Goal: Transaction & Acquisition: Purchase product/service

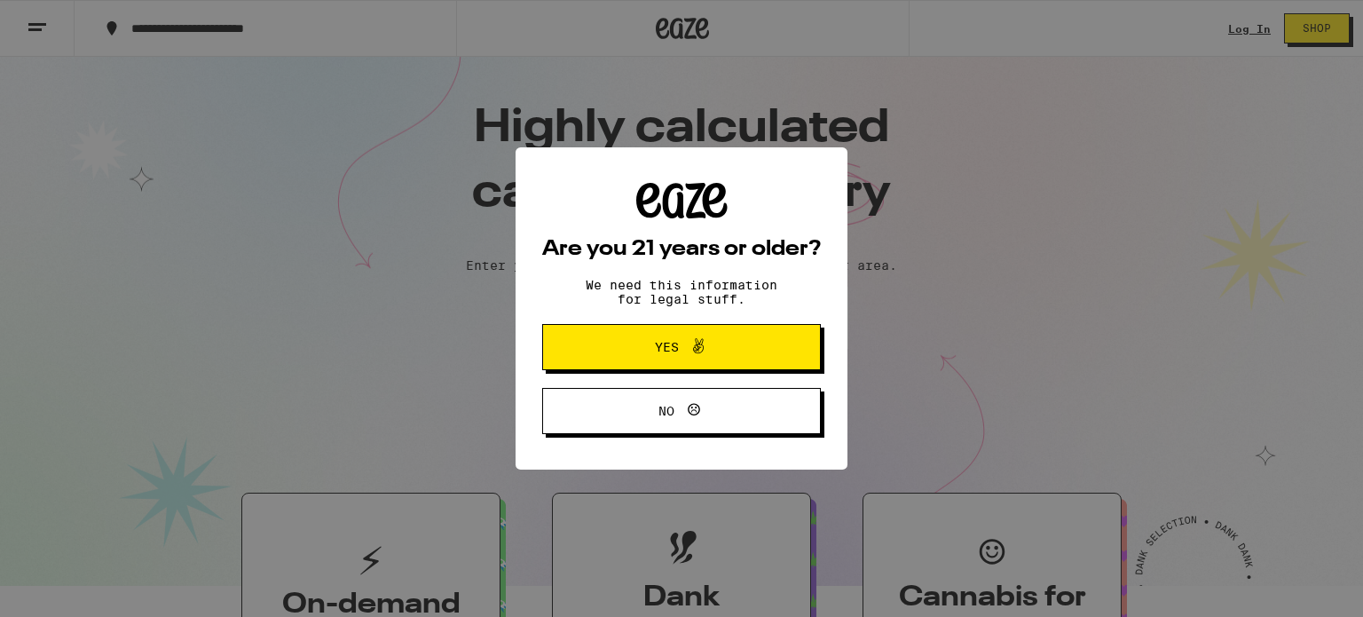
click at [704, 362] on button "Yes" at bounding box center [681, 347] width 279 height 46
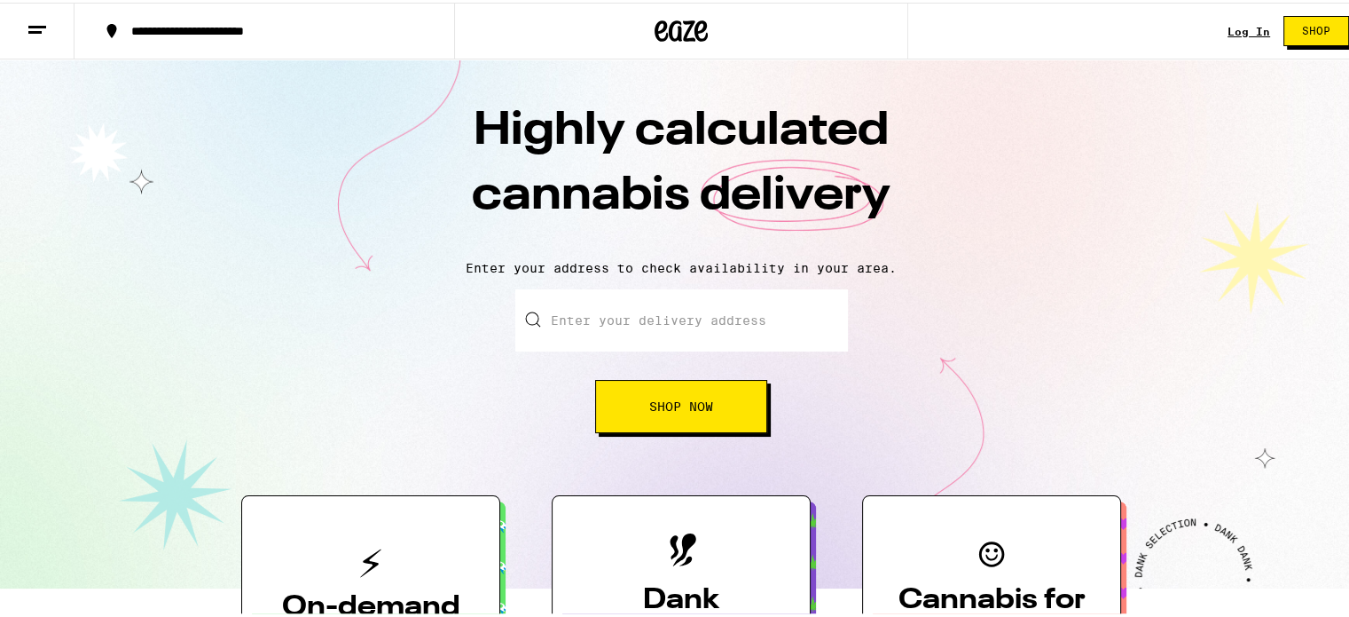
click at [757, 315] on input "Enter your delivery address" at bounding box center [681, 318] width 333 height 62
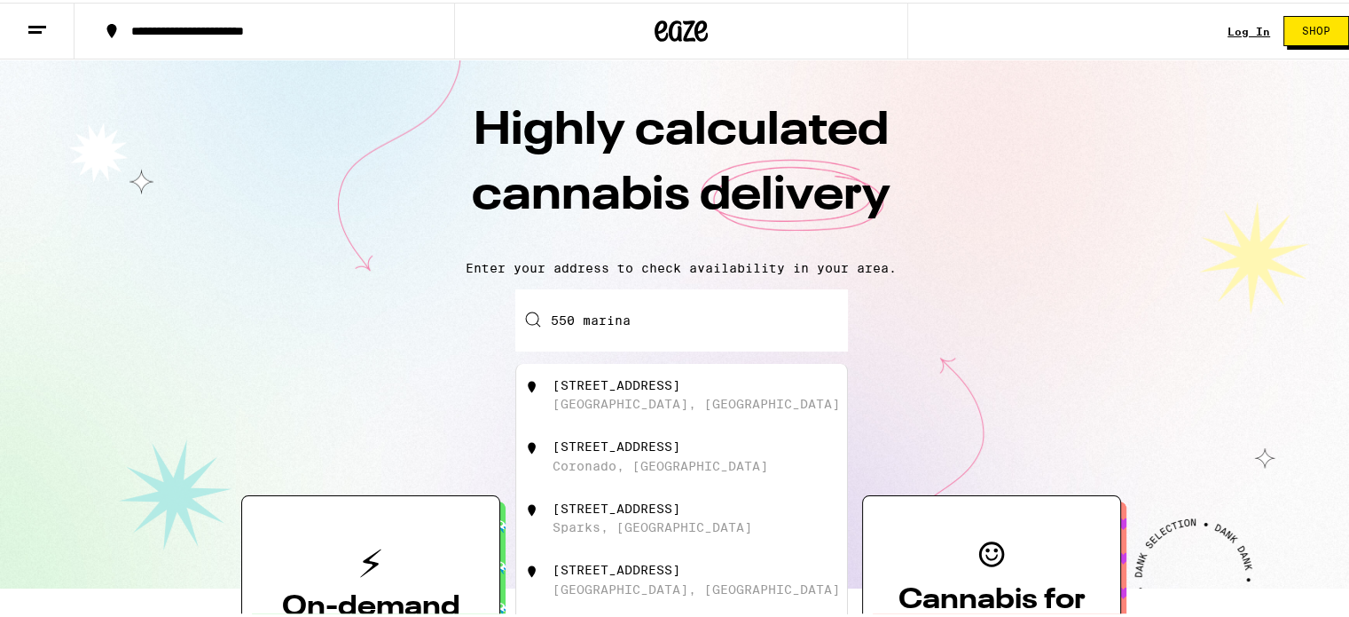
click at [637, 395] on div "[STREET_ADDRESS]" at bounding box center [711, 392] width 317 height 34
type input "[STREET_ADDRESS]"
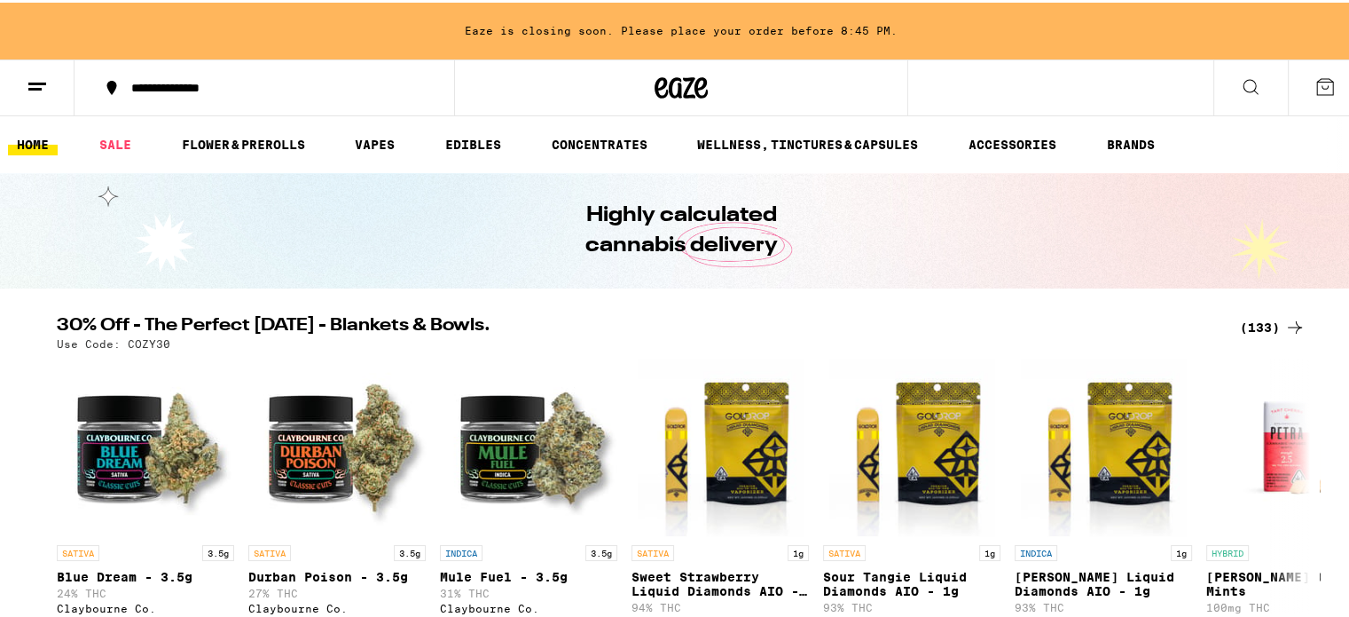
click at [43, 84] on icon at bounding box center [37, 84] width 21 height 21
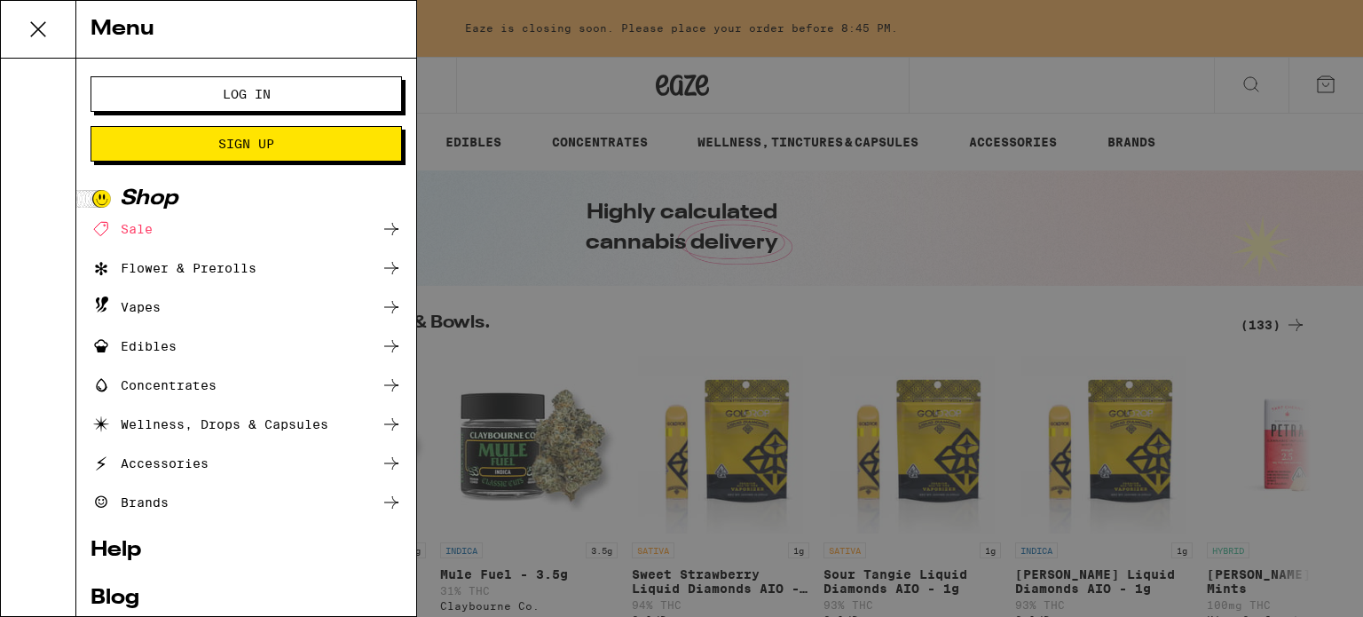
click at [250, 249] on ul "Sale Flower & Prerolls Vapes Edibles Concentrates Wellness, Drops & Capsules Ac…" at bounding box center [245, 365] width 311 height 295
click at [275, 260] on div "Flower & Prerolls" at bounding box center [245, 267] width 311 height 21
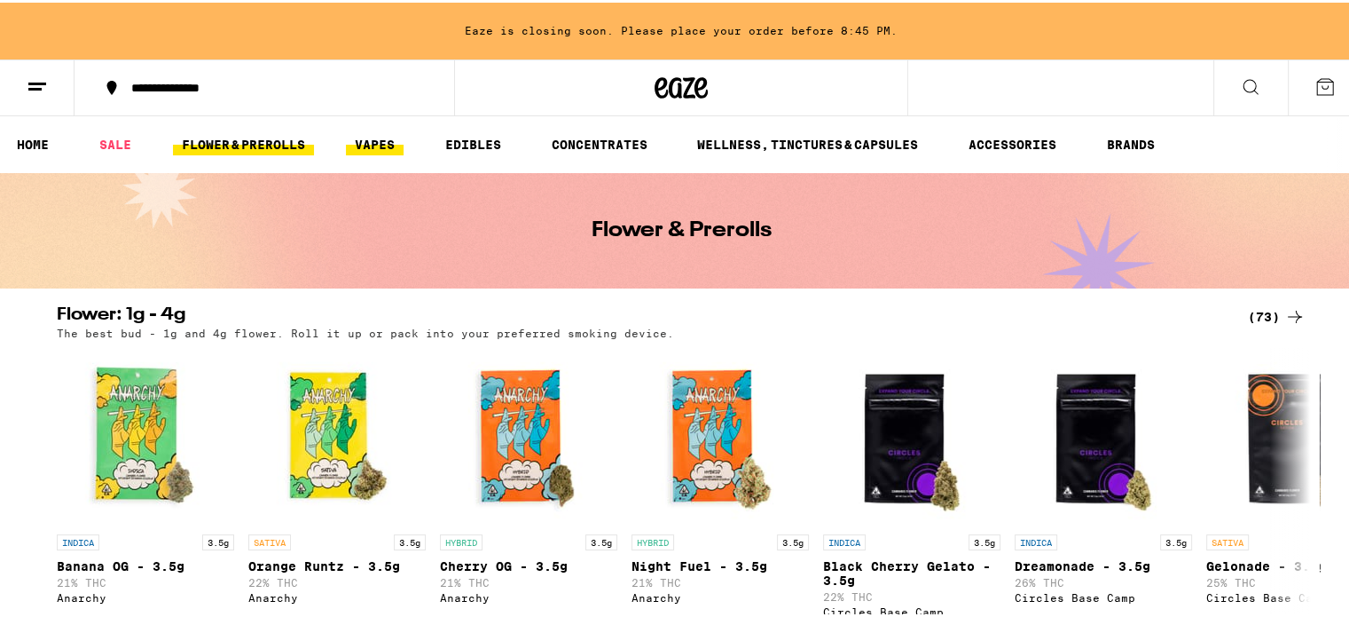
click at [374, 138] on link "VAPES" at bounding box center [375, 141] width 58 height 21
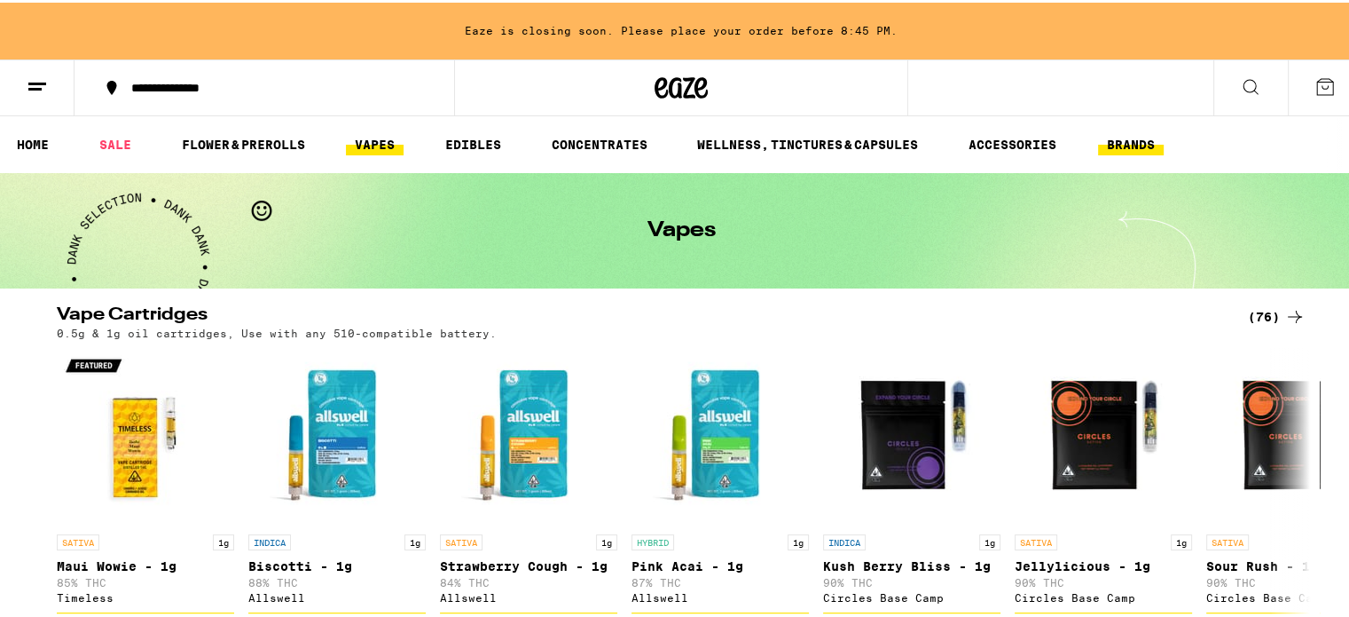
click at [1111, 138] on link "BRANDS" at bounding box center [1131, 141] width 66 height 21
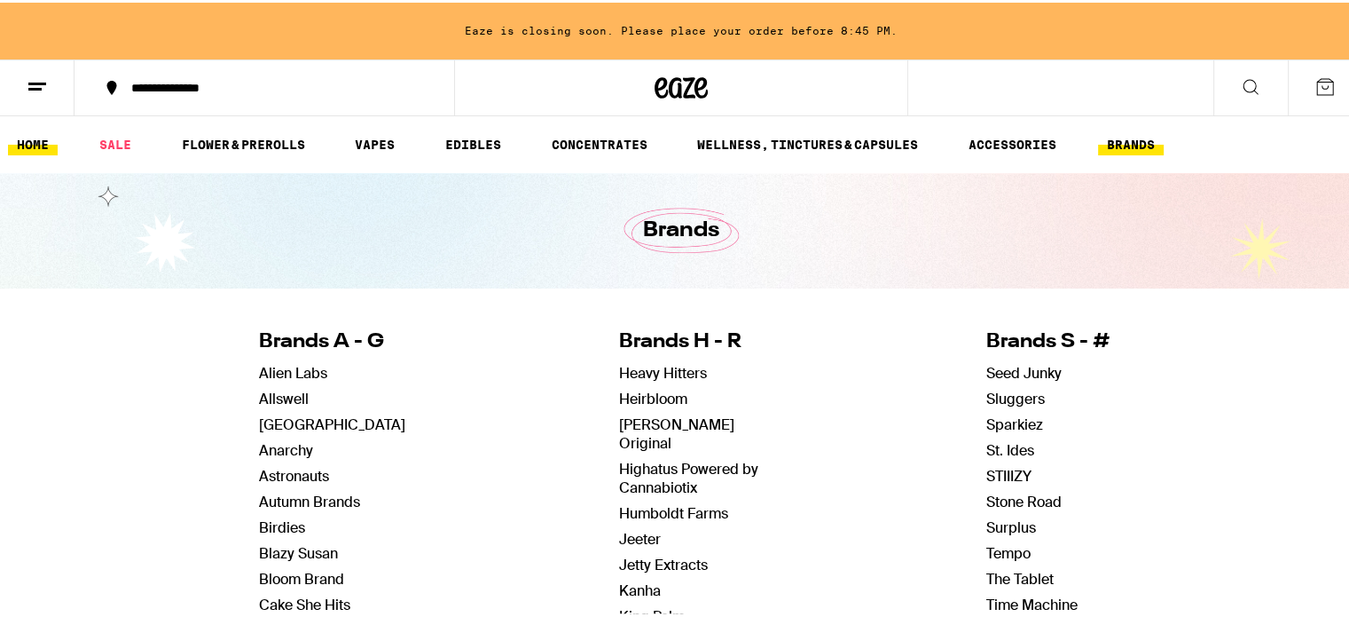
click at [43, 145] on link "HOME" at bounding box center [33, 141] width 50 height 21
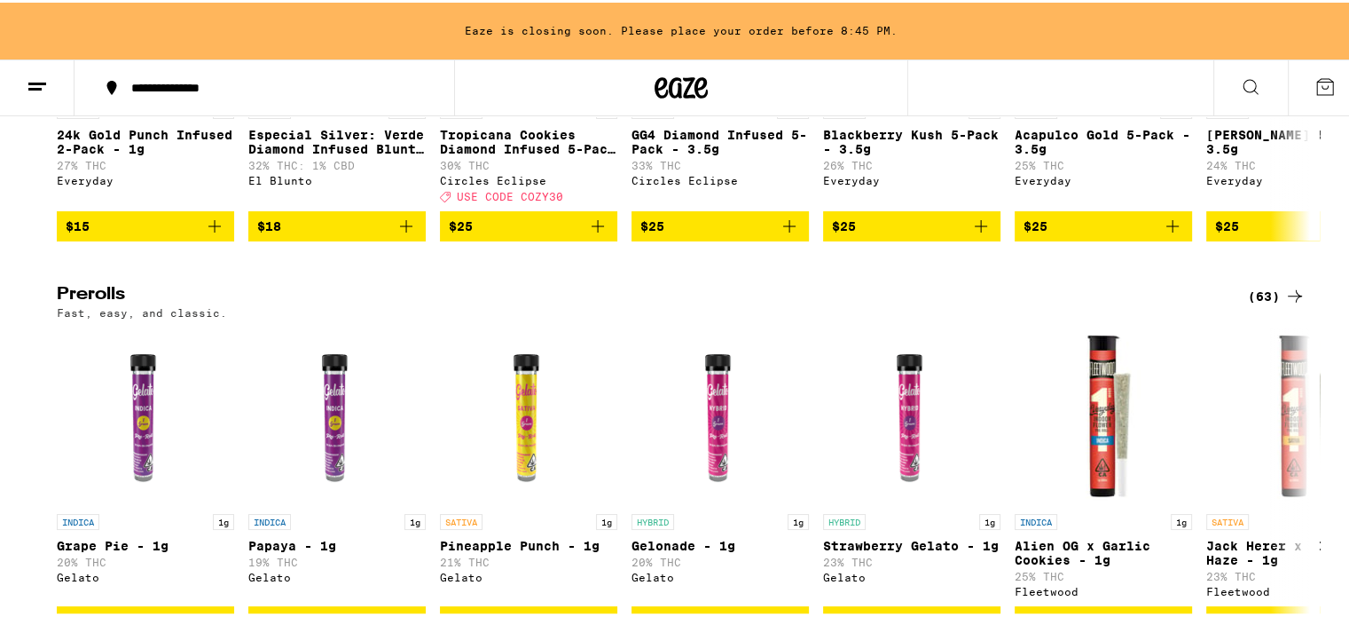
scroll to position [4258, 0]
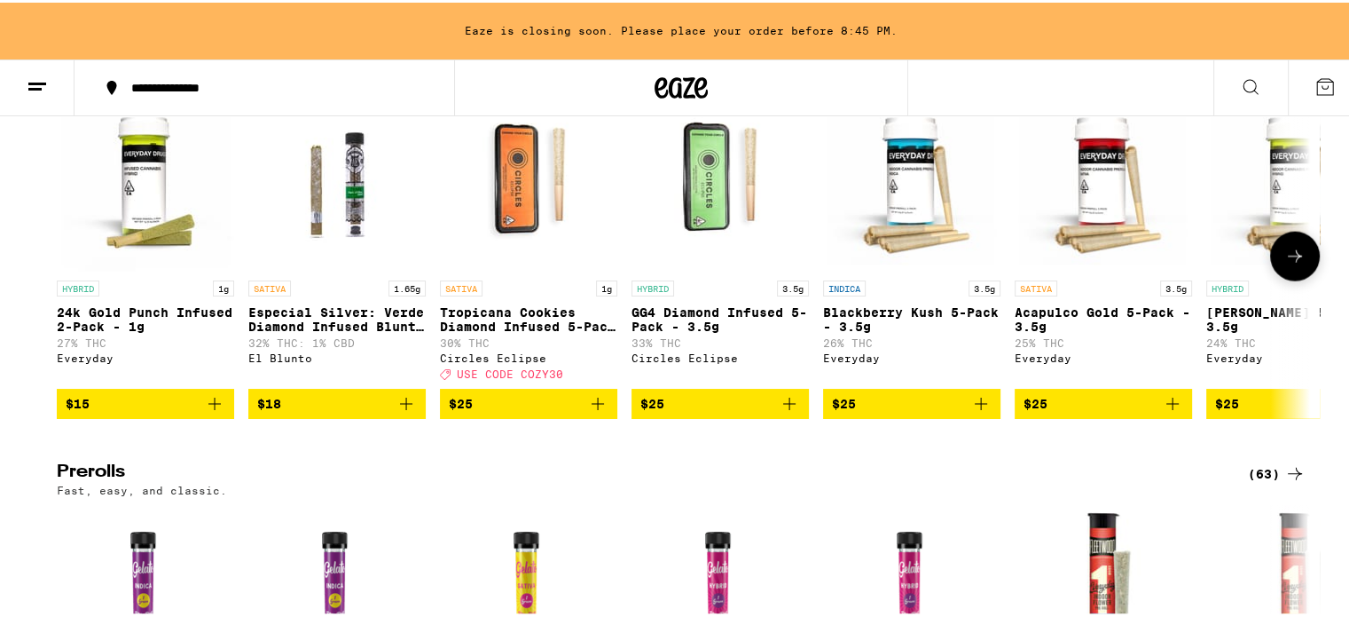
click at [522, 331] on p "Tropicana Cookies Diamond Infused 5-Pack - 3.5g" at bounding box center [528, 317] width 177 height 28
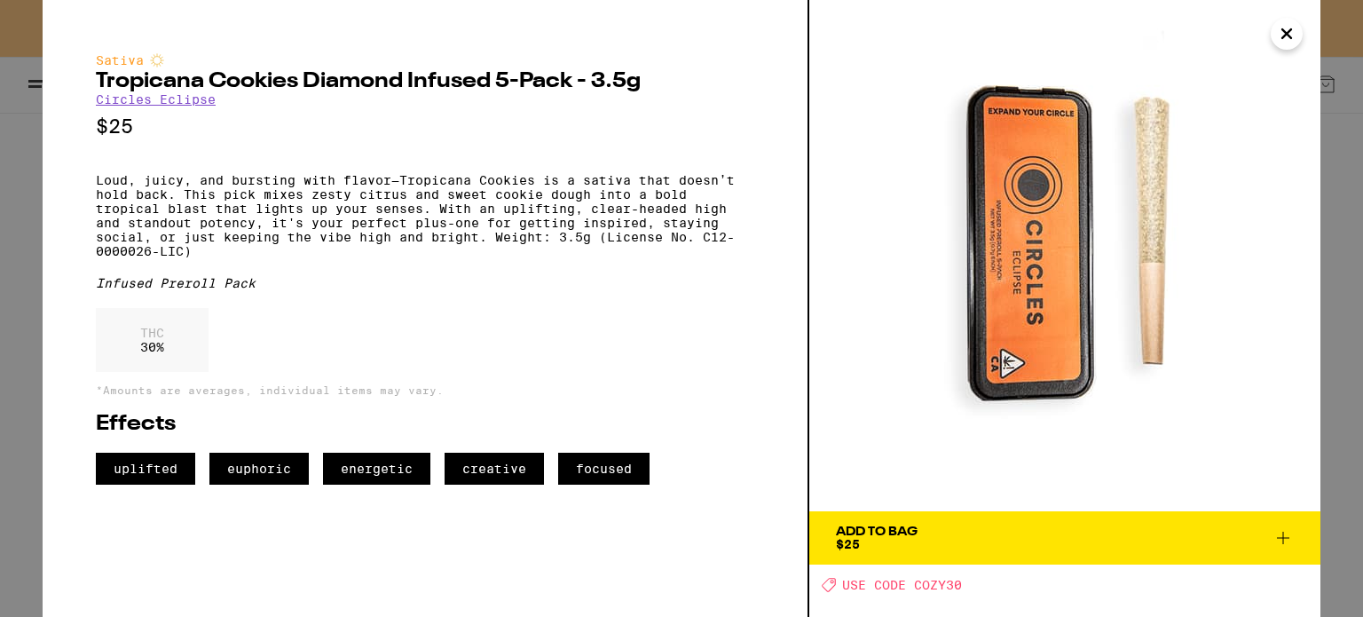
click at [376, 484] on span "energetic" at bounding box center [376, 468] width 107 height 32
click at [1278, 40] on icon "Close" at bounding box center [1286, 33] width 21 height 27
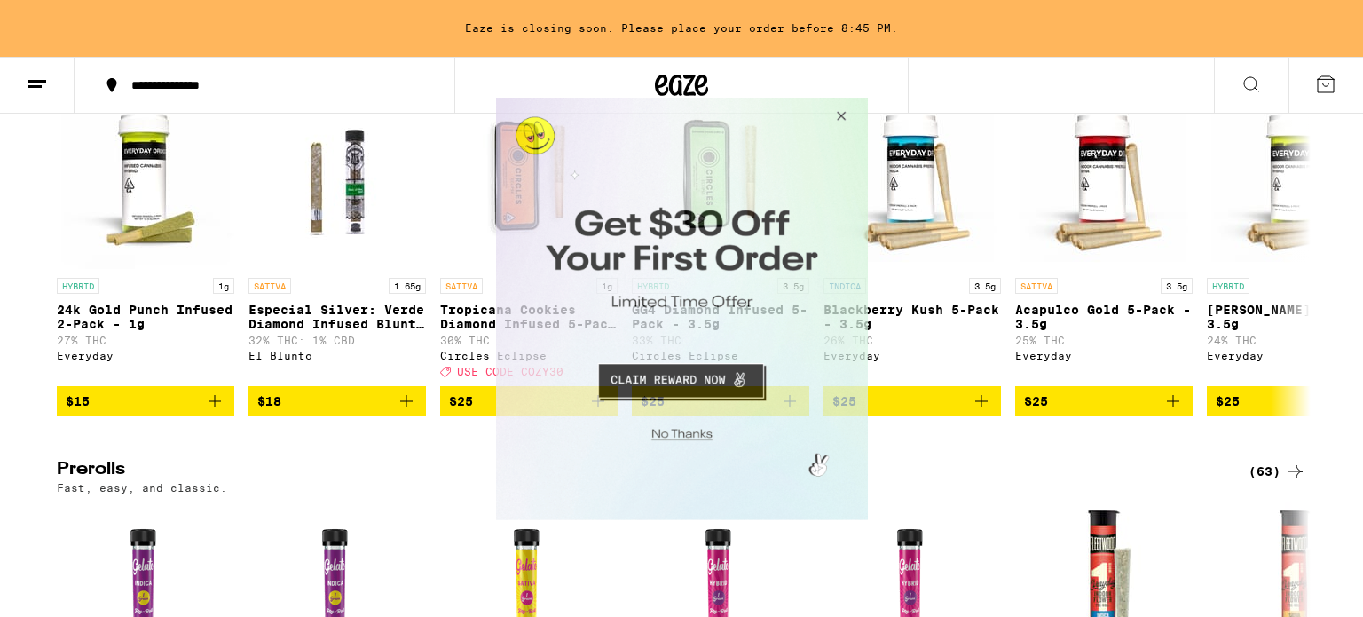
click at [830, 111] on button "Close Modal" at bounding box center [838, 118] width 48 height 43
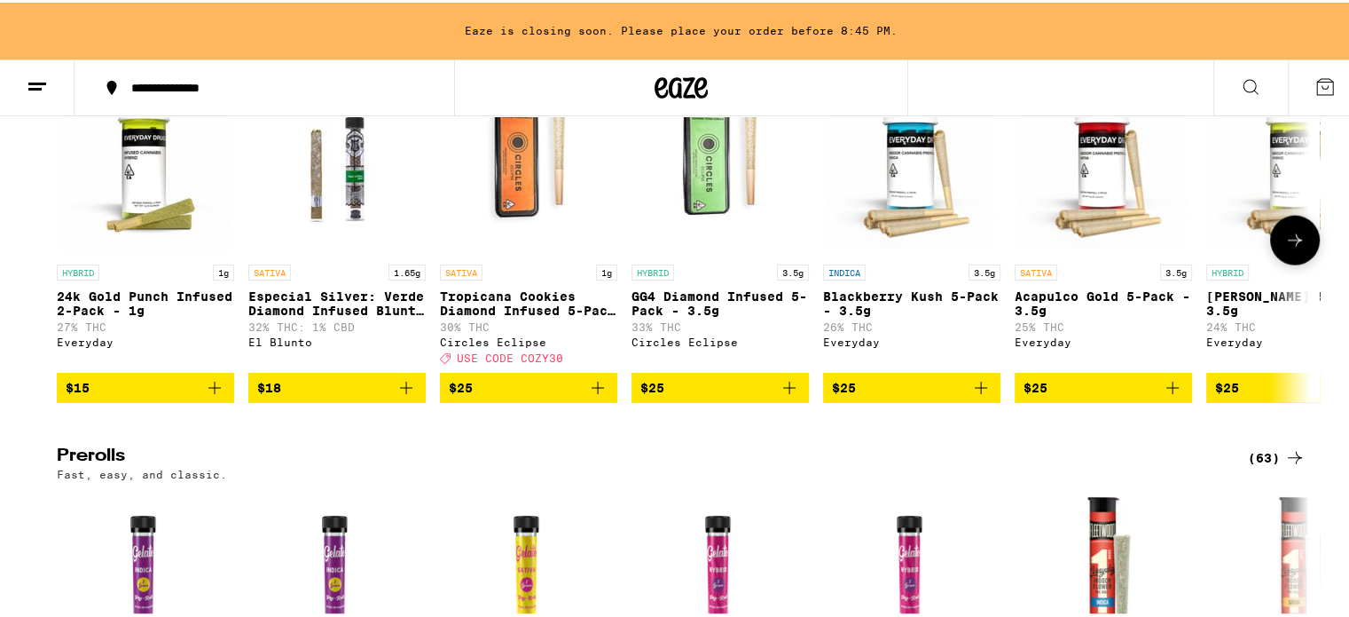
scroll to position [4081, 0]
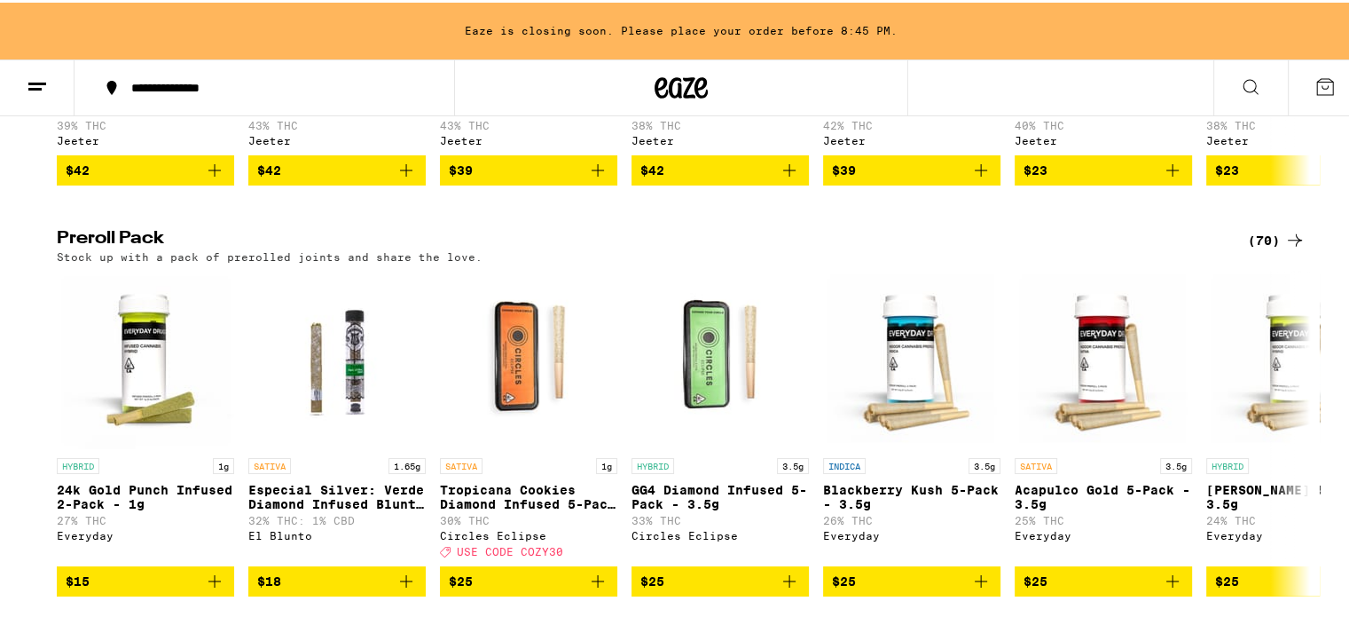
click at [1285, 248] on icon at bounding box center [1295, 237] width 21 height 21
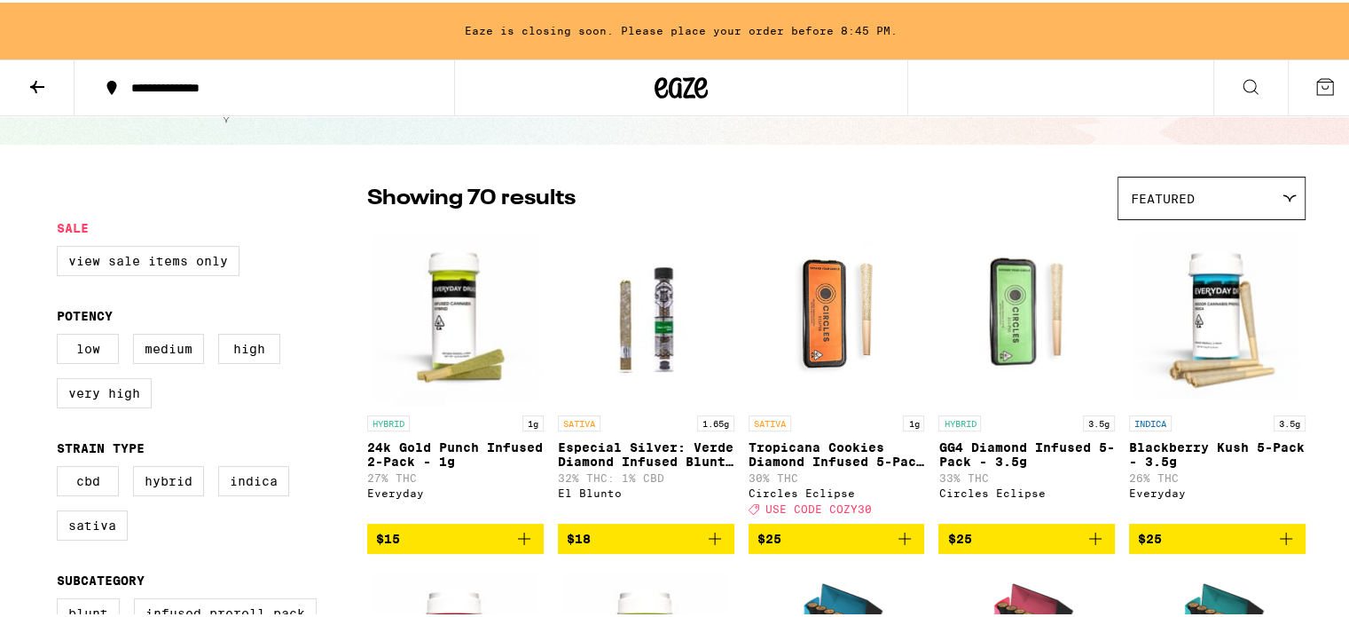
scroll to position [89, 0]
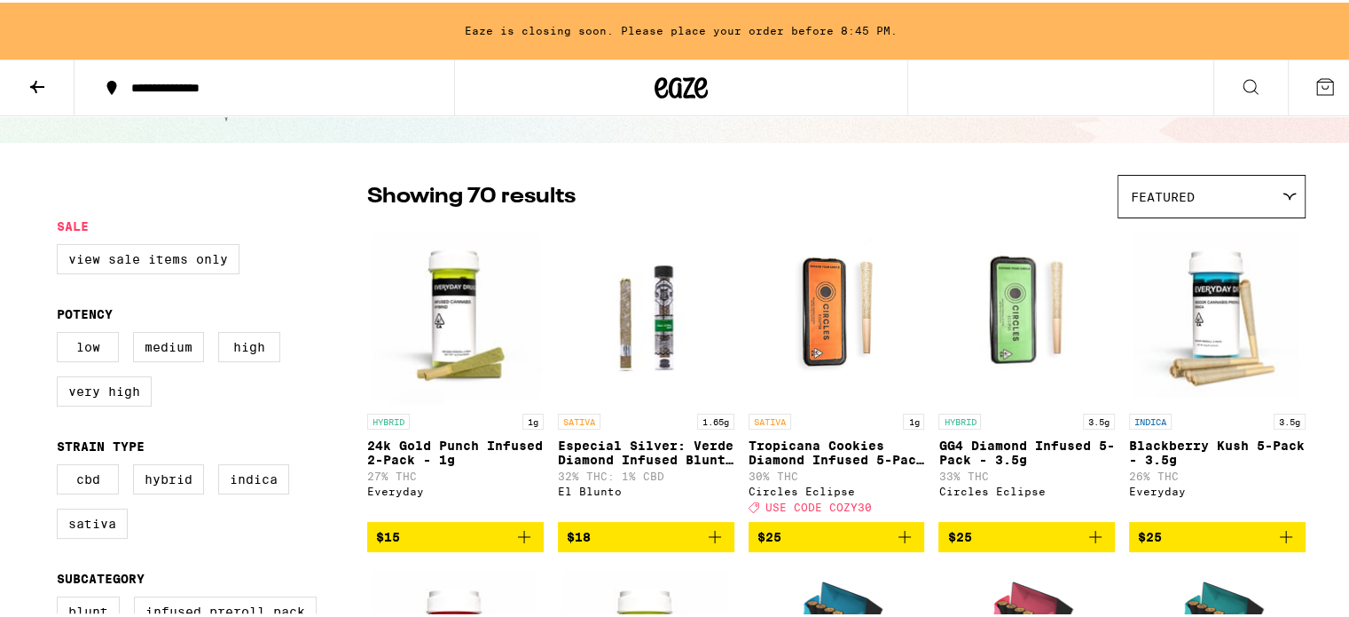
click at [1205, 303] on img "Open page for Blackberry Kush 5-Pack - 3.5g from Everyday" at bounding box center [1217, 312] width 177 height 177
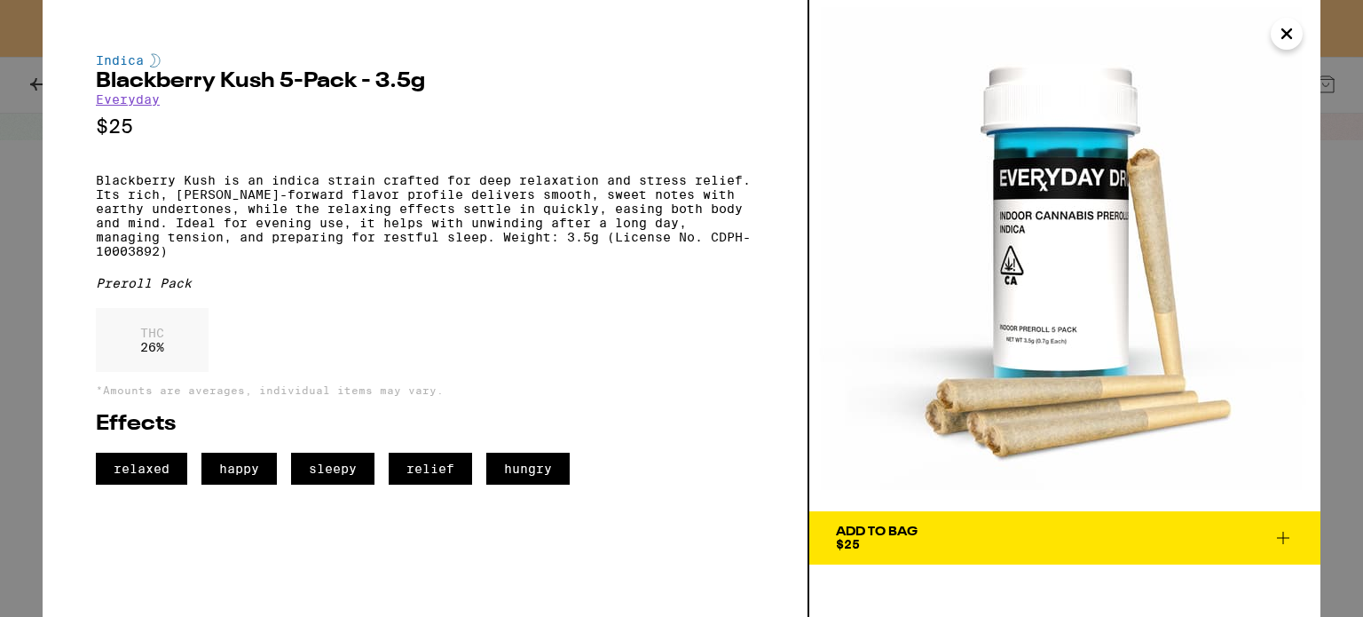
click at [154, 484] on span "relaxed" at bounding box center [141, 468] width 91 height 32
click at [154, 482] on span "relaxed" at bounding box center [141, 468] width 91 height 32
click at [951, 519] on button "Add To Bag $25" at bounding box center [1064, 537] width 511 height 53
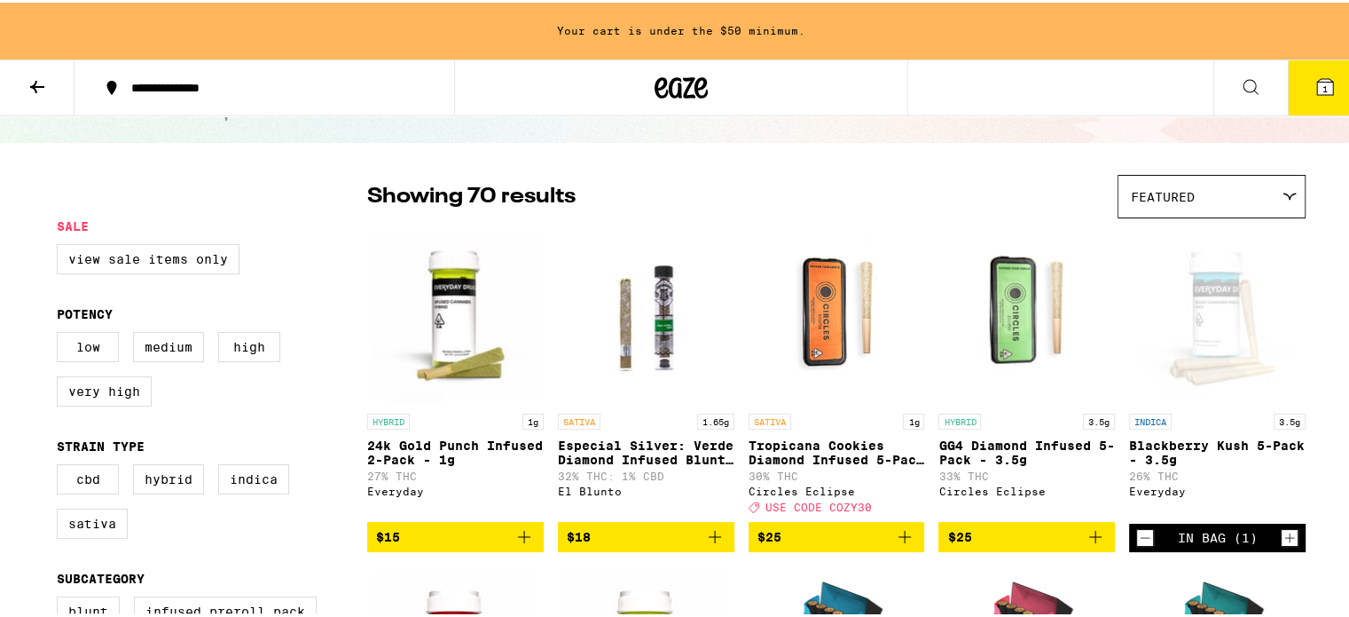
click at [1018, 439] on p "GG4 Diamond Infused 5-Pack - 3.5g" at bounding box center [1027, 450] width 177 height 28
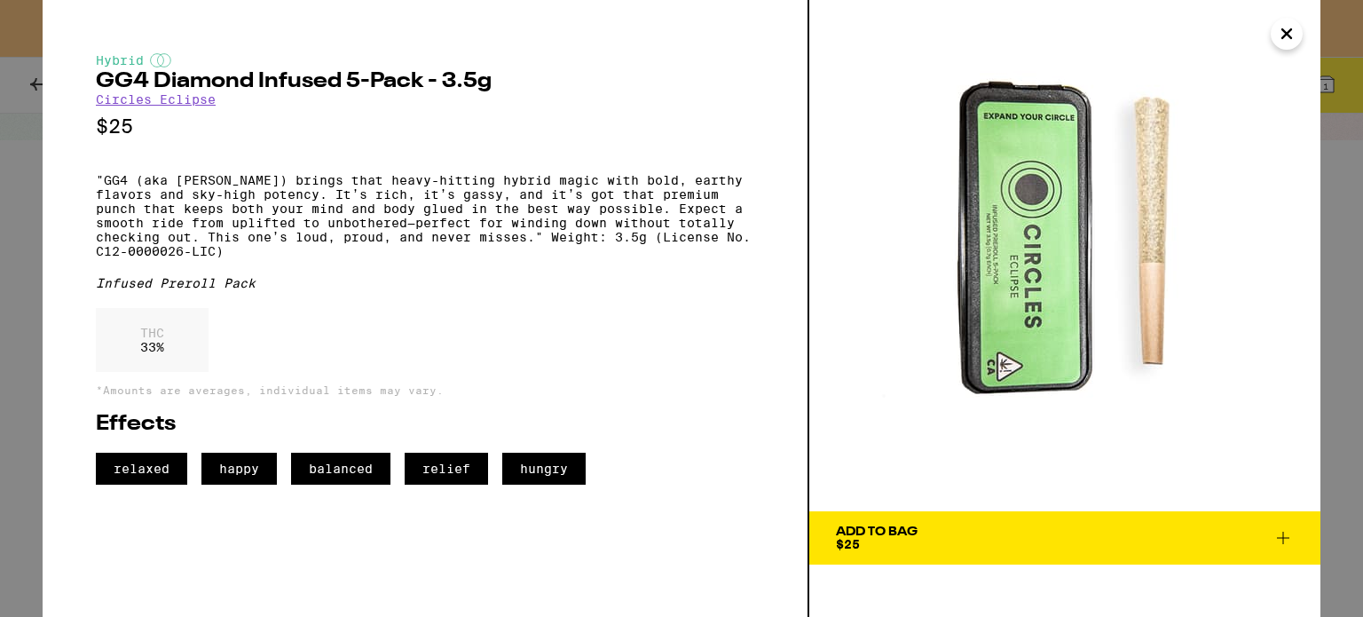
click at [360, 484] on span "balanced" at bounding box center [340, 468] width 99 height 32
click at [956, 533] on span "Add To Bag $25" at bounding box center [1065, 537] width 458 height 25
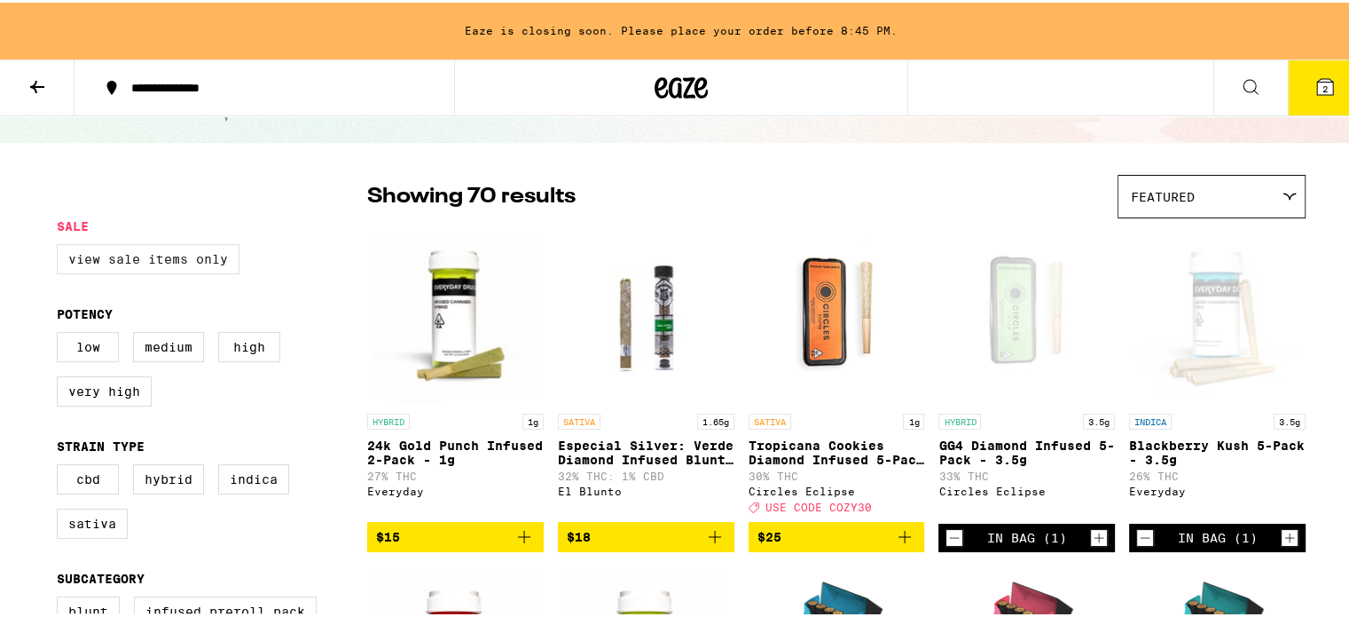
click at [169, 249] on label "View Sale Items Only" at bounding box center [148, 256] width 183 height 30
click at [61, 245] on input "View Sale Items Only" at bounding box center [60, 244] width 1 height 1
checkbox input "true"
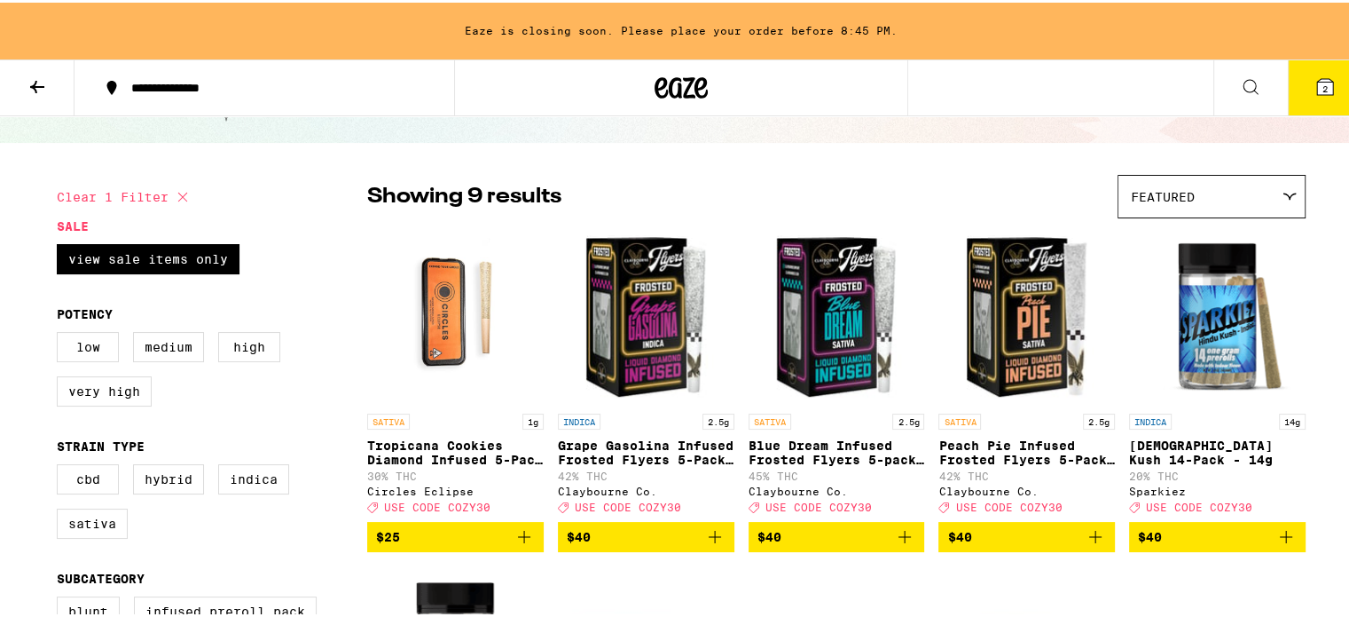
click at [625, 448] on p "Grape Gasolina Infused Frosted Flyers 5-Pack - 2.5g" at bounding box center [646, 450] width 177 height 28
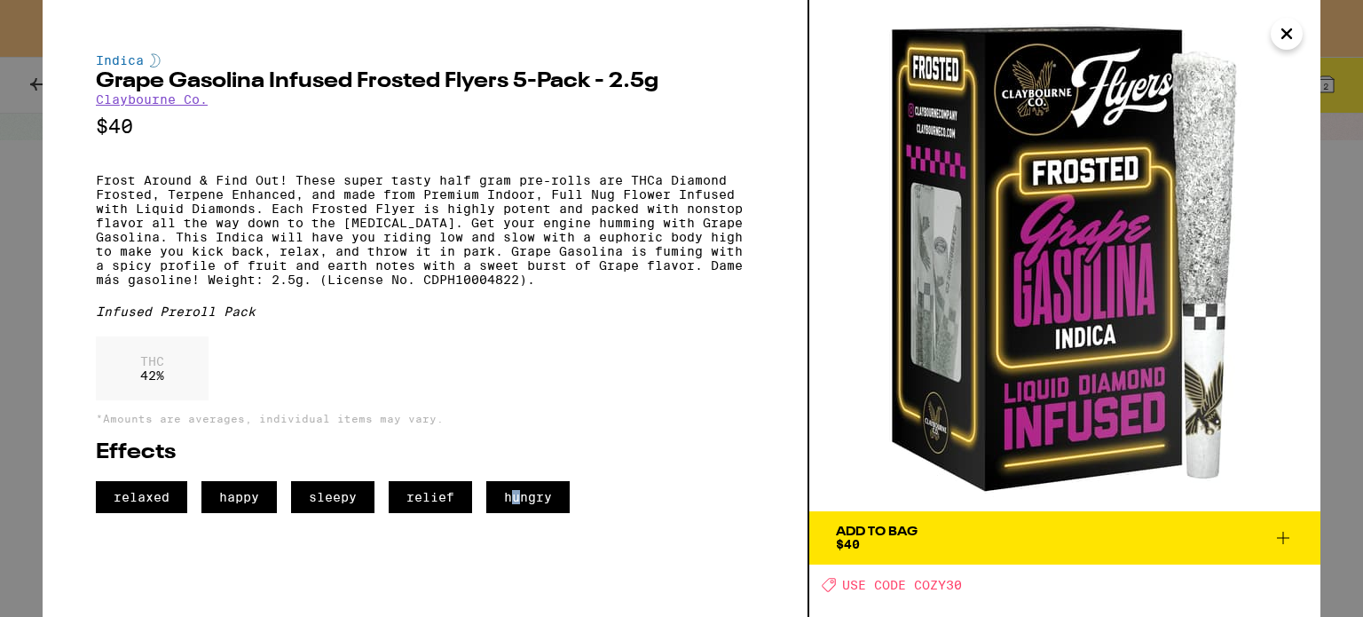
click at [516, 513] on span "hungry" at bounding box center [527, 497] width 83 height 32
click at [145, 400] on div "THC 42 %" at bounding box center [152, 368] width 113 height 64
click at [1285, 35] on icon "Close" at bounding box center [1286, 33] width 9 height 9
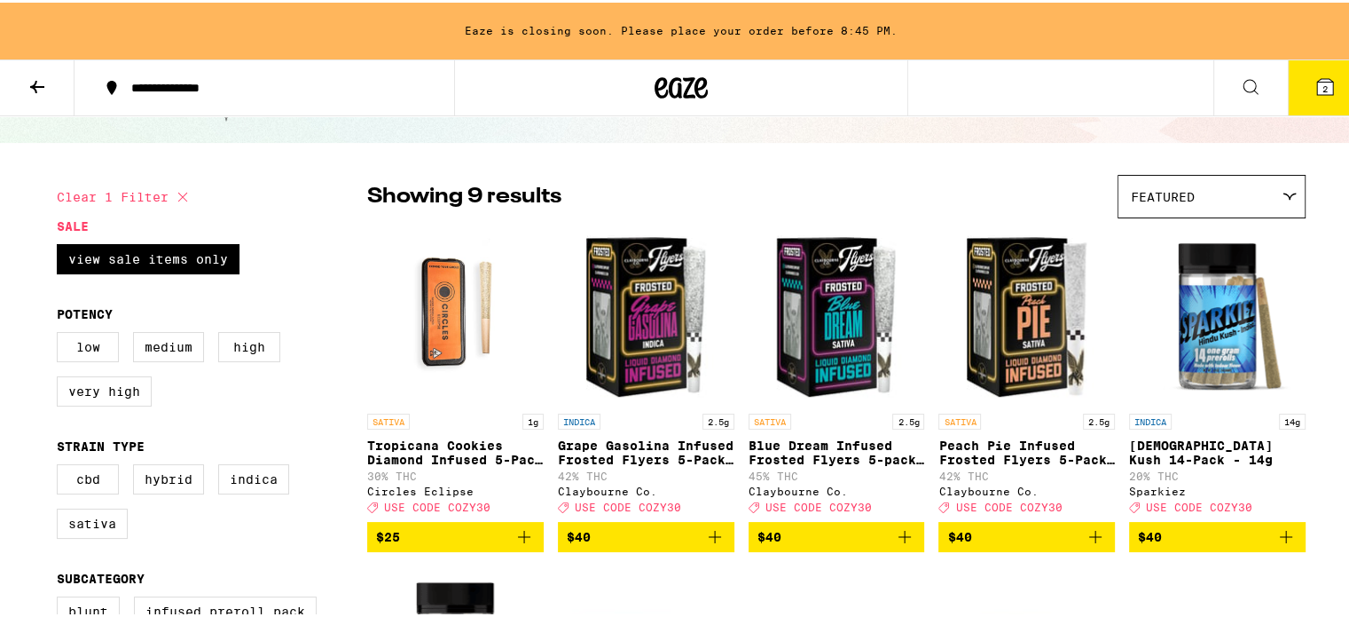
click at [817, 338] on img "Open page for Blue Dream Infused Frosted Flyers 5-pack 2.5g from Claybourne Co." at bounding box center [837, 312] width 177 height 177
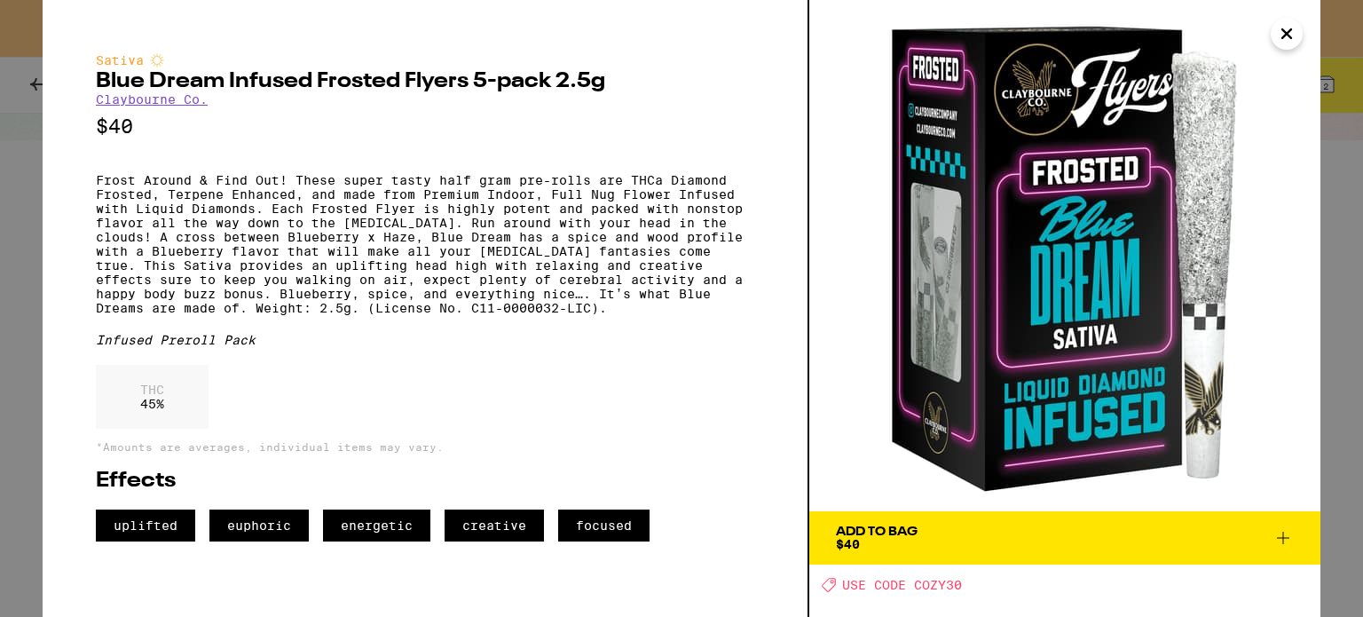
click at [499, 541] on span "creative" at bounding box center [493, 525] width 99 height 32
click at [165, 452] on p "*Amounts are averages, individual items may vary." at bounding box center [425, 447] width 658 height 12
click at [142, 397] on p "THC" at bounding box center [152, 389] width 24 height 14
click at [940, 546] on span "Add To Bag $40" at bounding box center [1065, 537] width 458 height 25
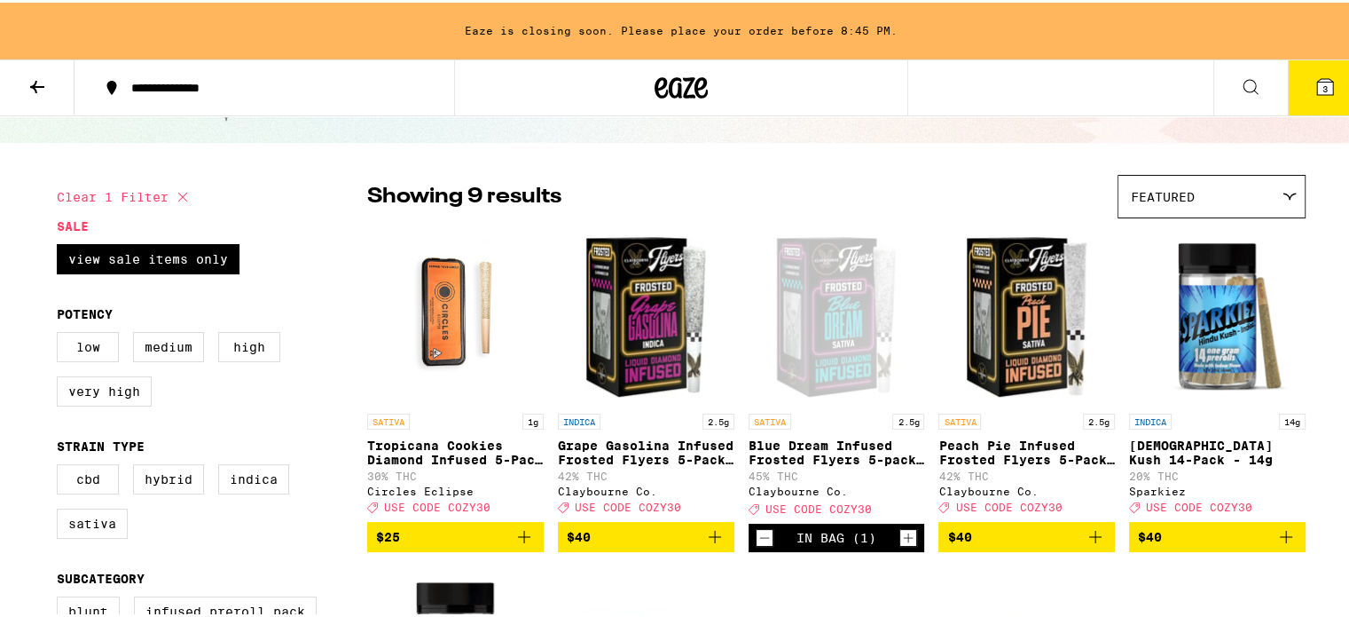
click at [410, 438] on p "Tropicana Cookies Diamond Infused 5-Pack - 3.5g" at bounding box center [455, 450] width 177 height 28
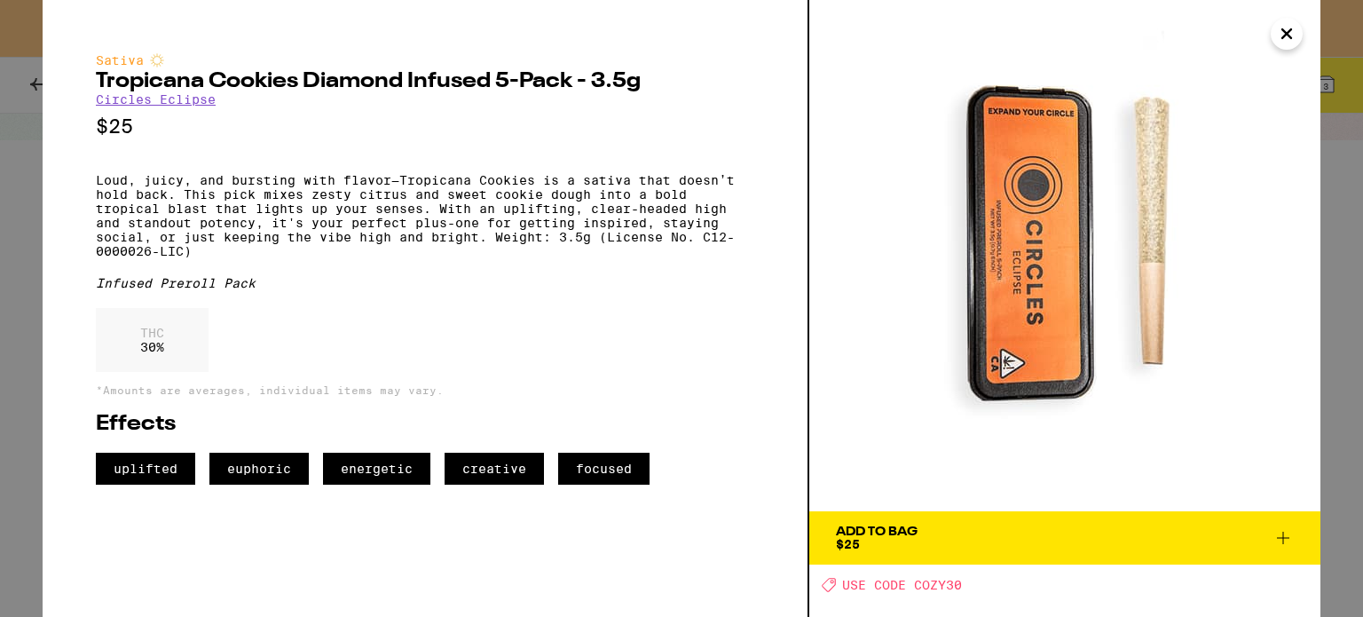
click at [971, 518] on button "Add To Bag $25" at bounding box center [1064, 537] width 511 height 53
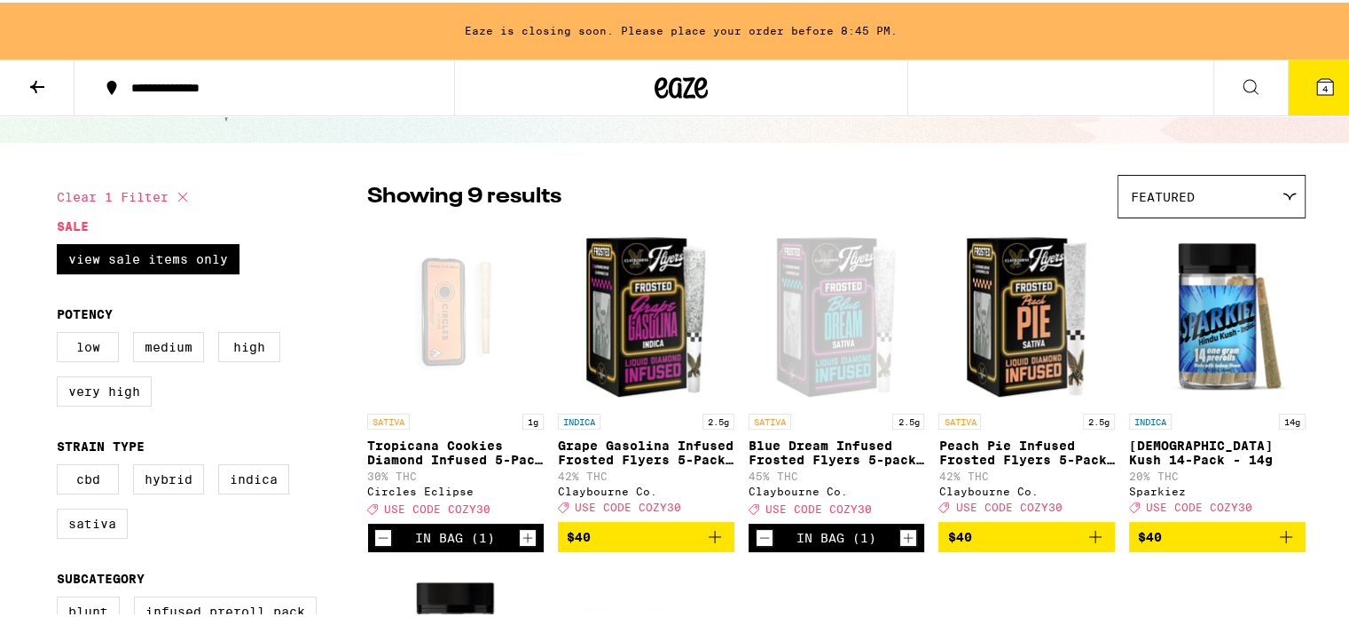
click at [1187, 448] on p "[DEMOGRAPHIC_DATA] Kush 14-Pack - 14g" at bounding box center [1217, 450] width 177 height 28
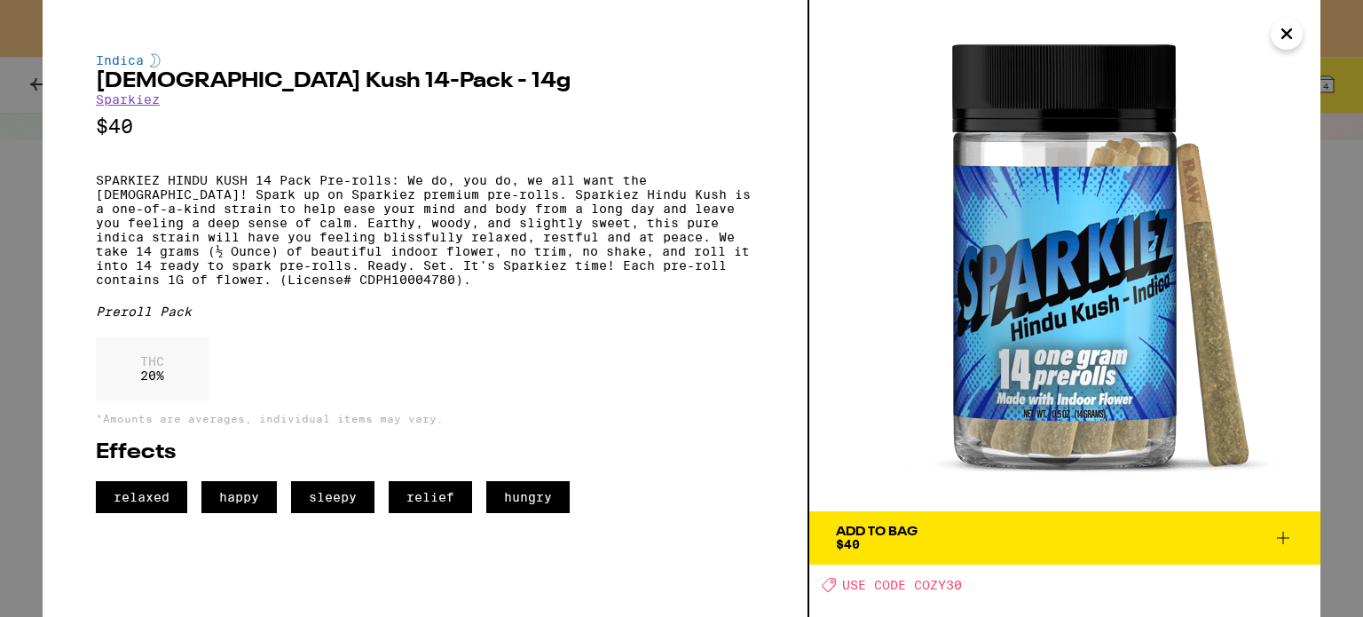
click at [1270, 31] on button "Close" at bounding box center [1286, 34] width 32 height 32
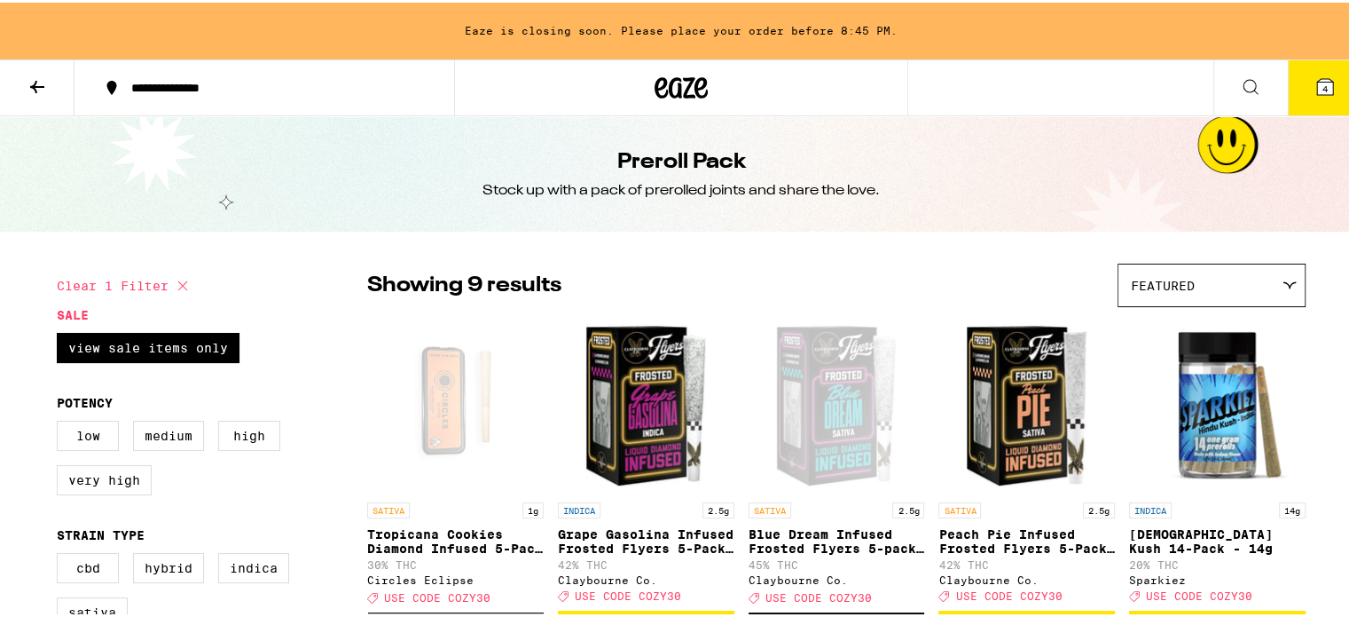
click at [1301, 70] on button "4" at bounding box center [1325, 85] width 75 height 55
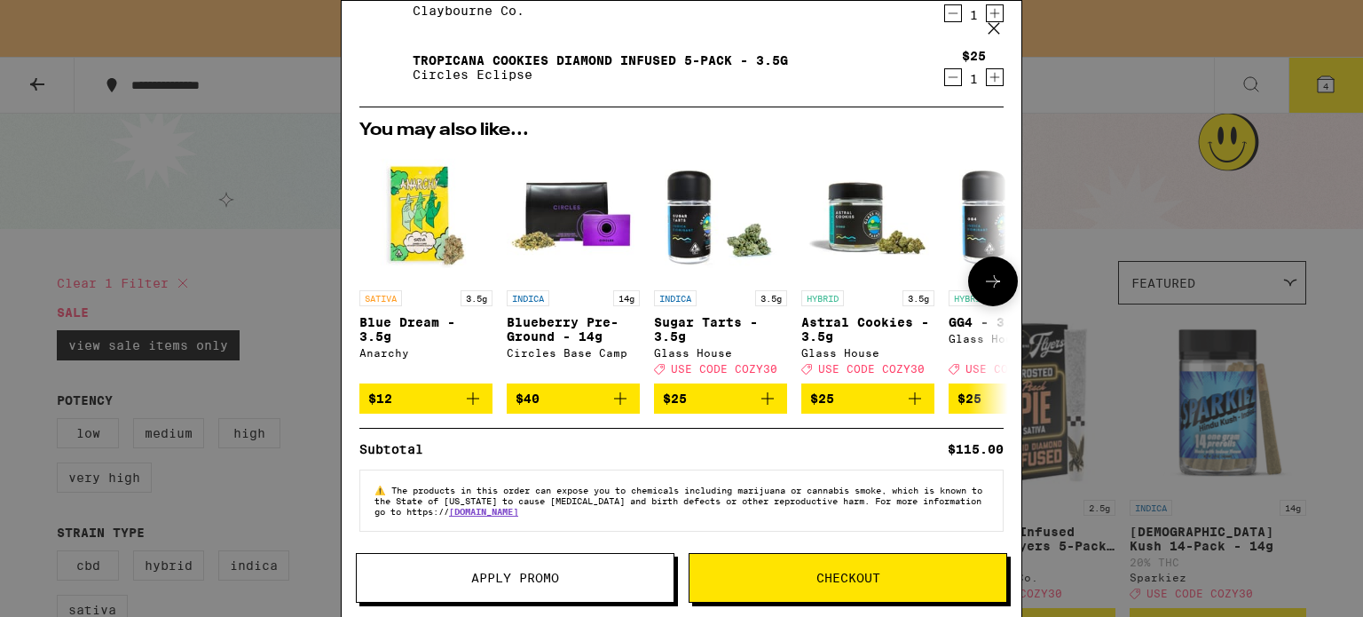
scroll to position [280, 0]
click at [724, 290] on div "INDICA 3.5g" at bounding box center [720, 298] width 133 height 16
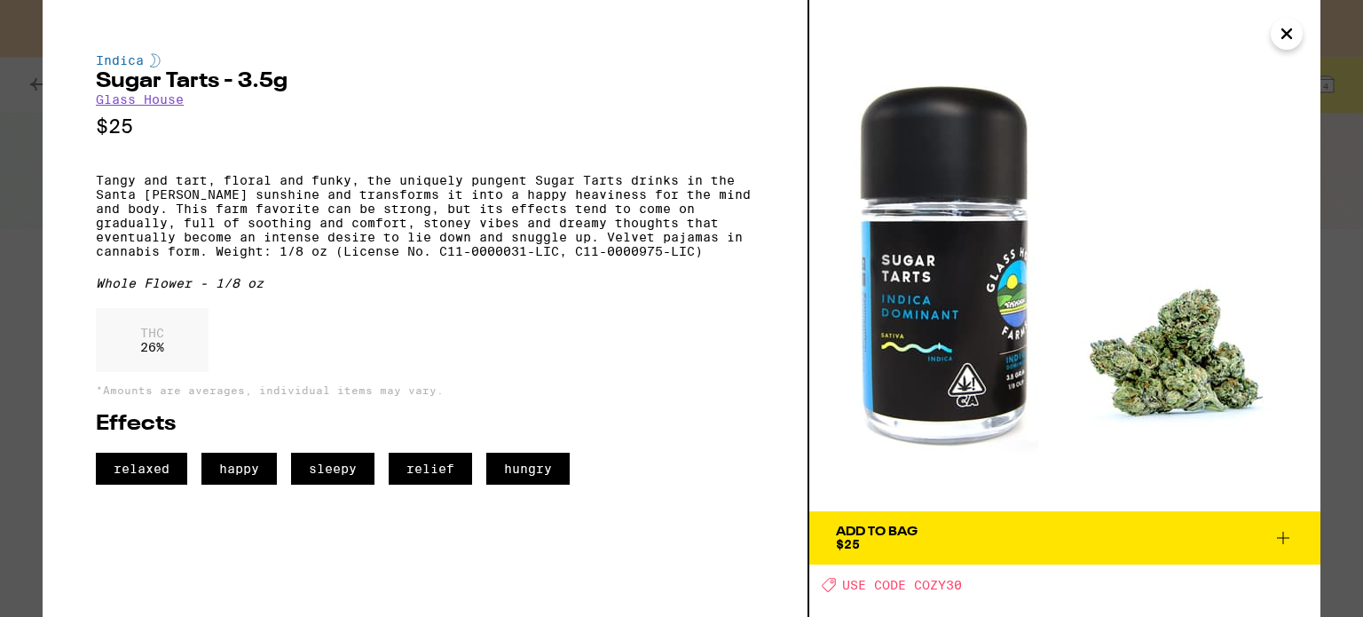
click at [1295, 31] on icon "Close" at bounding box center [1286, 33] width 21 height 27
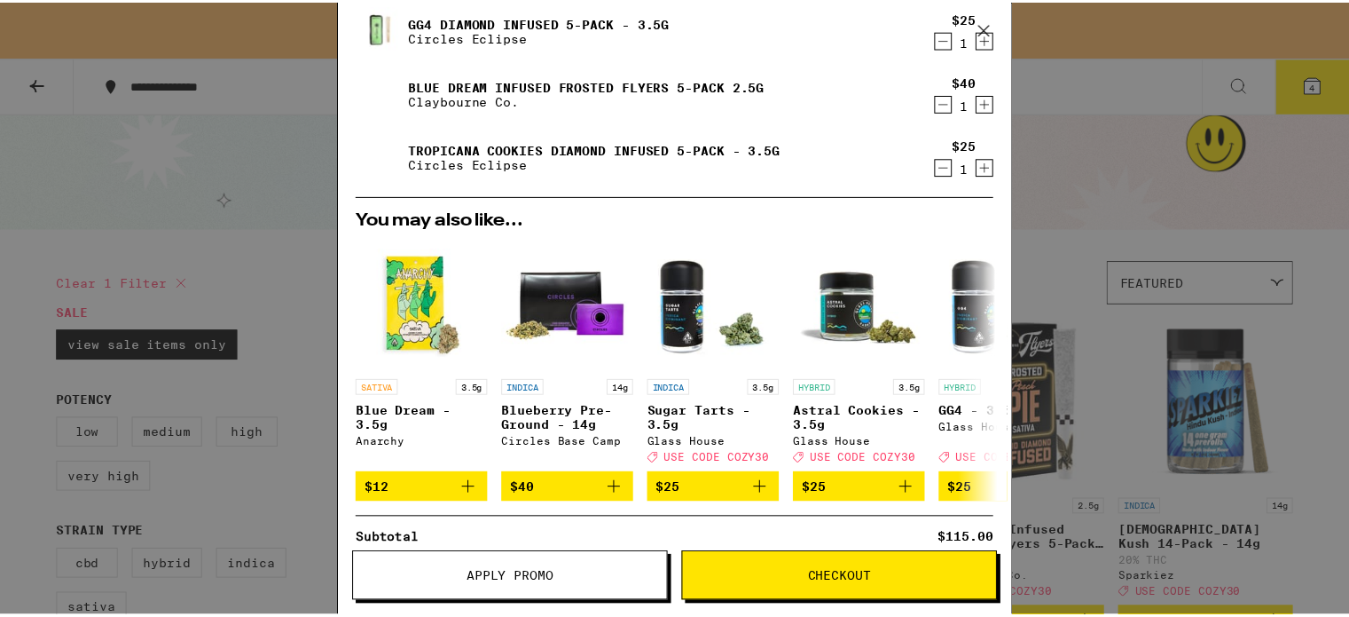
scroll to position [280, 0]
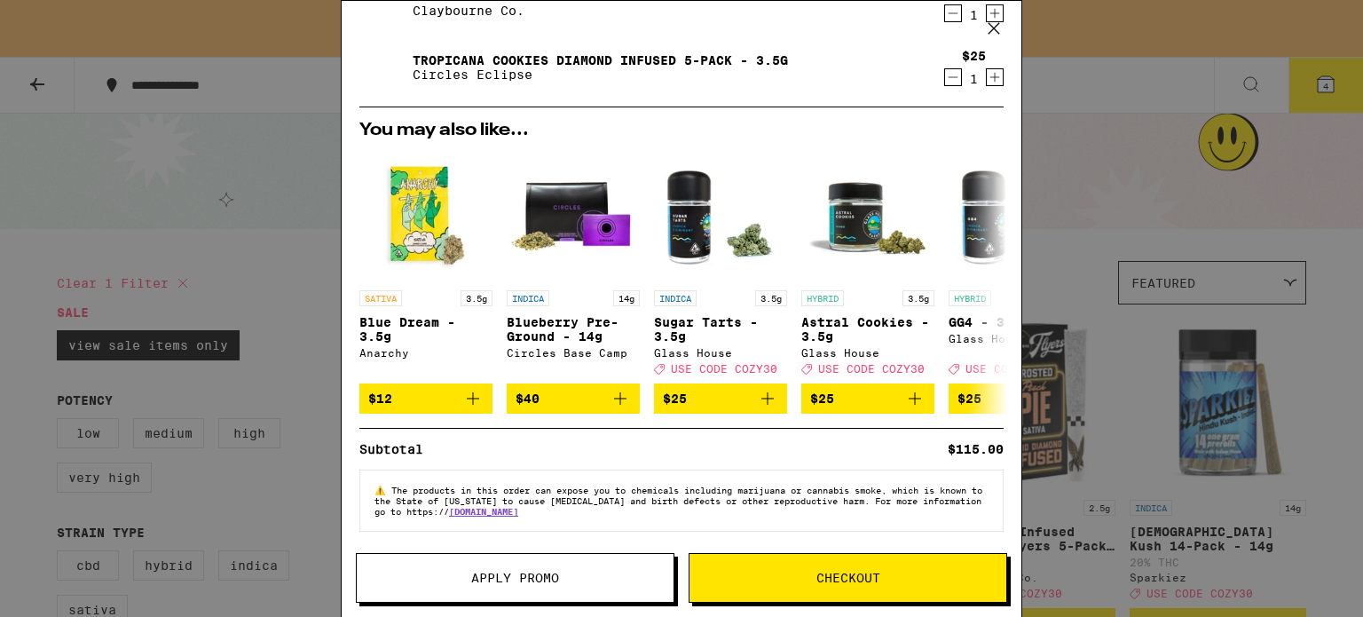
click at [834, 578] on span "Checkout" at bounding box center [848, 577] width 64 height 12
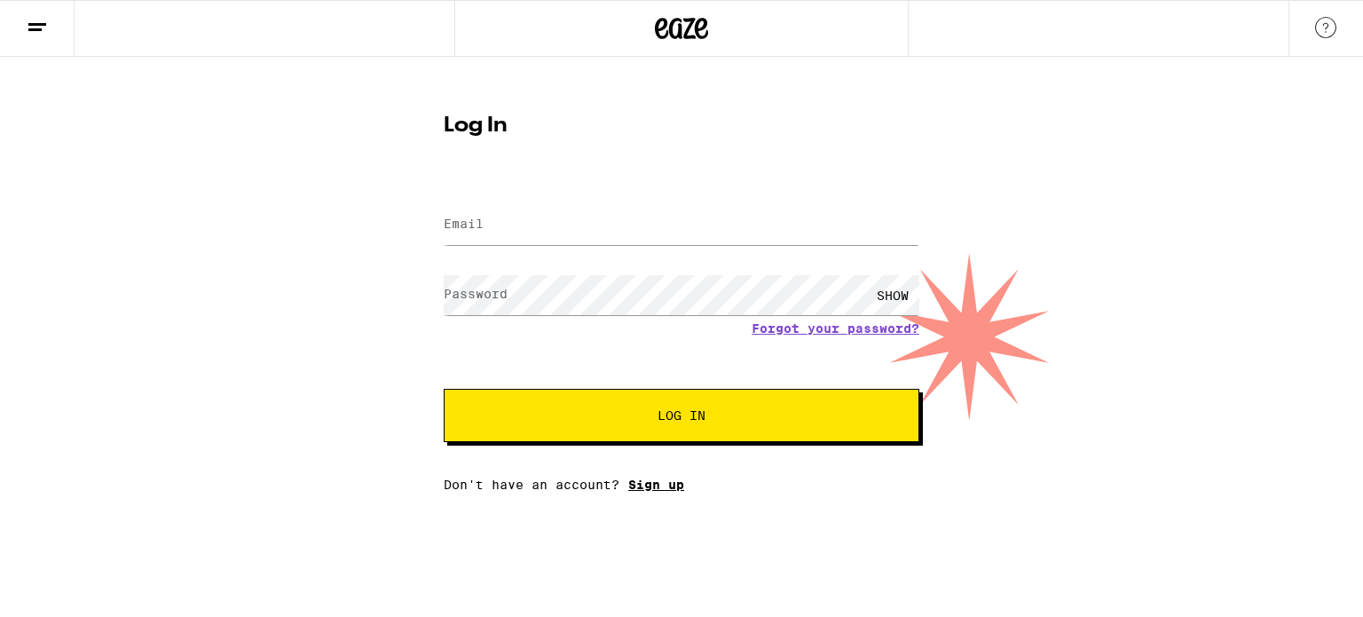
click at [669, 488] on link "Sign up" at bounding box center [656, 484] width 56 height 14
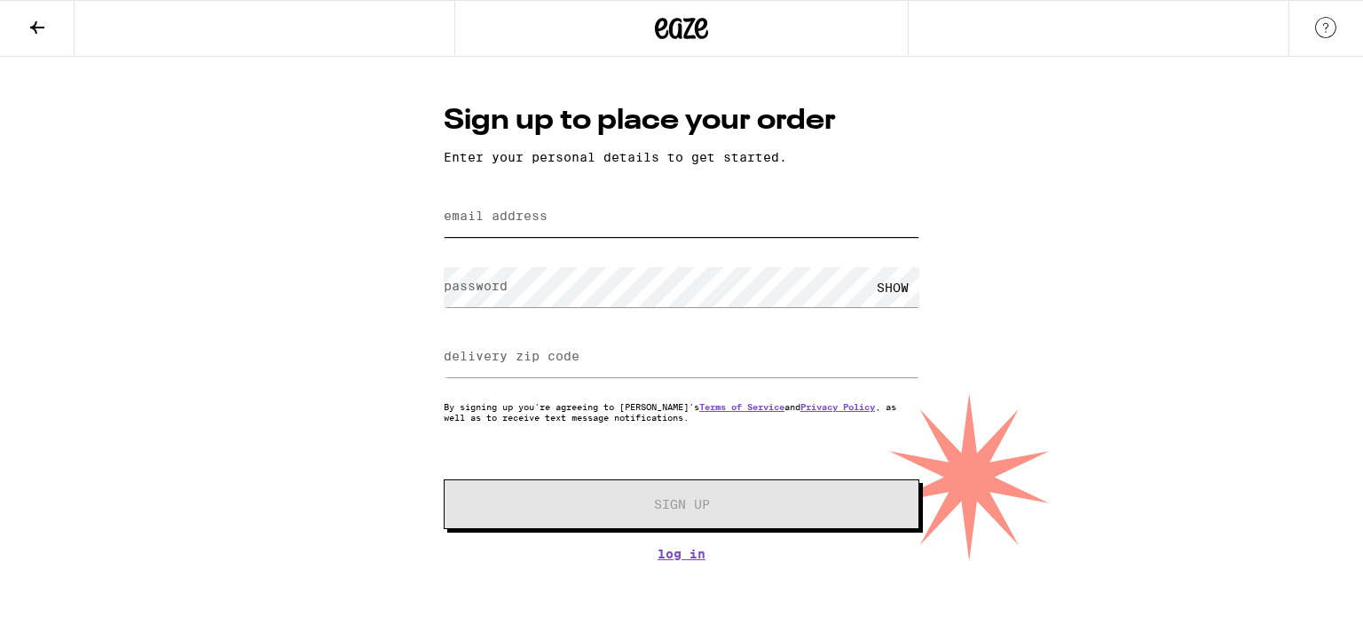
click at [744, 224] on input "email address" at bounding box center [682, 217] width 476 height 40
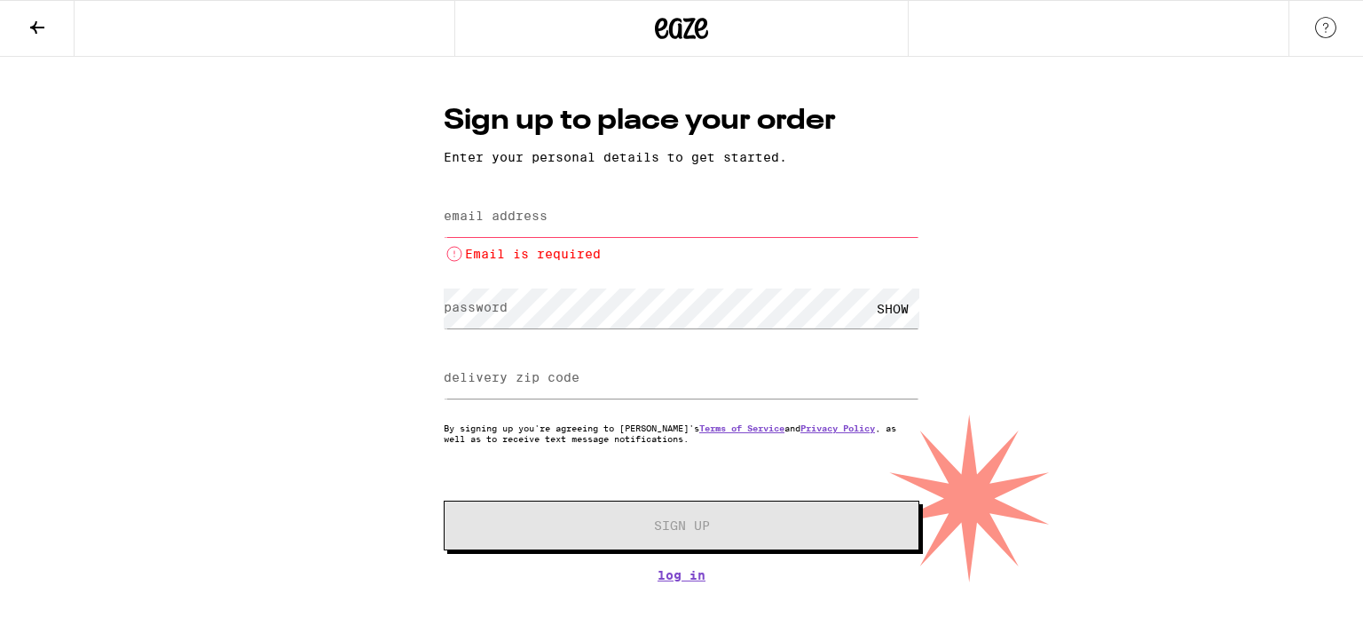
click at [0, 582] on nordpass-autofill-portal at bounding box center [0, 582] width 0 height 0
type input "[EMAIL_ADDRESS][DOMAIN_NAME]"
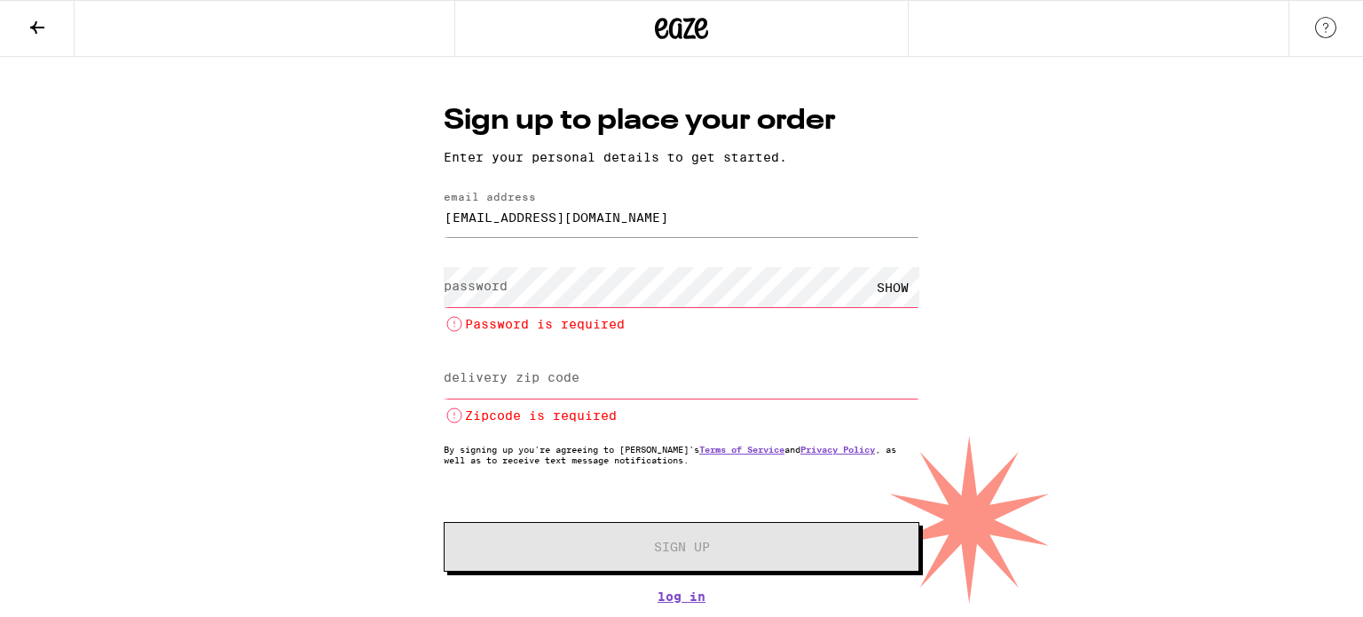
click at [0, 603] on nordpass-autofill-portal at bounding box center [0, 603] width 0 height 0
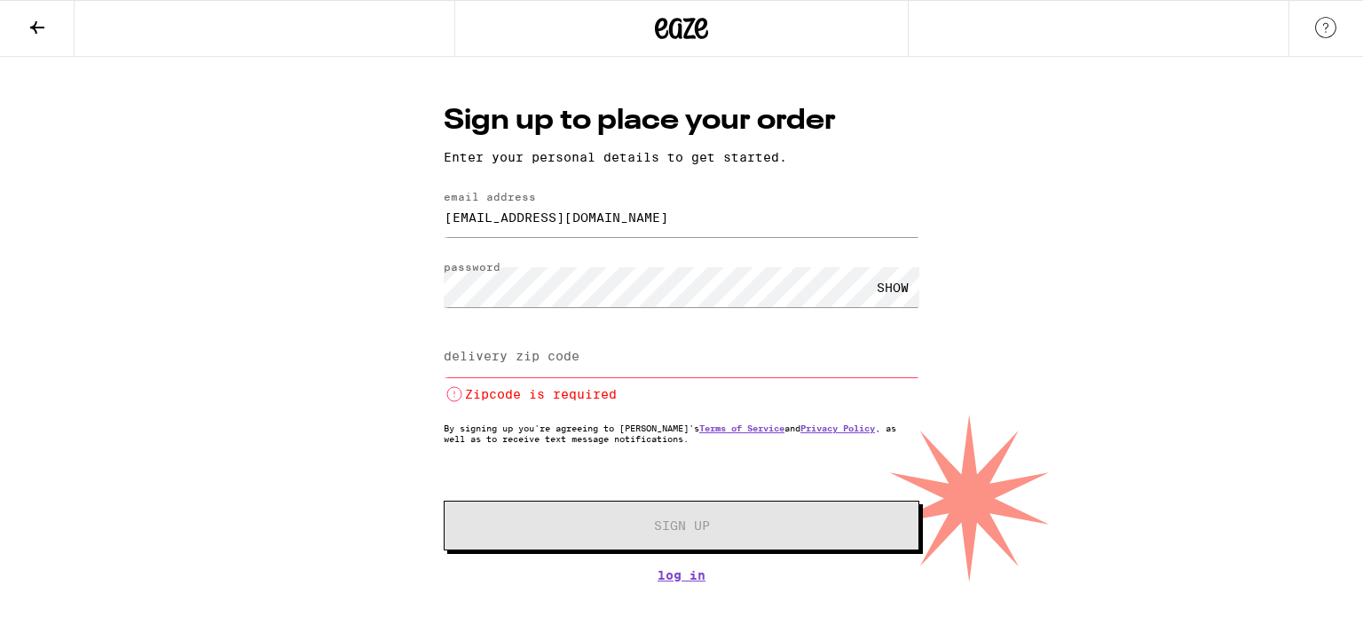
click at [633, 370] on input "delivery zip code" at bounding box center [682, 357] width 476 height 40
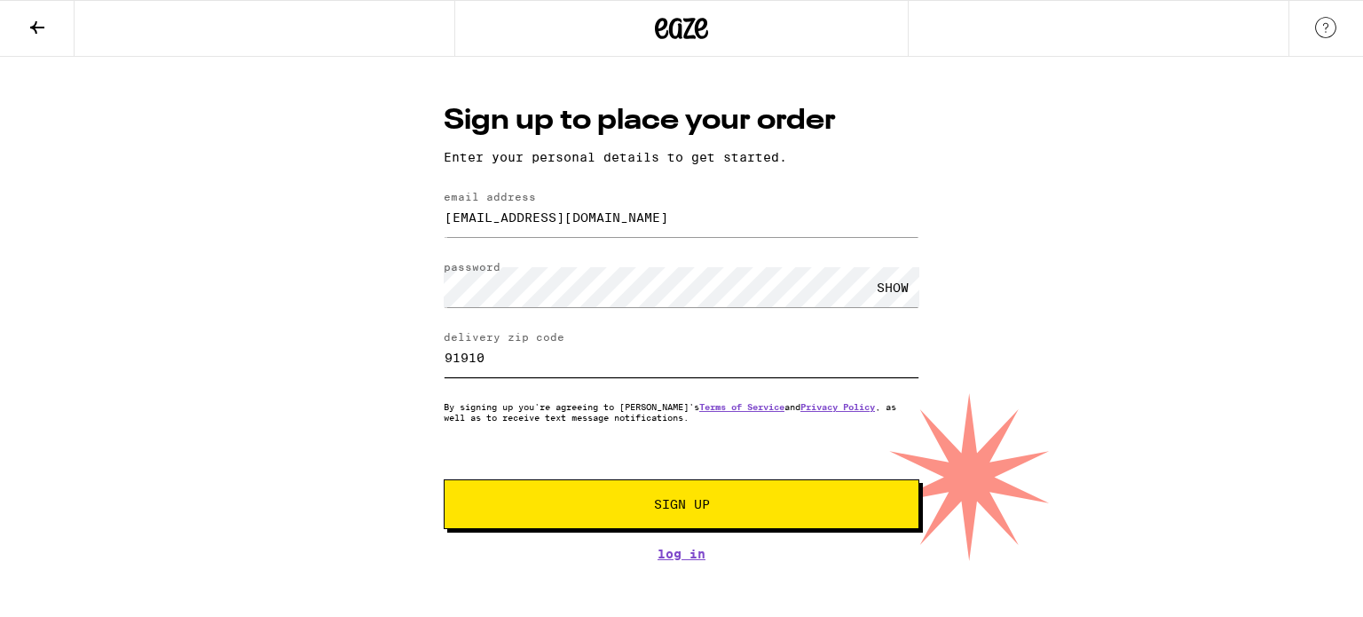
type input "91910"
click at [680, 501] on span "Sign Up" at bounding box center [682, 504] width 56 height 12
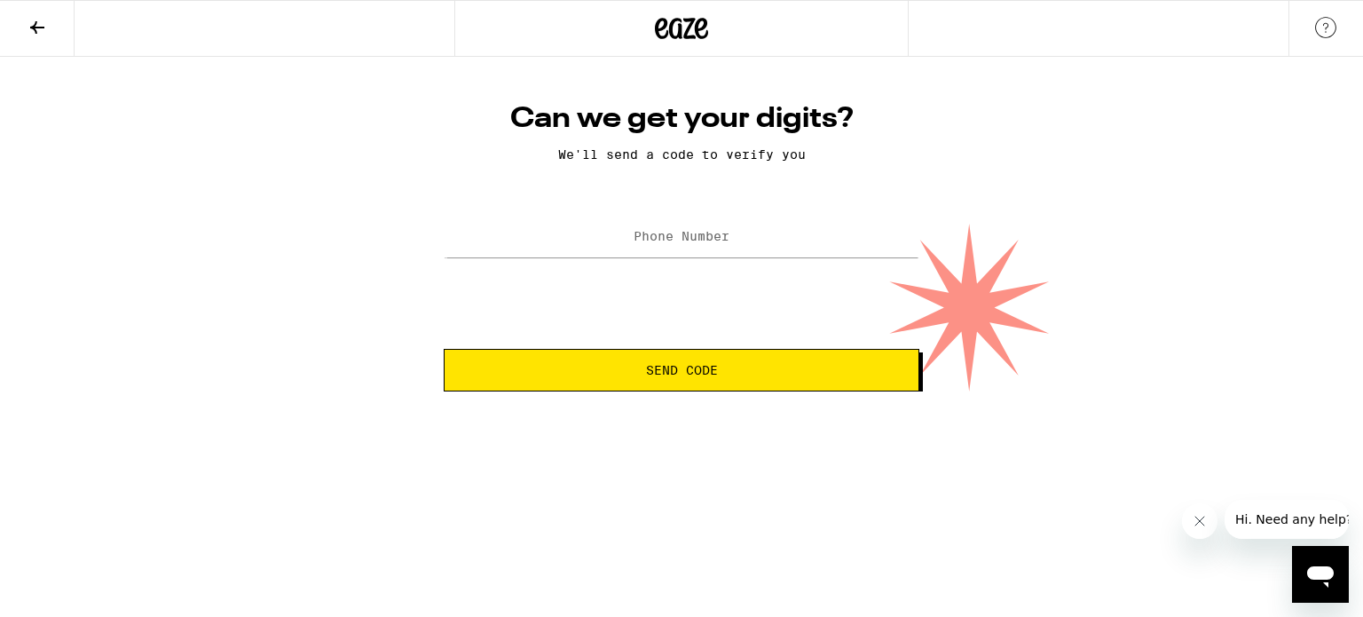
click at [0, 391] on nordpass-portal at bounding box center [0, 391] width 0 height 0
click at [727, 226] on input "Phone Number" at bounding box center [682, 237] width 476 height 40
click at [0, 391] on nordpass-autofill-portal at bounding box center [0, 391] width 0 height 0
click at [690, 364] on span "Send Code" at bounding box center [682, 370] width 72 height 12
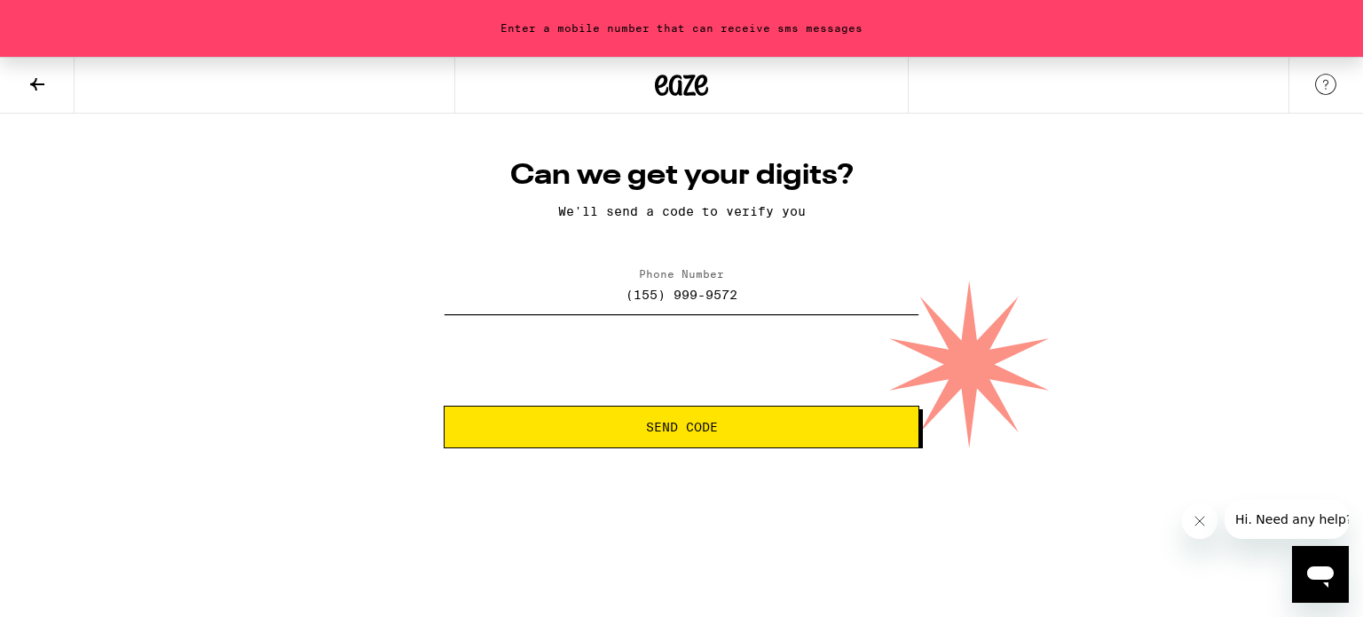
click at [734, 304] on input "(155) 999-9572" at bounding box center [682, 294] width 476 height 40
click at [0, 448] on nordpass-autofill-portal at bounding box center [0, 448] width 0 height 0
click at [645, 297] on input "(155) 999-9572" at bounding box center [682, 294] width 476 height 40
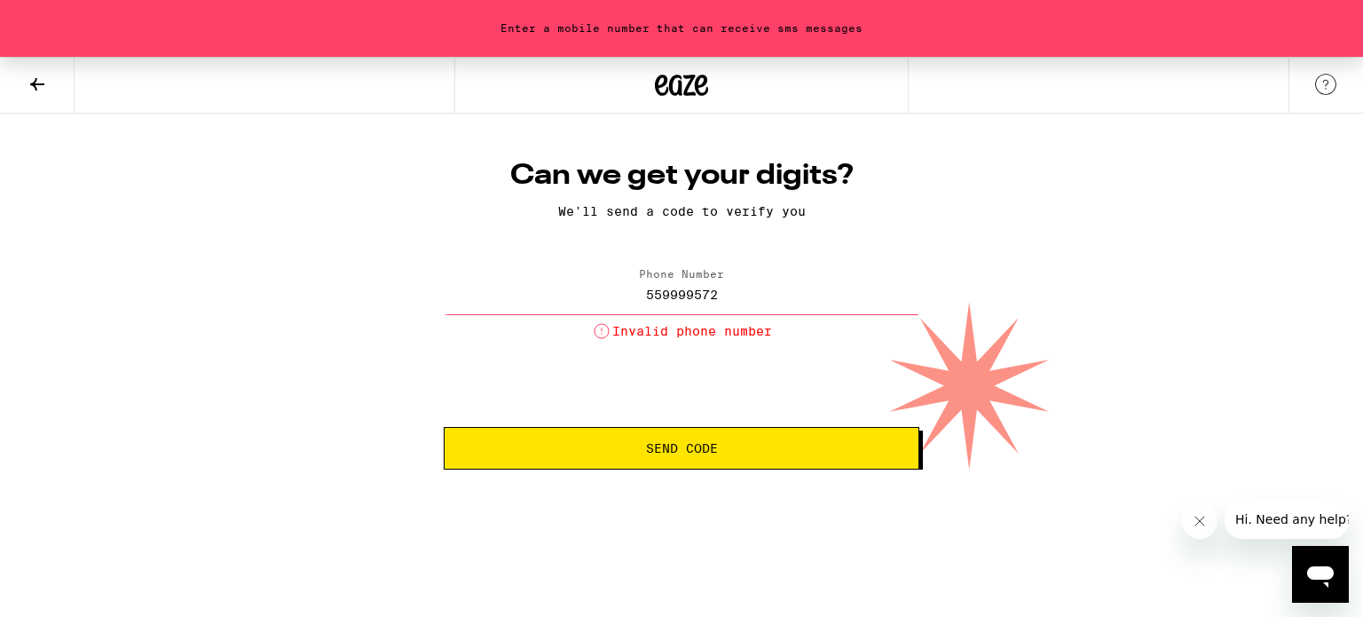
drag, startPoint x: 731, startPoint y: 287, endPoint x: 501, endPoint y: 256, distance: 231.8
click at [504, 256] on div "Can we get your digits? We'll send a code to verify you Phone Number 559999572 …" at bounding box center [681, 313] width 511 height 311
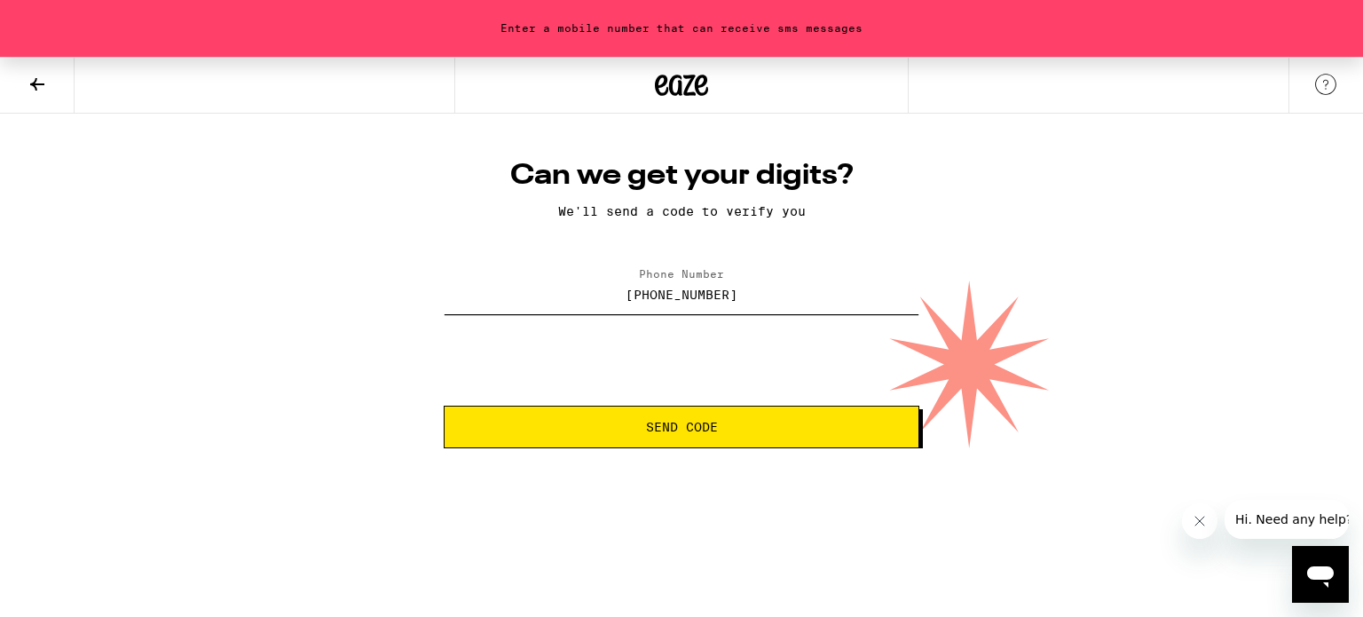
type input "[PHONE_NUMBER]"
click at [689, 427] on span "Send Code" at bounding box center [682, 427] width 72 height 12
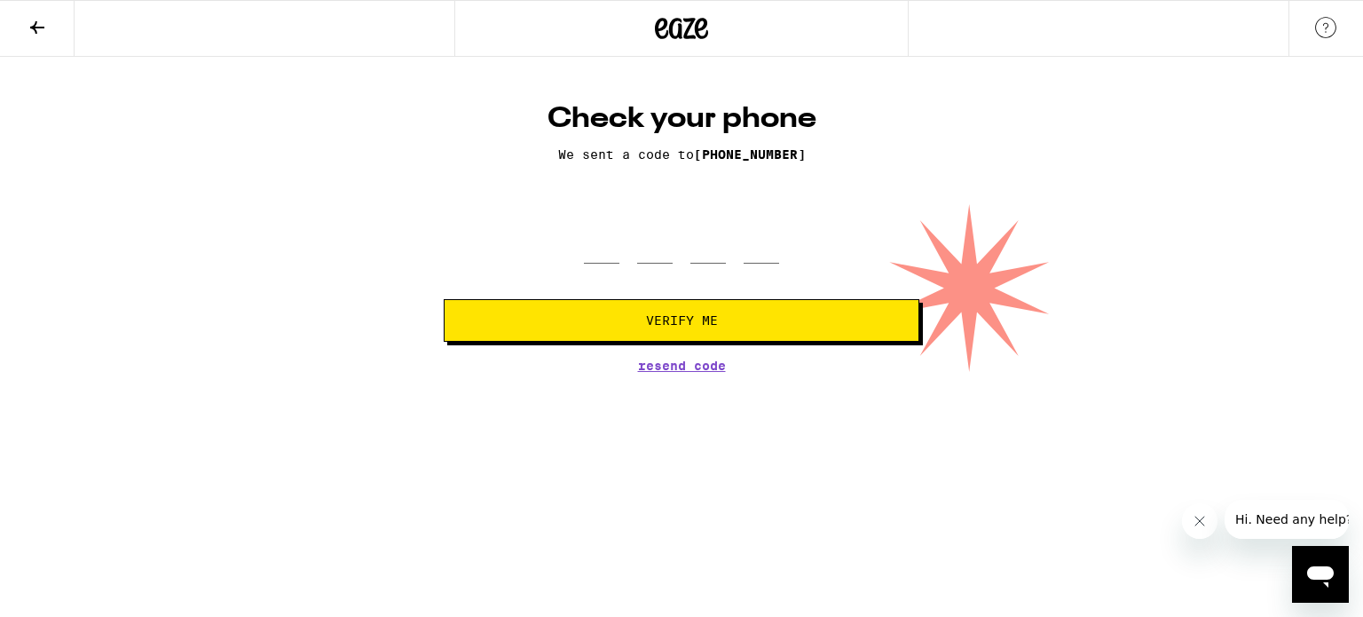
click at [576, 249] on div at bounding box center [682, 237] width 476 height 52
click at [593, 246] on input "tel" at bounding box center [601, 237] width 35 height 52
type input "7"
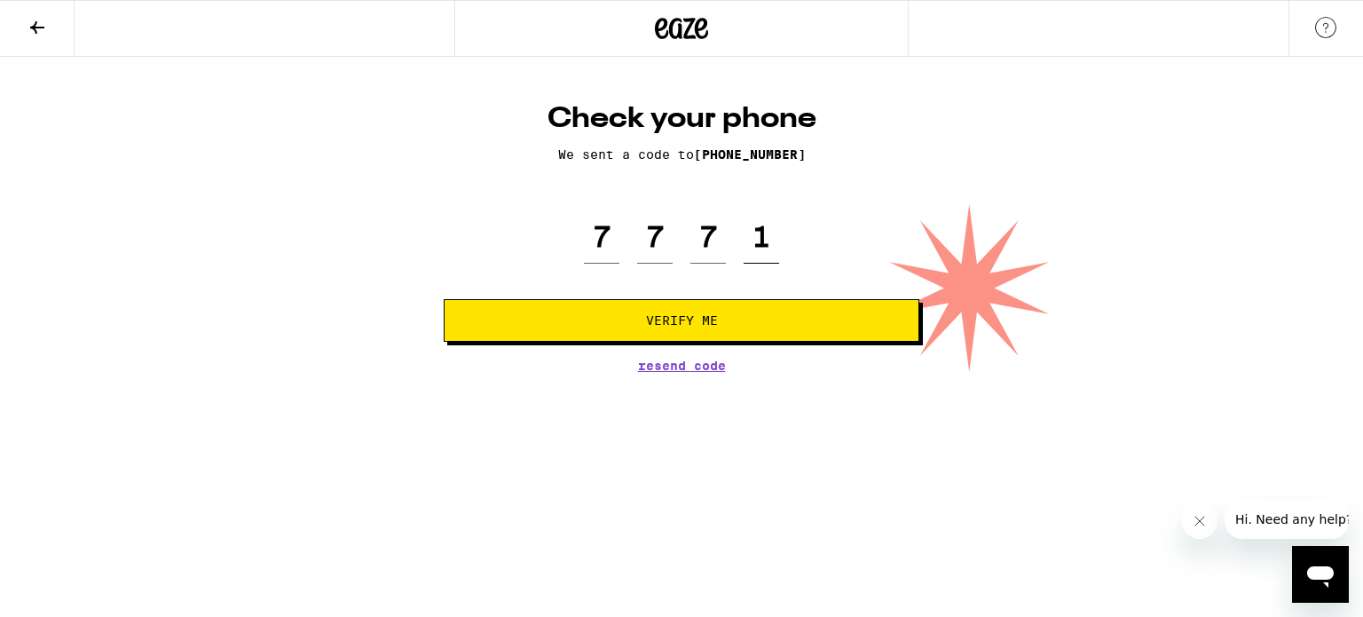
type input "1"
click at [729, 331] on button "Verify Me" at bounding box center [682, 320] width 476 height 43
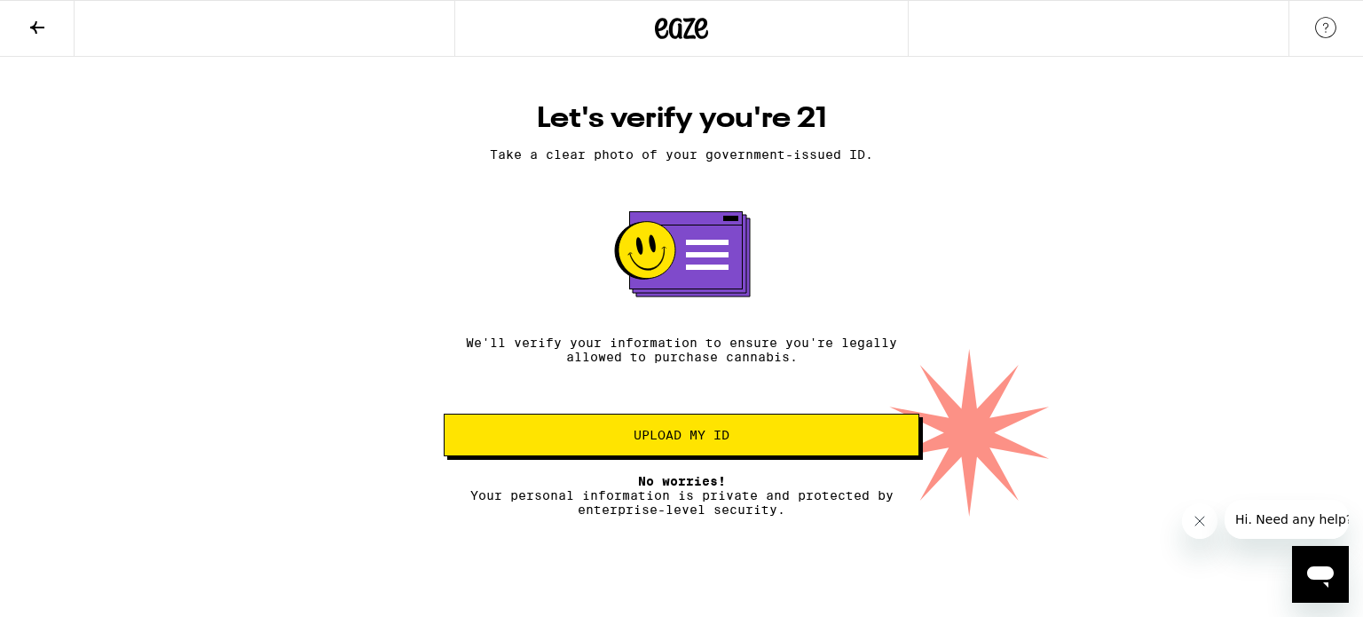
click at [720, 439] on span "Upload my ID" at bounding box center [681, 435] width 96 height 12
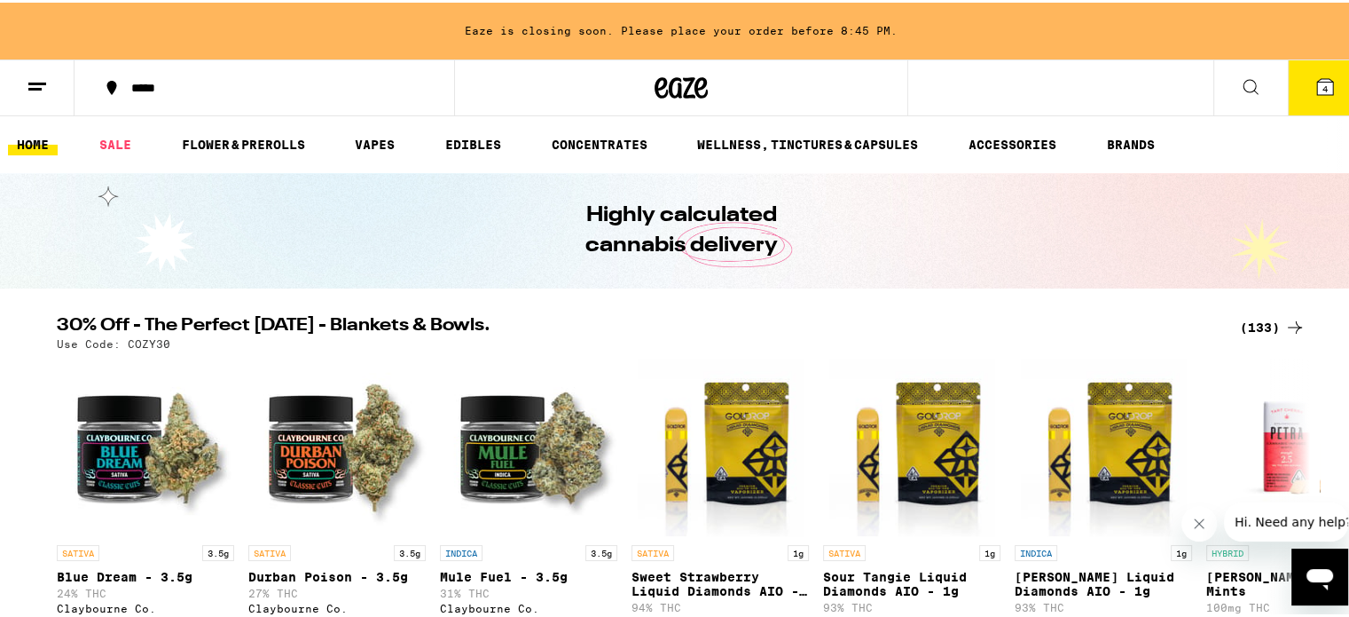
click at [1315, 74] on icon at bounding box center [1325, 84] width 21 height 21
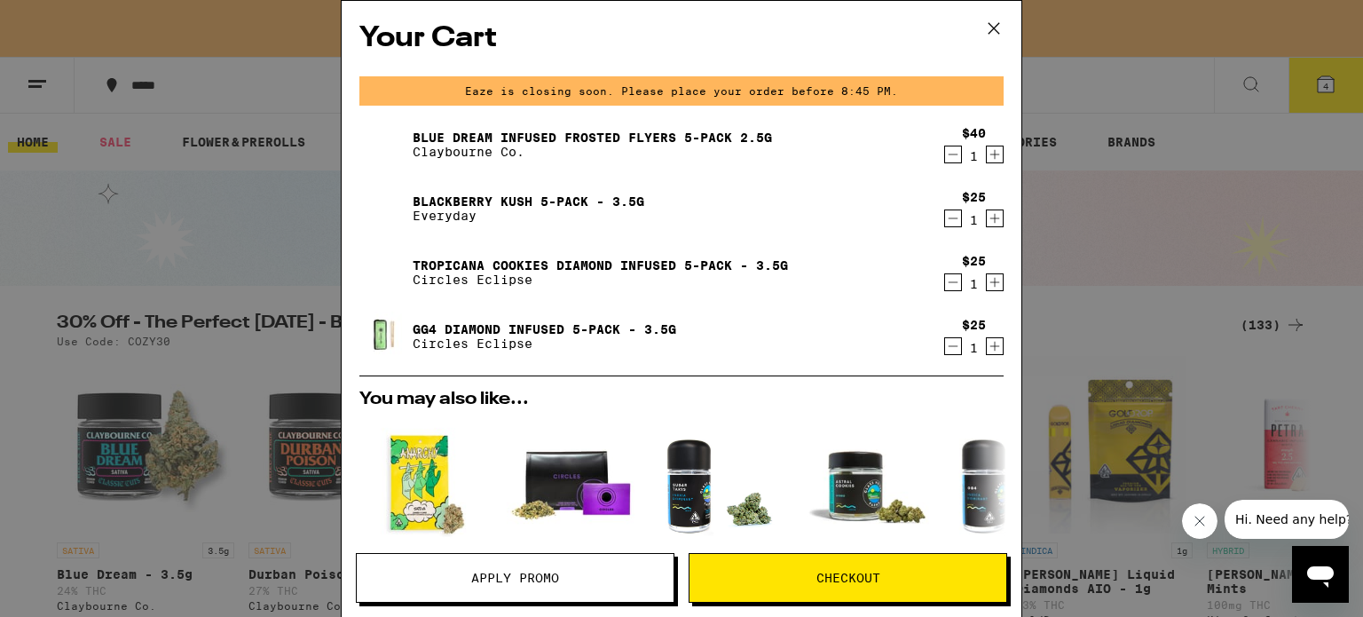
click at [945, 153] on icon "Decrement" at bounding box center [953, 154] width 16 height 21
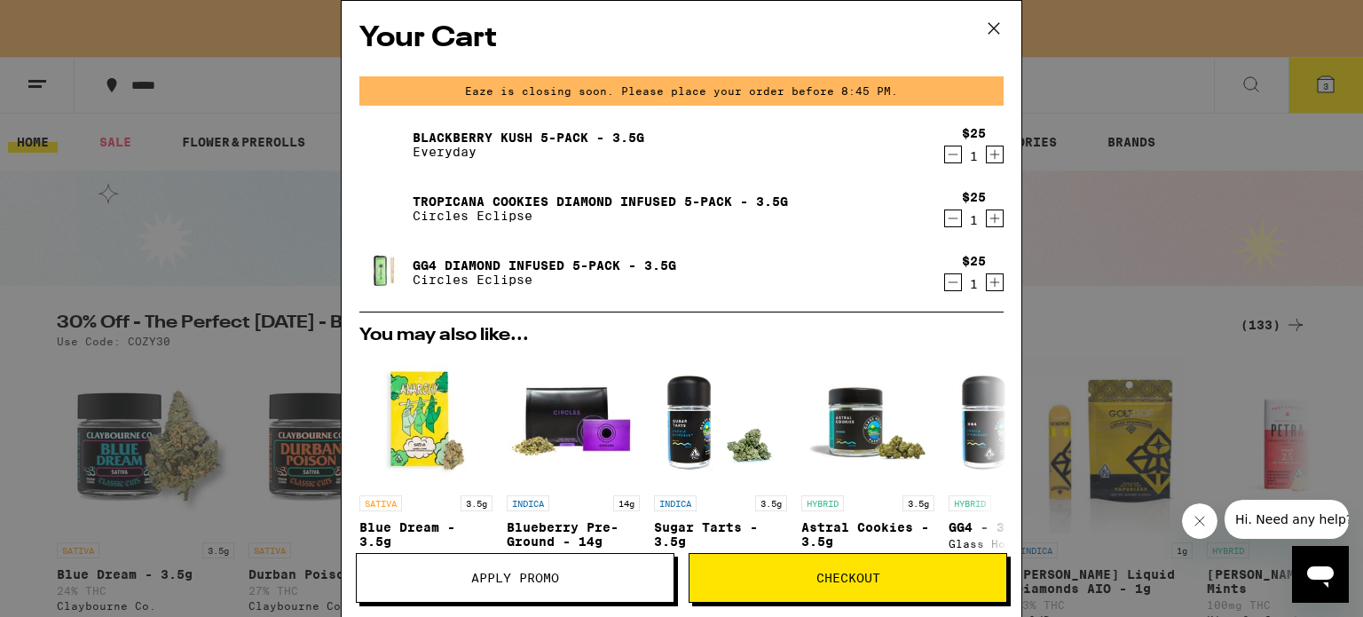
click at [864, 579] on span "Checkout" at bounding box center [848, 577] width 64 height 12
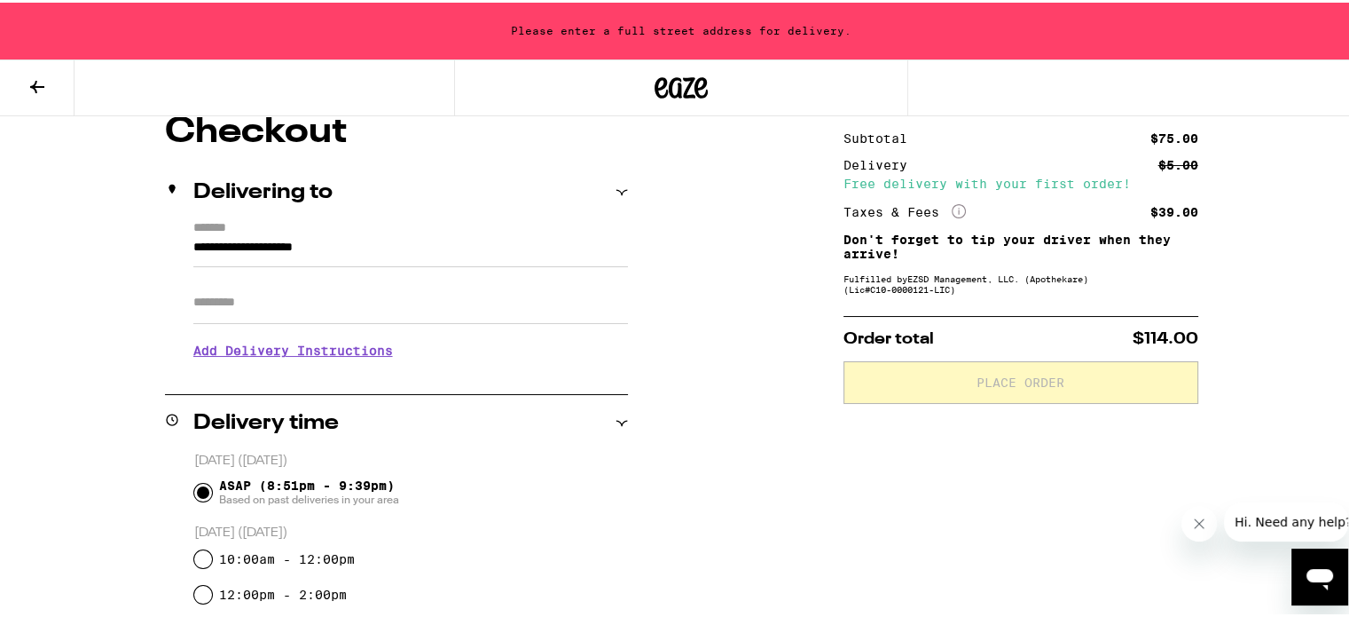
scroll to position [177, 0]
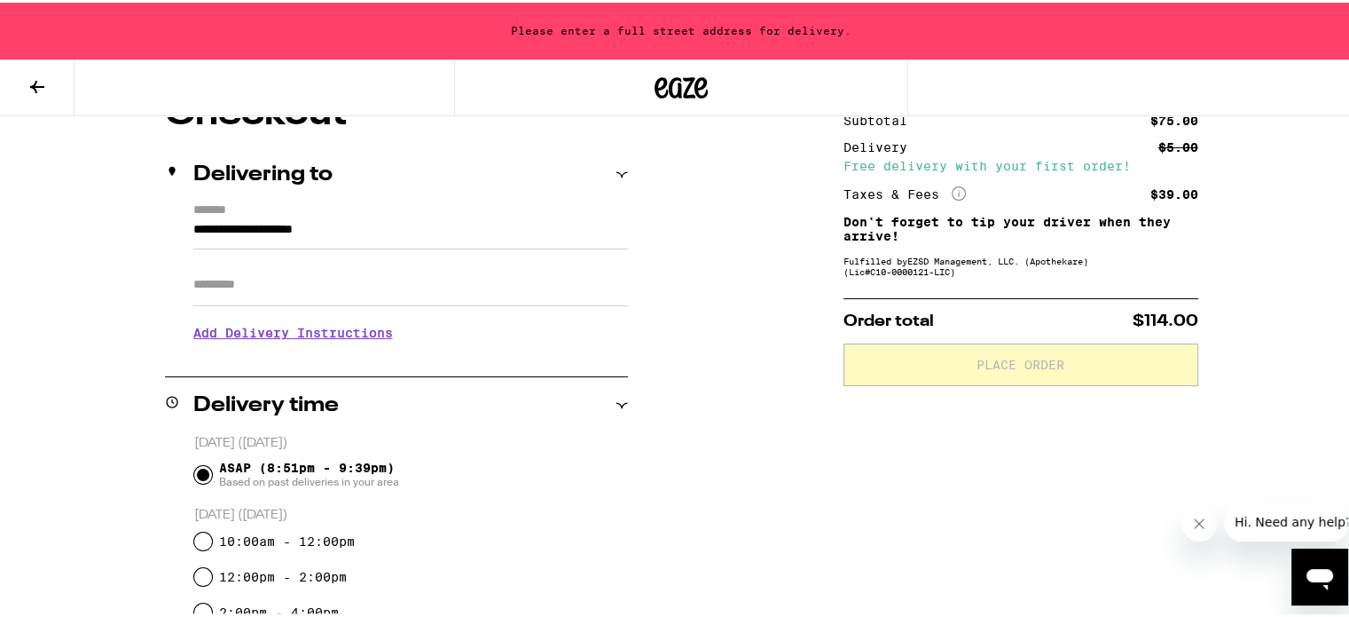
click at [352, 301] on input "Apt/Suite" at bounding box center [410, 282] width 435 height 43
type input "*"
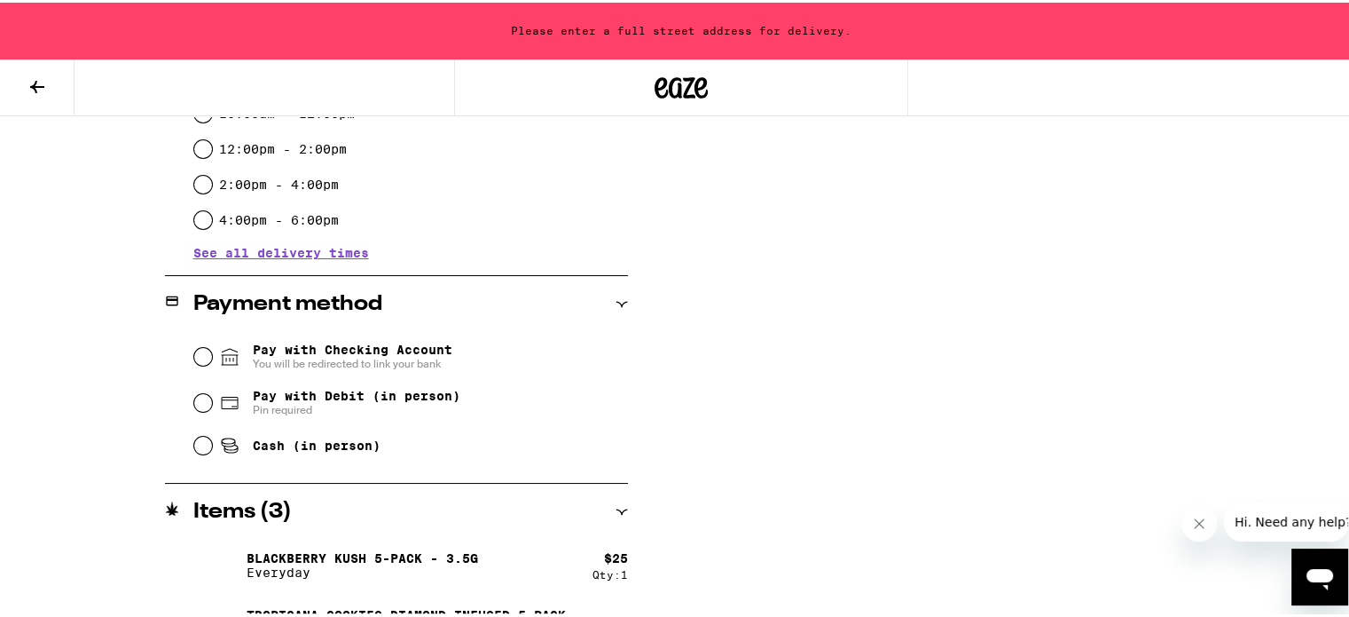
scroll to position [734, 0]
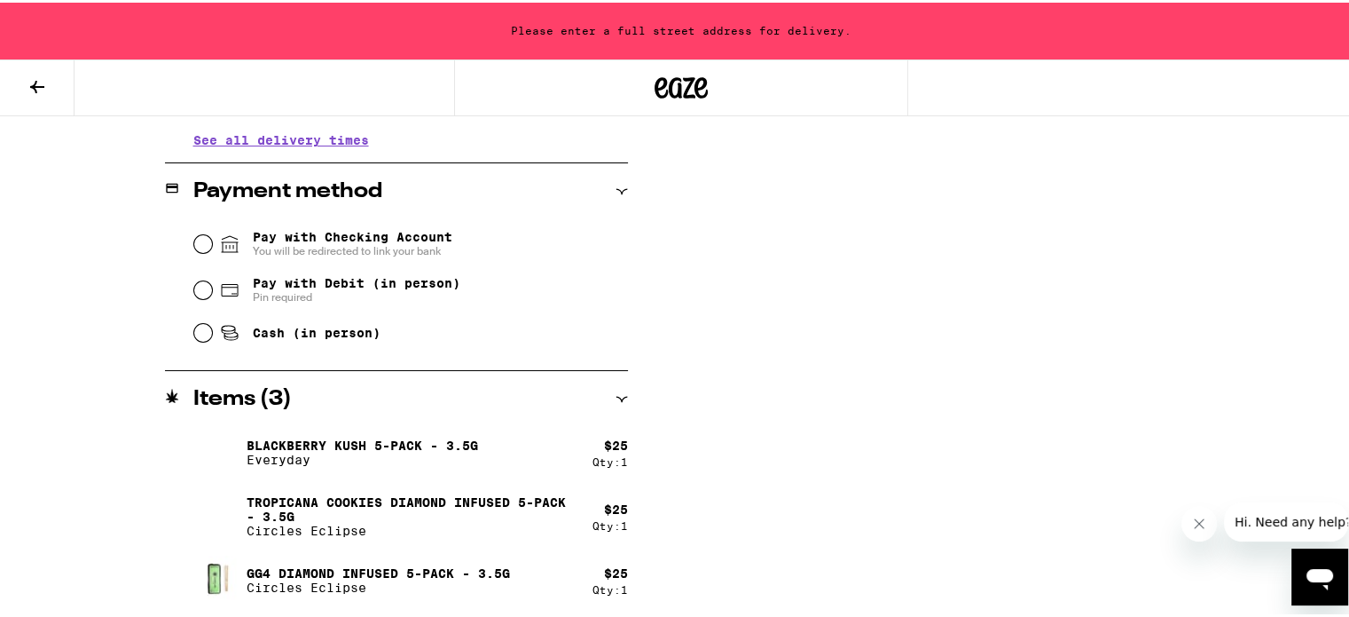
type input "***"
click at [195, 239] on input "Pay with Checking Account You will be redirected to link your bank" at bounding box center [203, 241] width 18 height 18
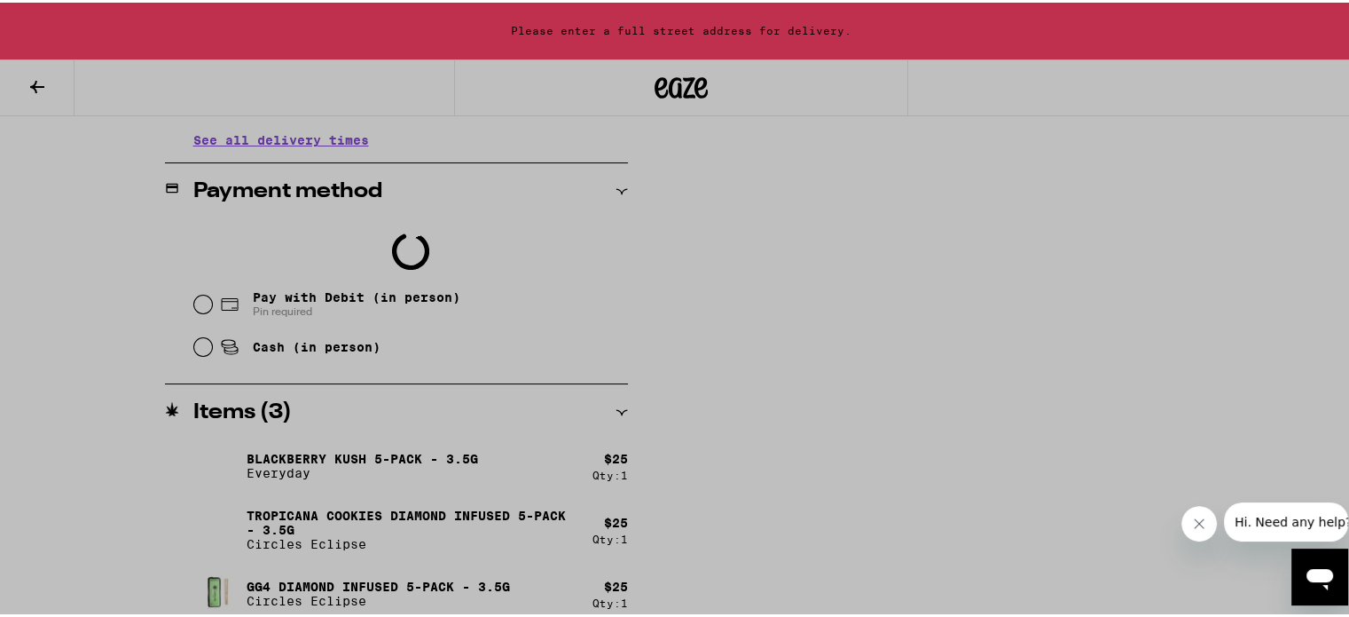
scroll to position [747, 0]
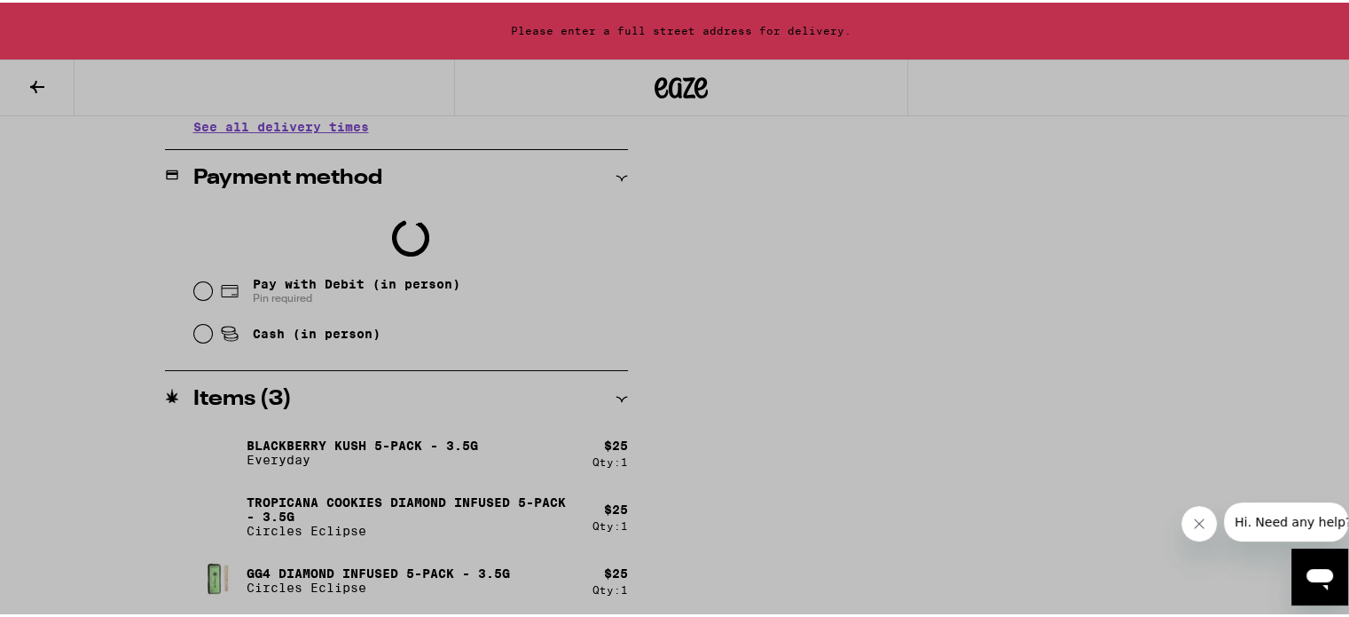
click at [106, 255] on div at bounding box center [681, 308] width 1363 height 617
click at [326, 279] on div at bounding box center [681, 308] width 1363 height 617
click at [316, 429] on div at bounding box center [681, 308] width 1363 height 617
click at [25, 75] on div at bounding box center [681, 308] width 1363 height 617
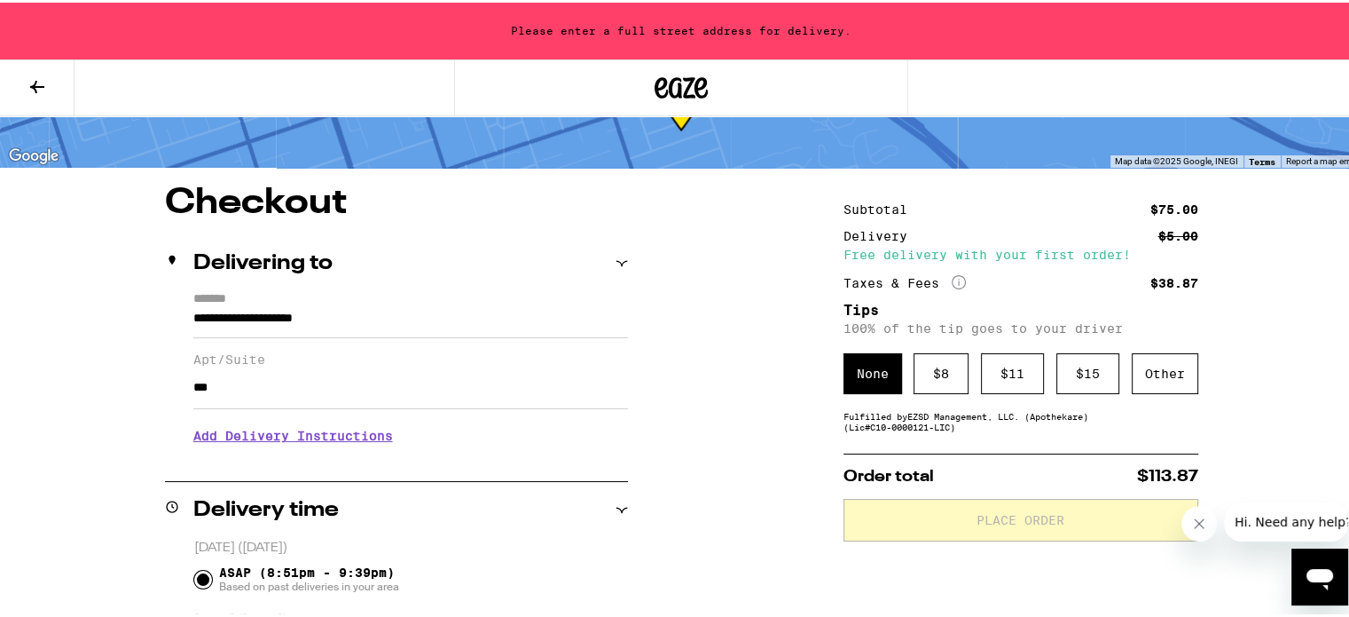
scroll to position [177, 0]
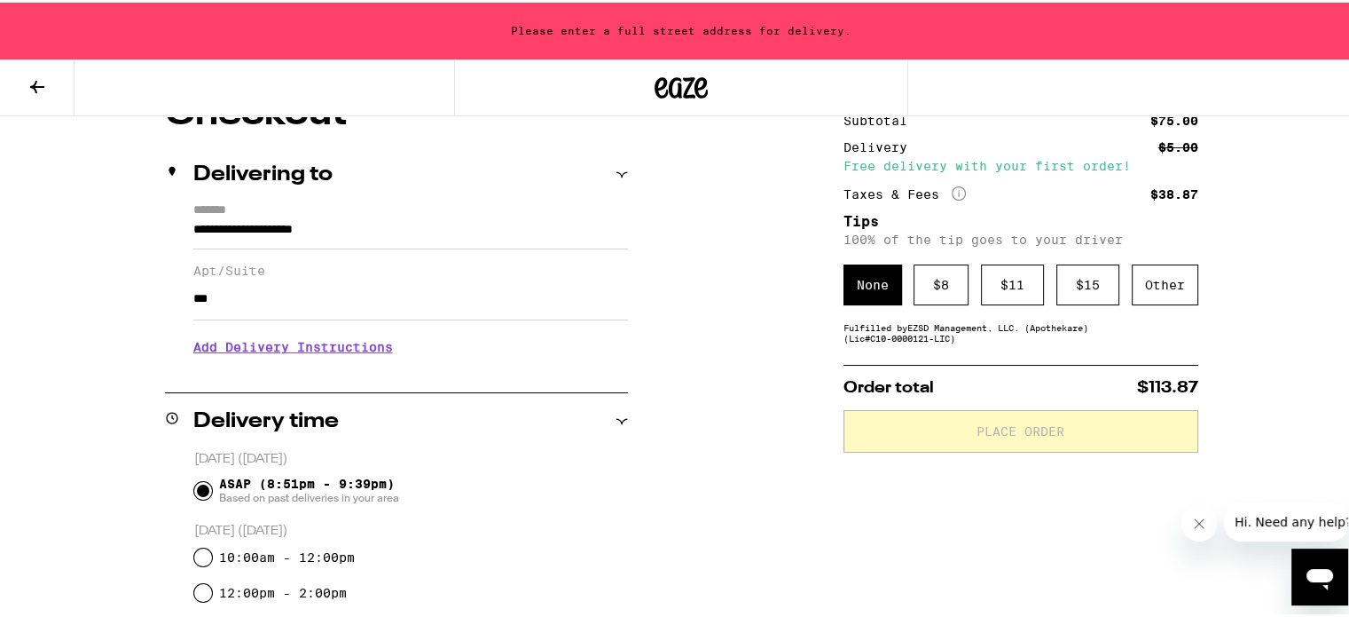
click at [872, 285] on div "None" at bounding box center [873, 282] width 59 height 41
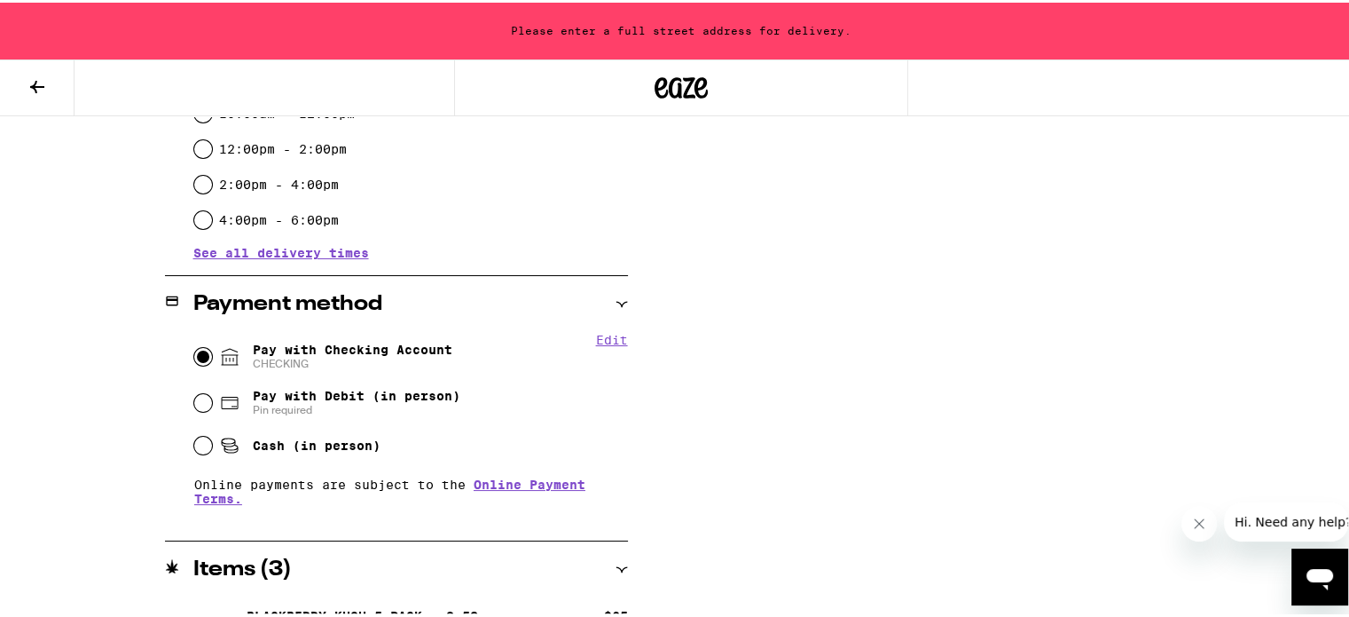
scroll to position [436, 0]
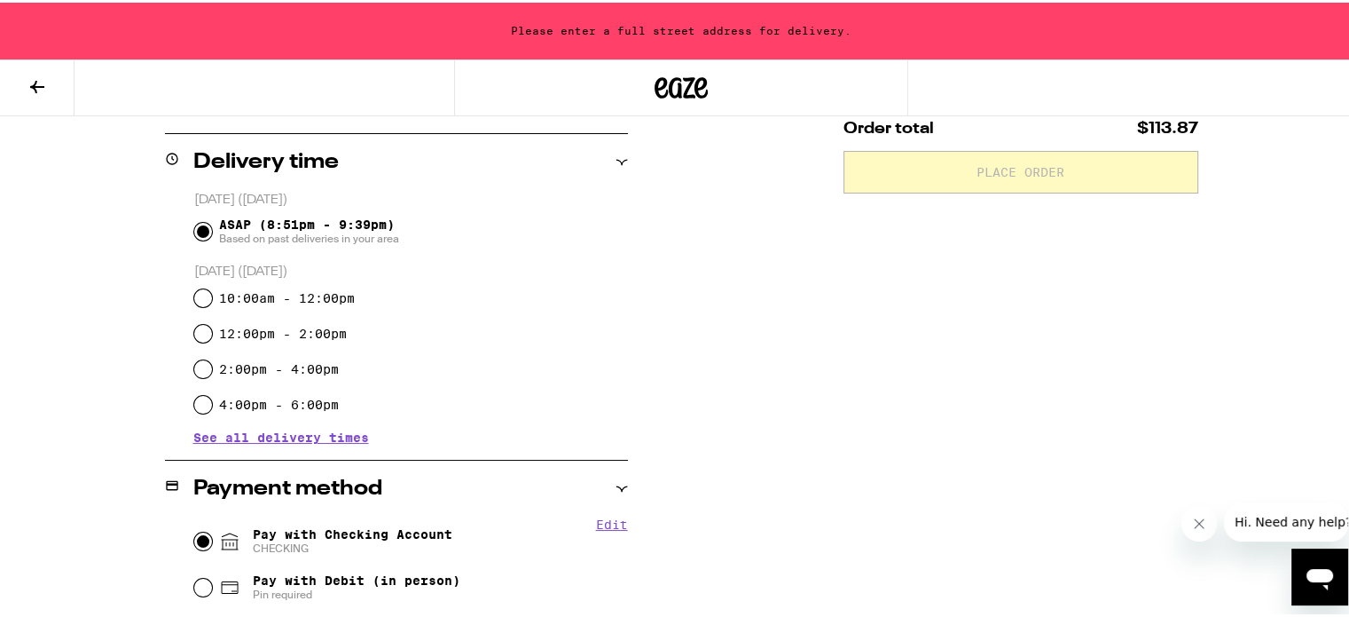
click at [248, 288] on label "10:00am - 12:00pm" at bounding box center [287, 295] width 136 height 14
click at [212, 288] on input "10:00am - 12:00pm" at bounding box center [203, 296] width 18 height 18
radio input "true"
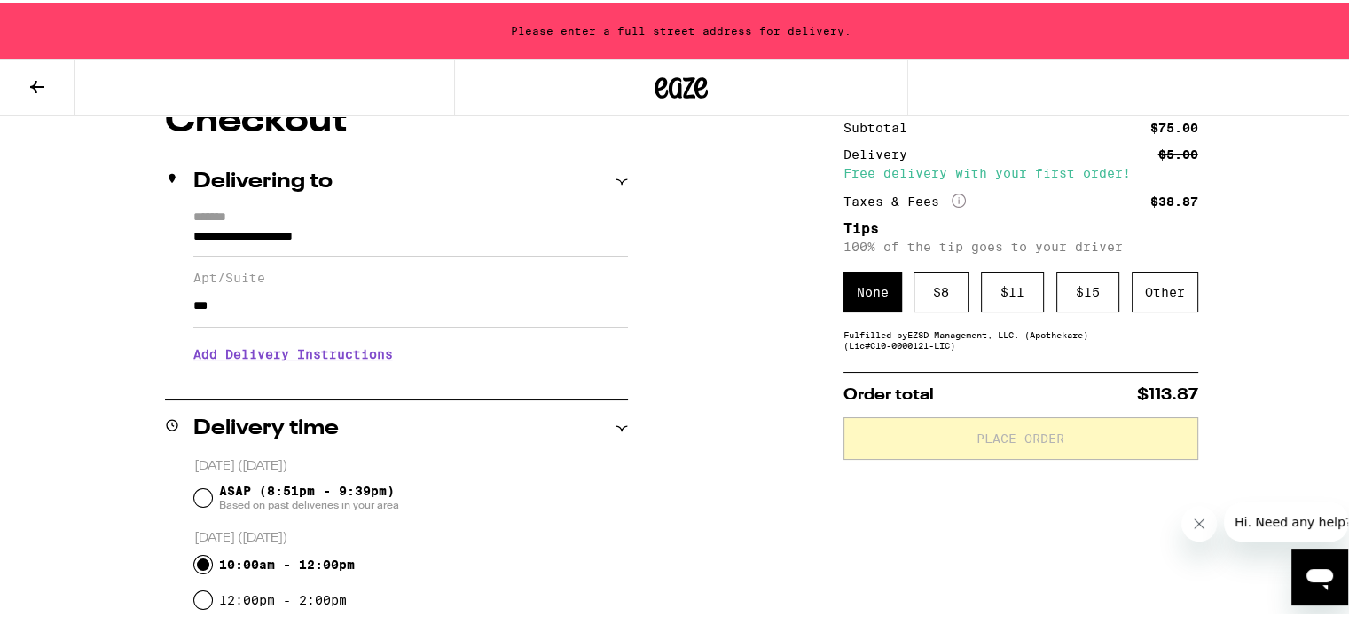
scroll to position [0, 0]
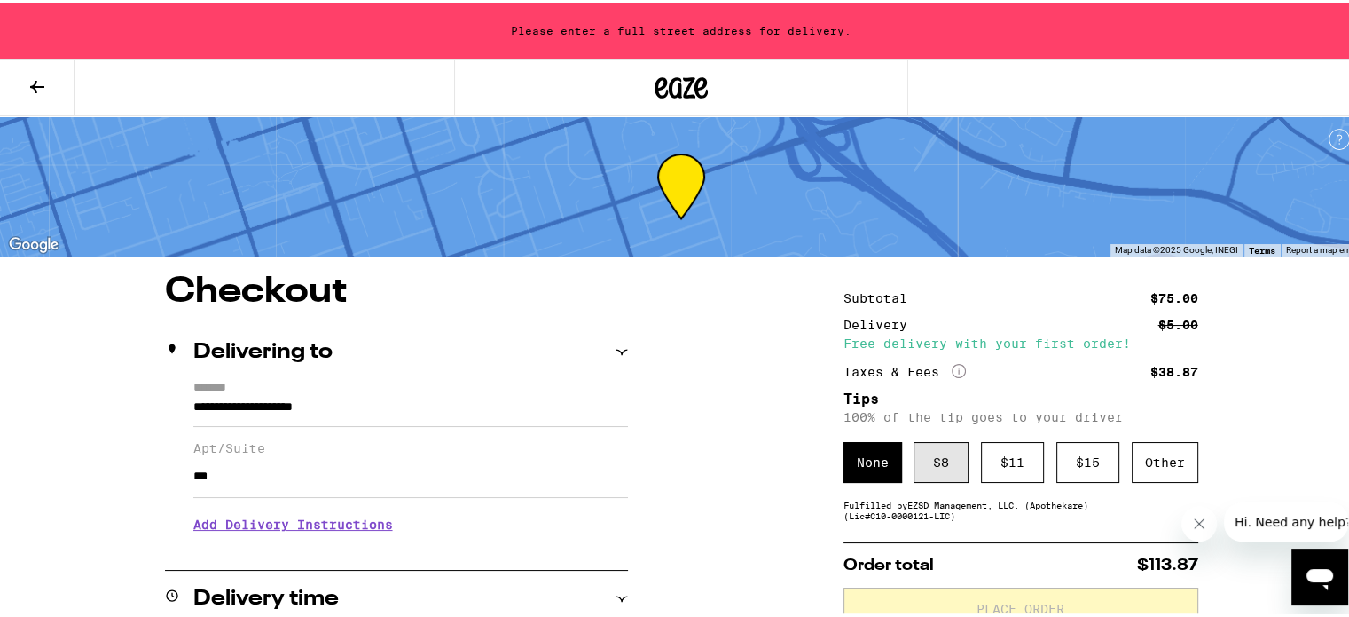
click at [949, 451] on div "$ 8" at bounding box center [941, 459] width 55 height 41
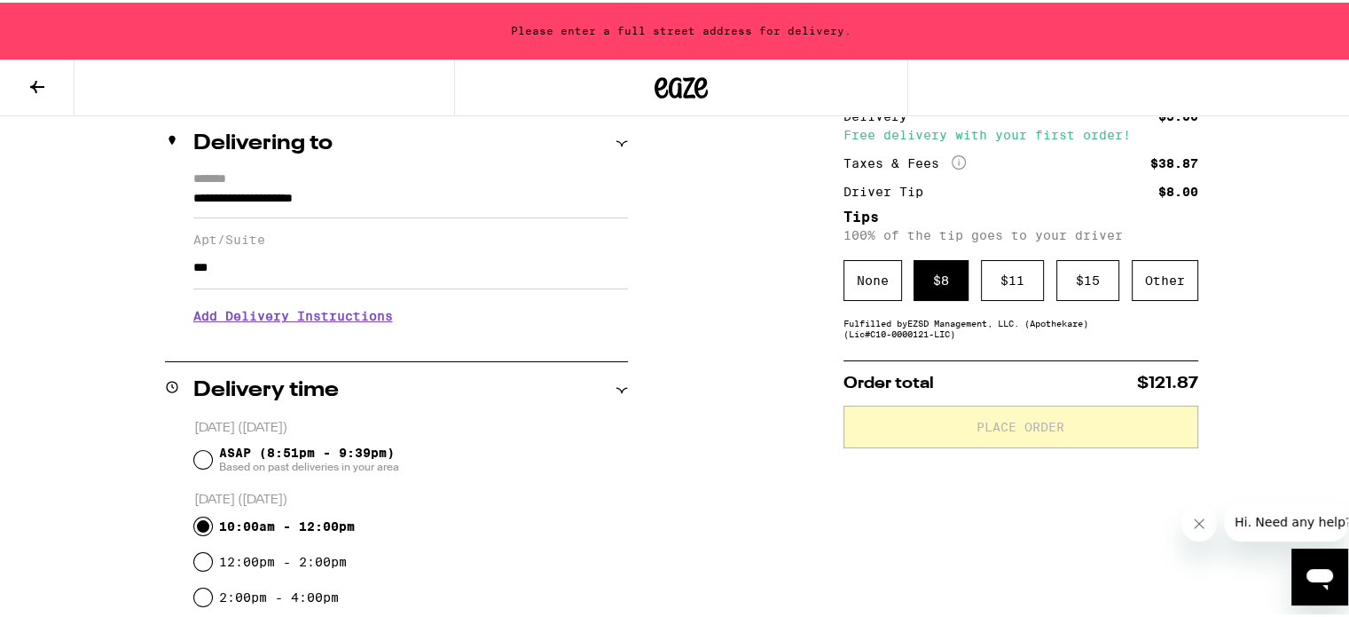
scroll to position [177, 0]
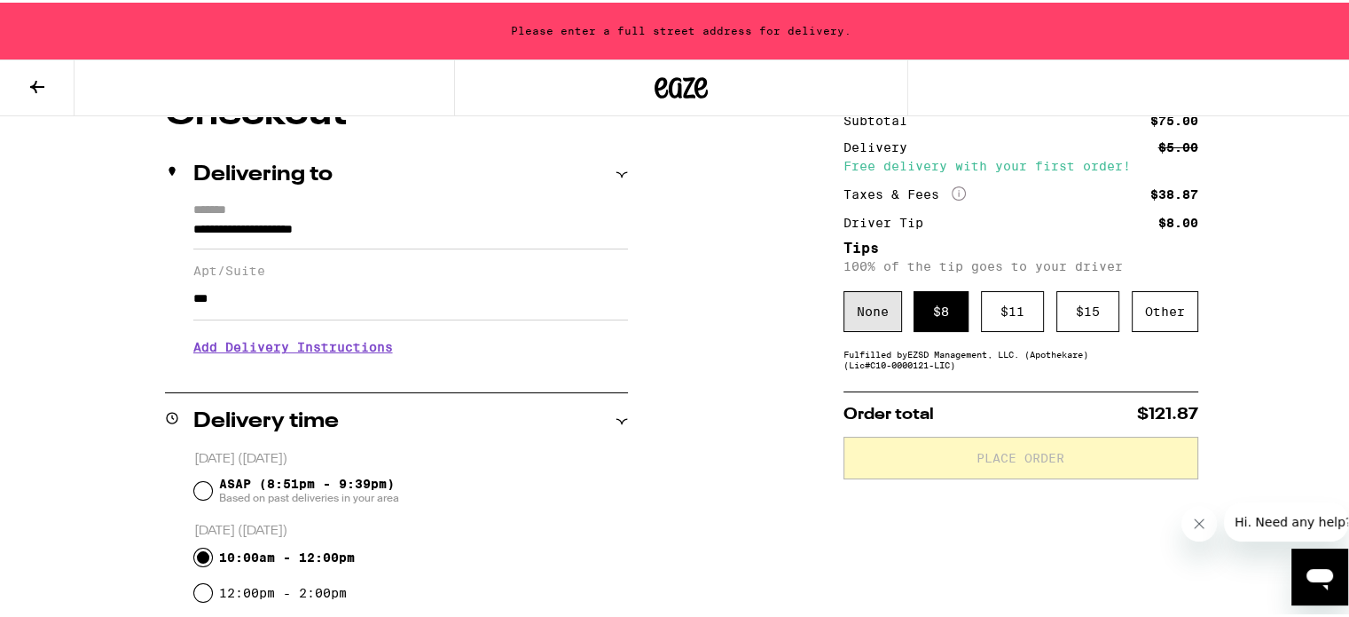
click at [844, 313] on div "None" at bounding box center [873, 308] width 59 height 41
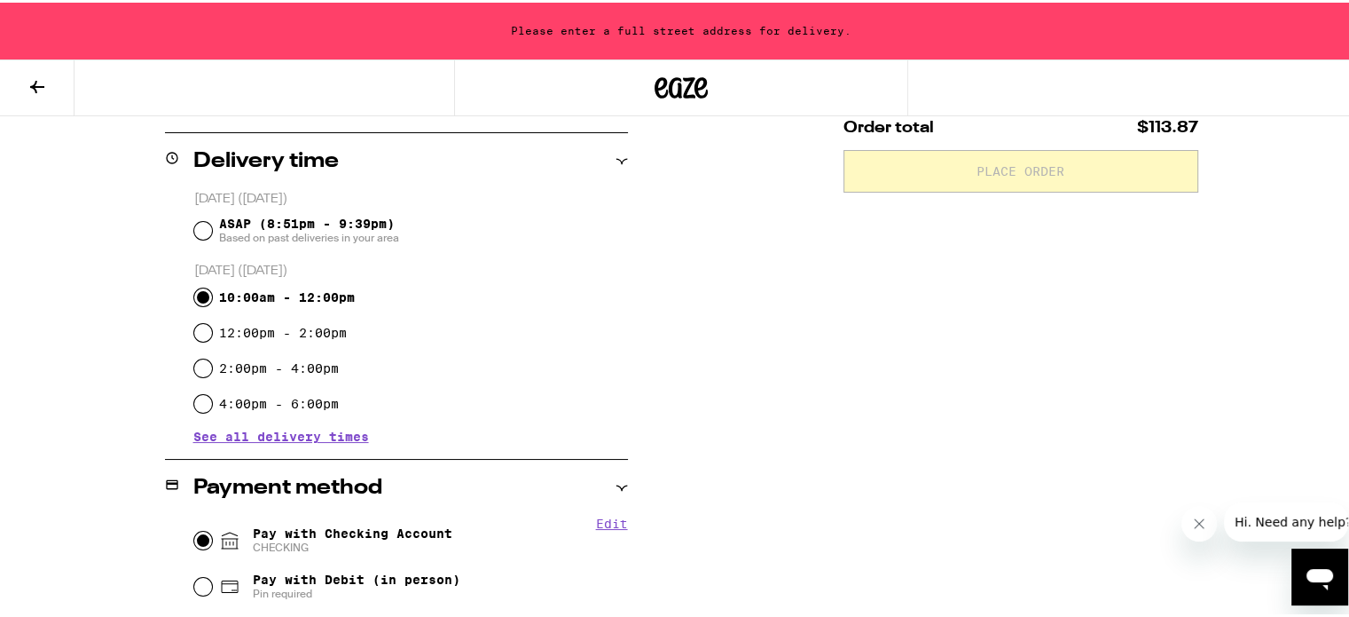
scroll to position [436, 0]
click at [194, 398] on input "4:00pm - 6:00pm" at bounding box center [203, 402] width 18 height 18
radio input "true"
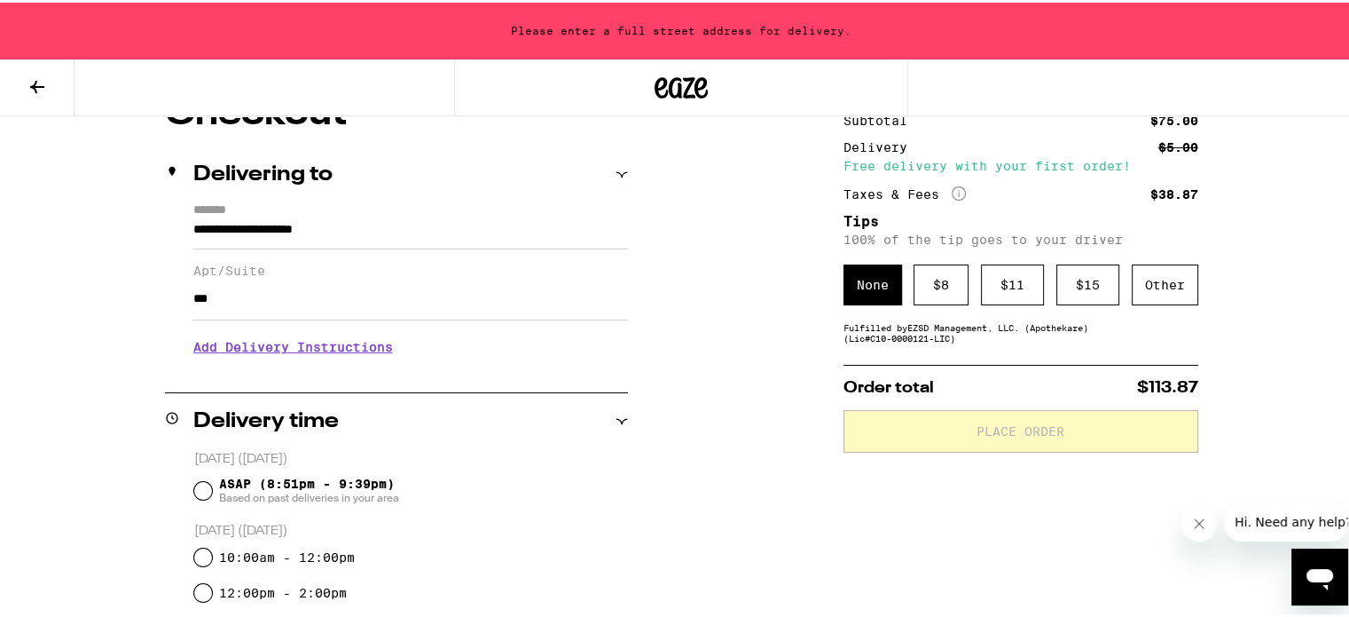
scroll to position [266, 0]
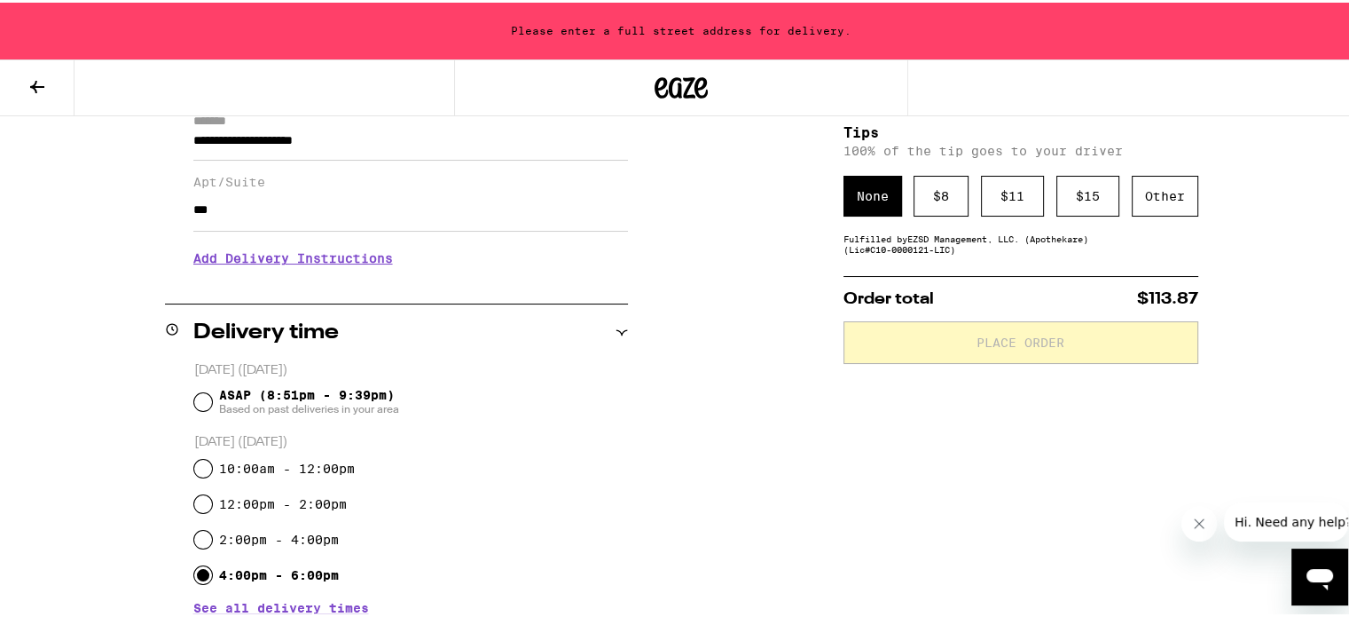
drag, startPoint x: 254, startPoint y: 219, endPoint x: 59, endPoint y: 220, distance: 195.2
click at [69, 217] on div "**********" at bounding box center [682, 573] width 1278 height 1137
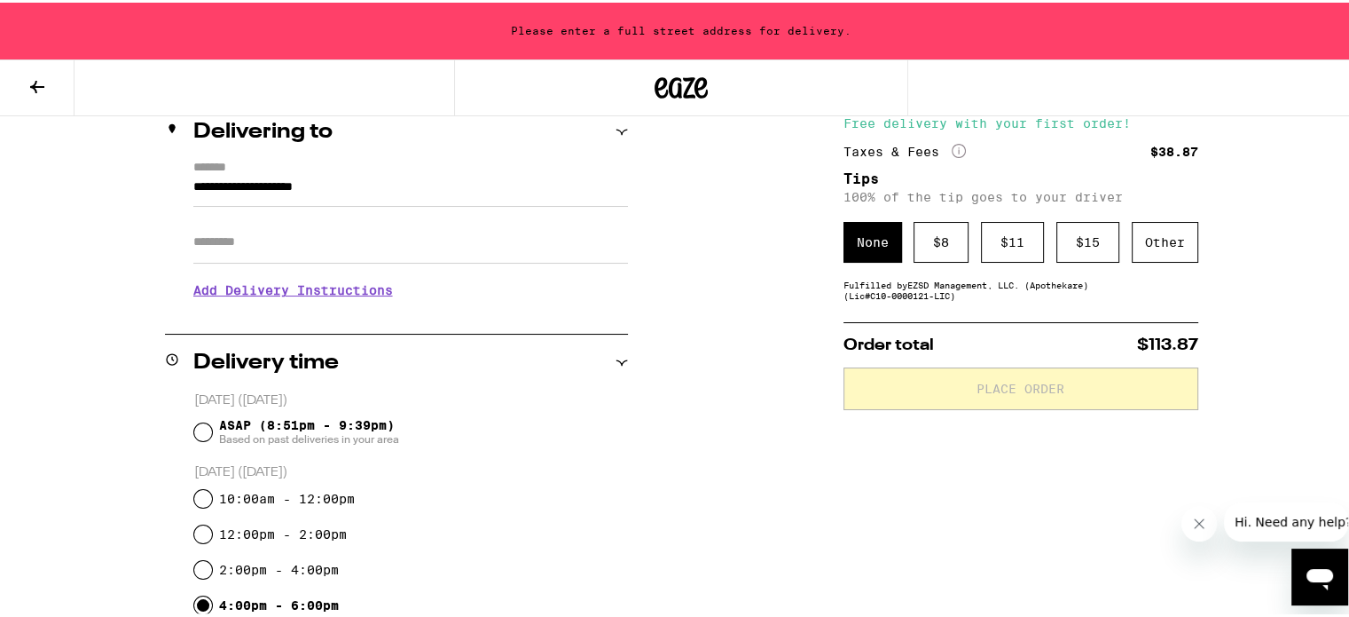
scroll to position [177, 0]
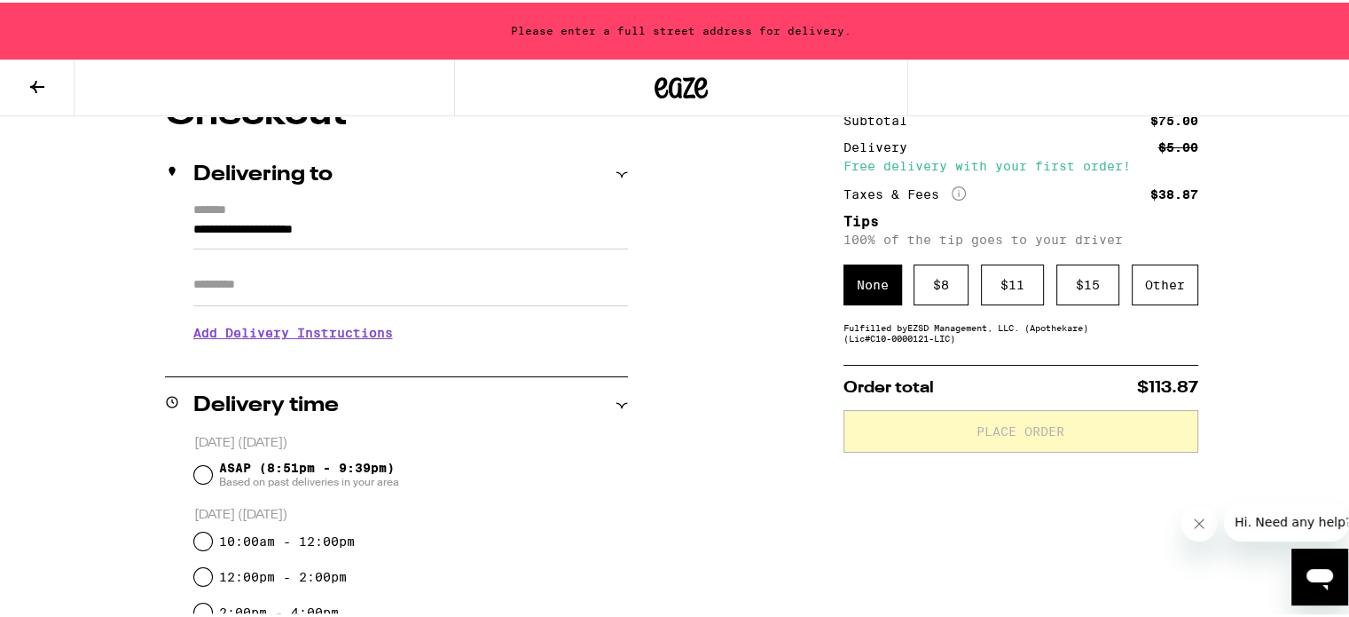
click at [408, 229] on input "**********" at bounding box center [410, 231] width 435 height 30
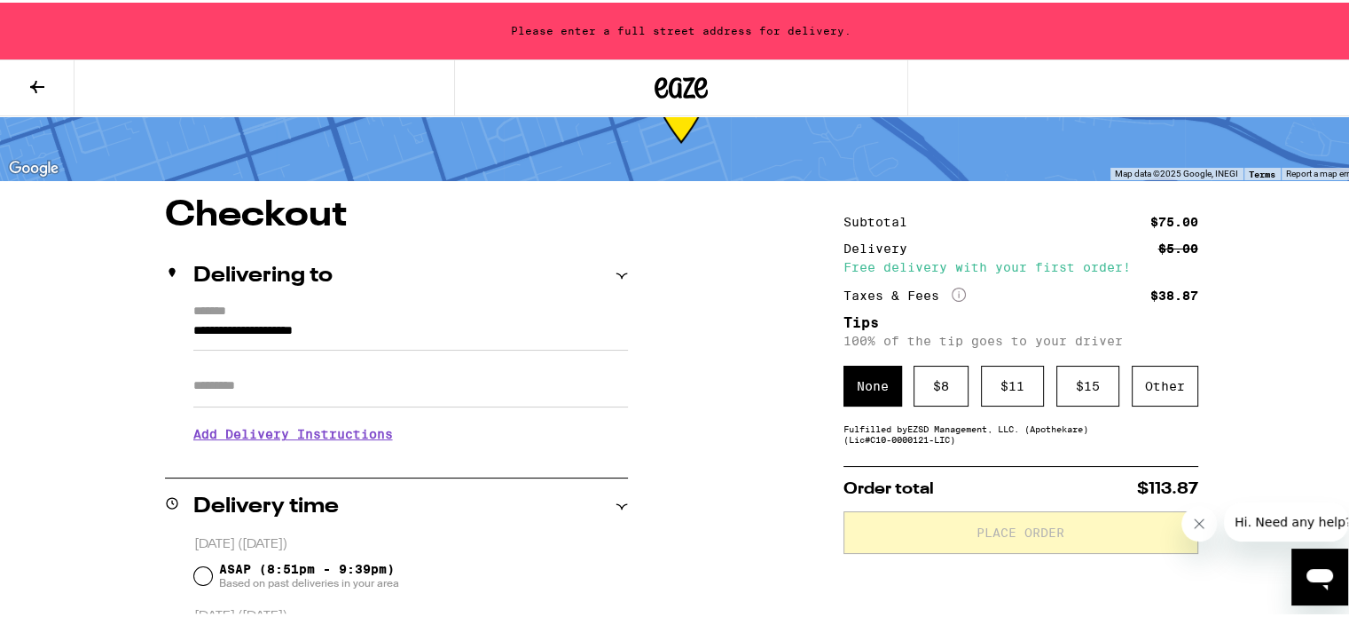
scroll to position [0, 0]
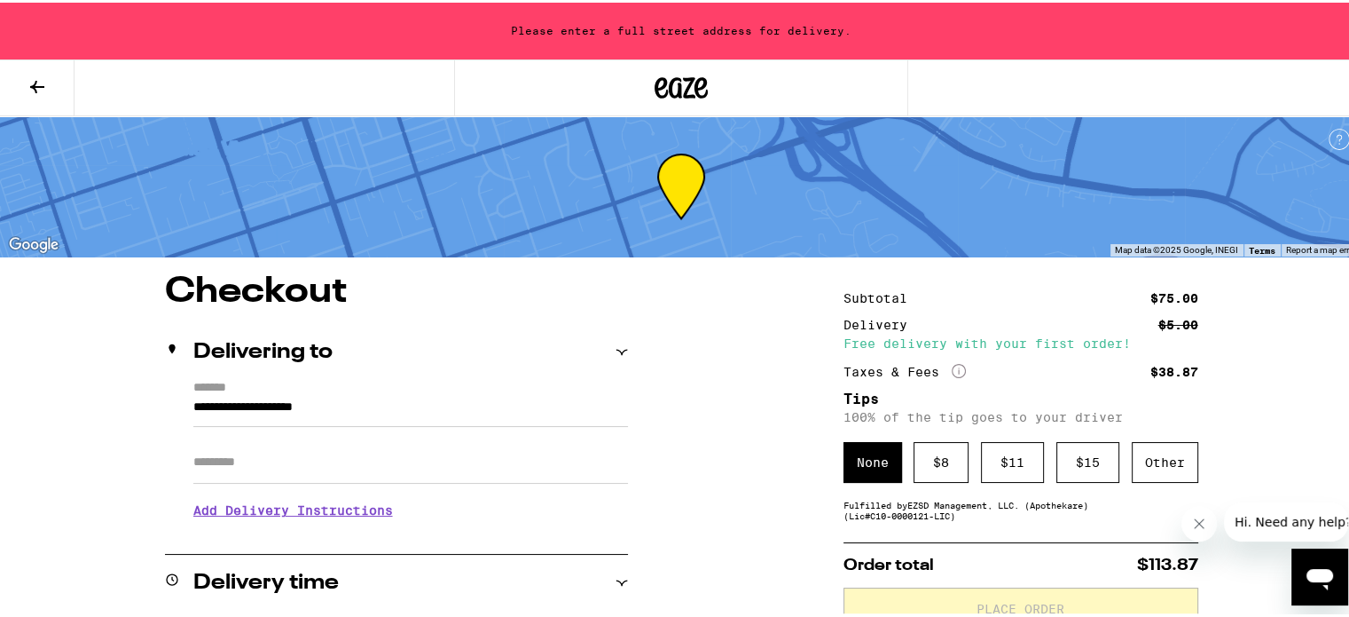
click at [219, 405] on input "**********" at bounding box center [410, 409] width 435 height 30
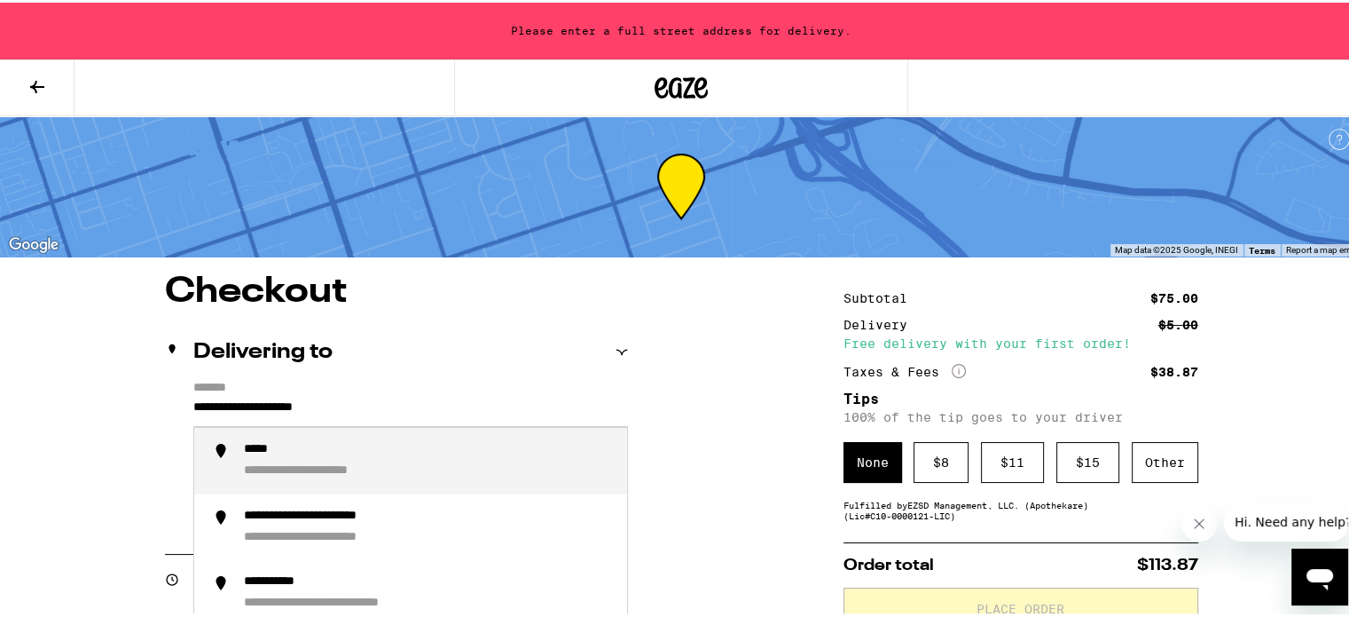
click at [184, 405] on div "**********" at bounding box center [396, 454] width 463 height 153
drag, startPoint x: 225, startPoint y: 404, endPoint x: 18, endPoint y: 372, distance: 210.0
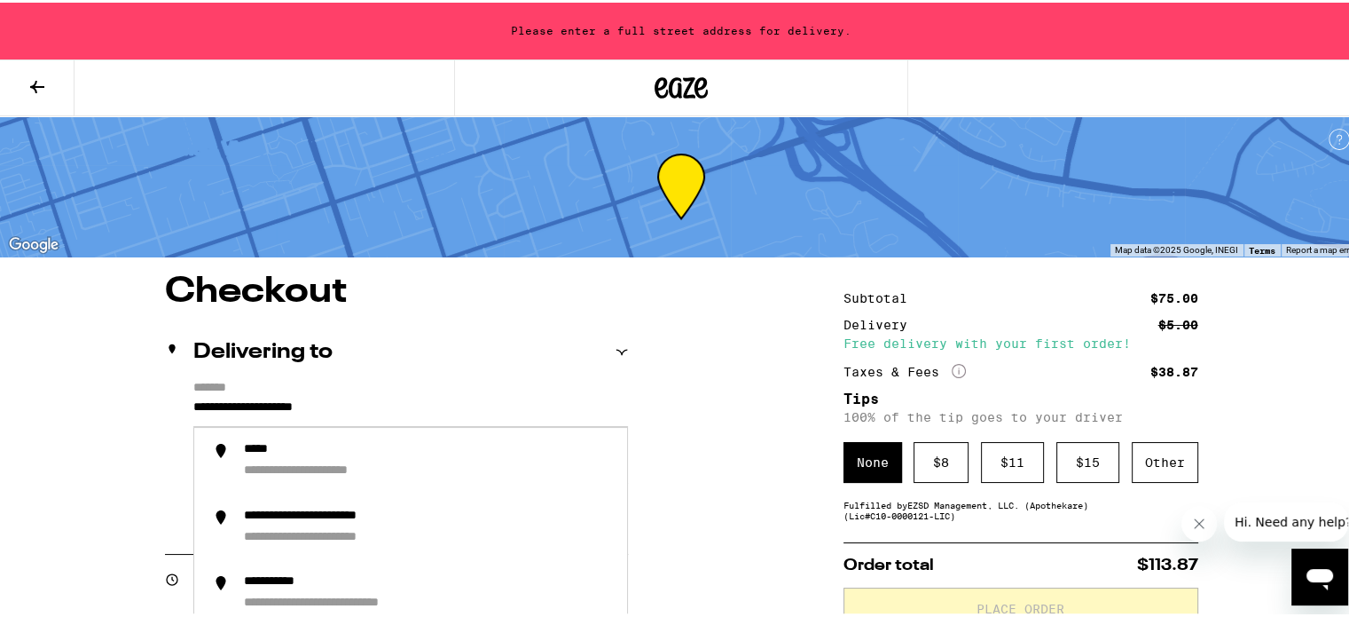
drag, startPoint x: 377, startPoint y: 407, endPoint x: 0, endPoint y: 391, distance: 377.4
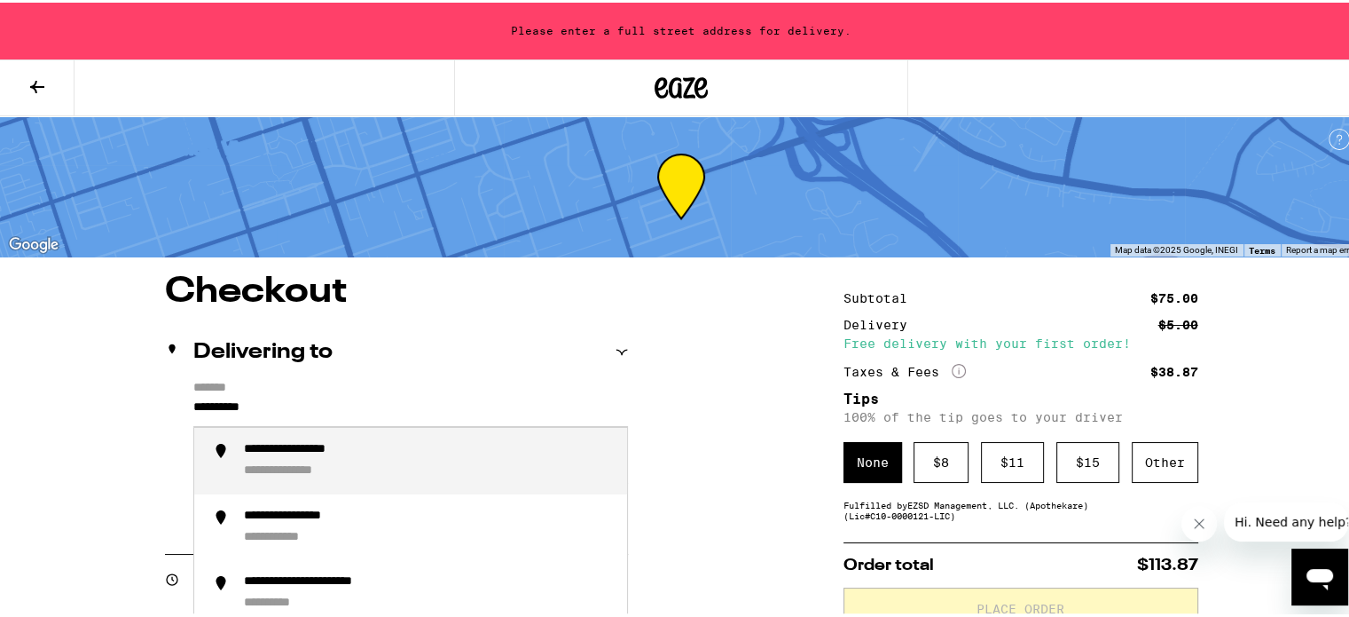
click at [325, 466] on div "**********" at bounding box center [304, 468] width 121 height 16
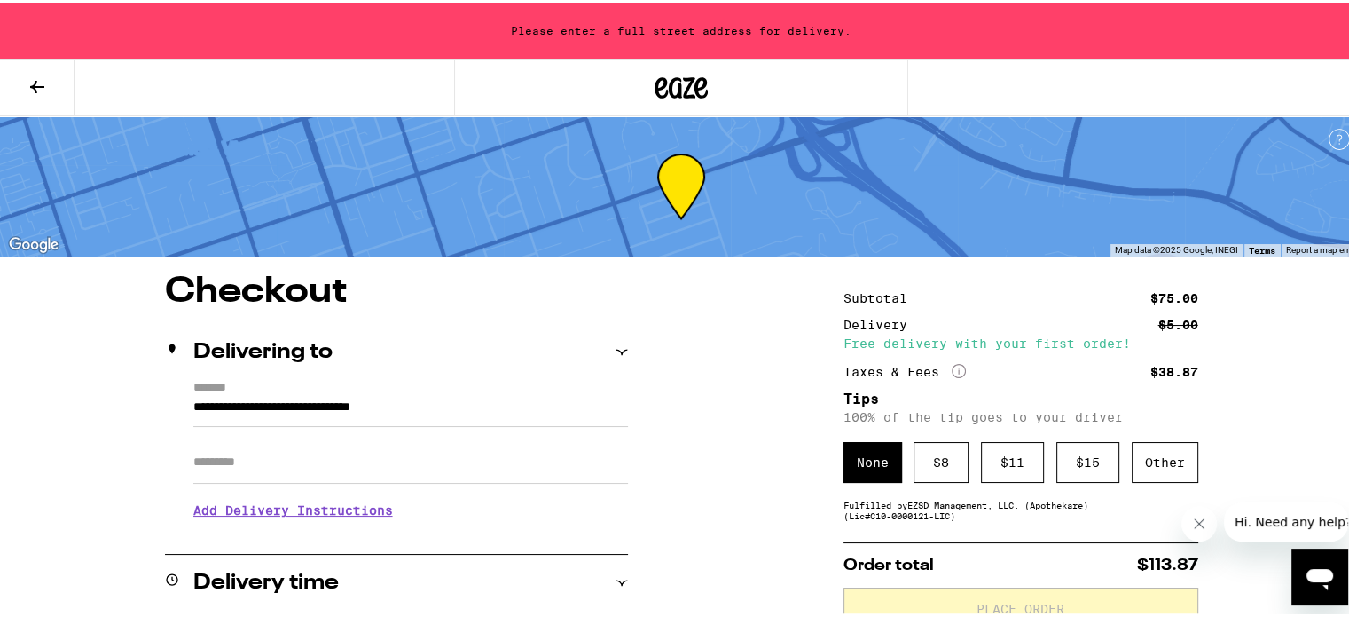
type input "**********"
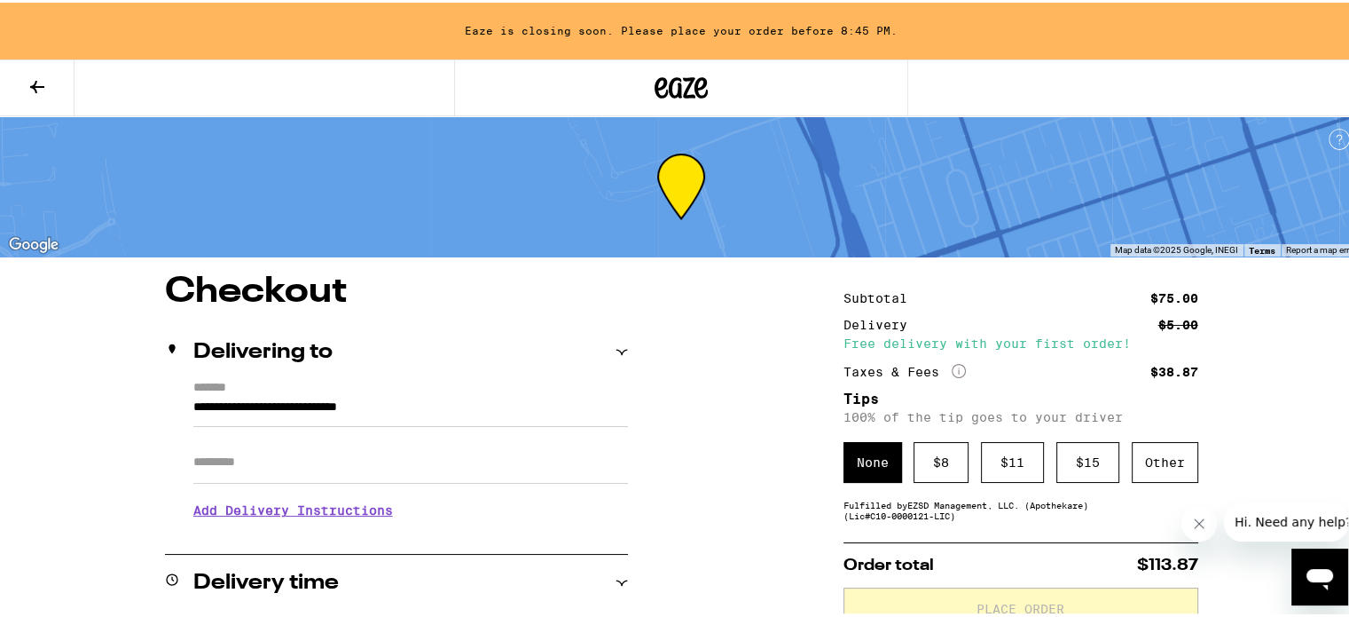
click at [357, 453] on input "Apt/Suite" at bounding box center [410, 459] width 435 height 43
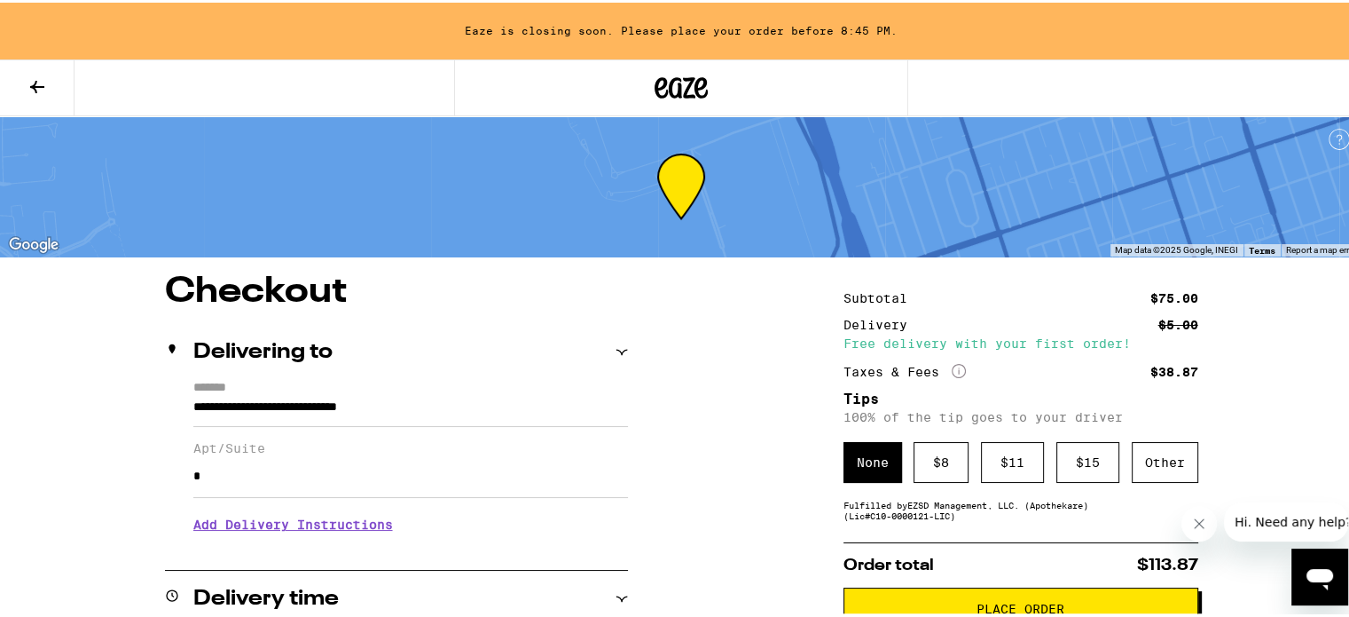
type input "*"
click at [234, 476] on input "*" at bounding box center [410, 473] width 435 height 43
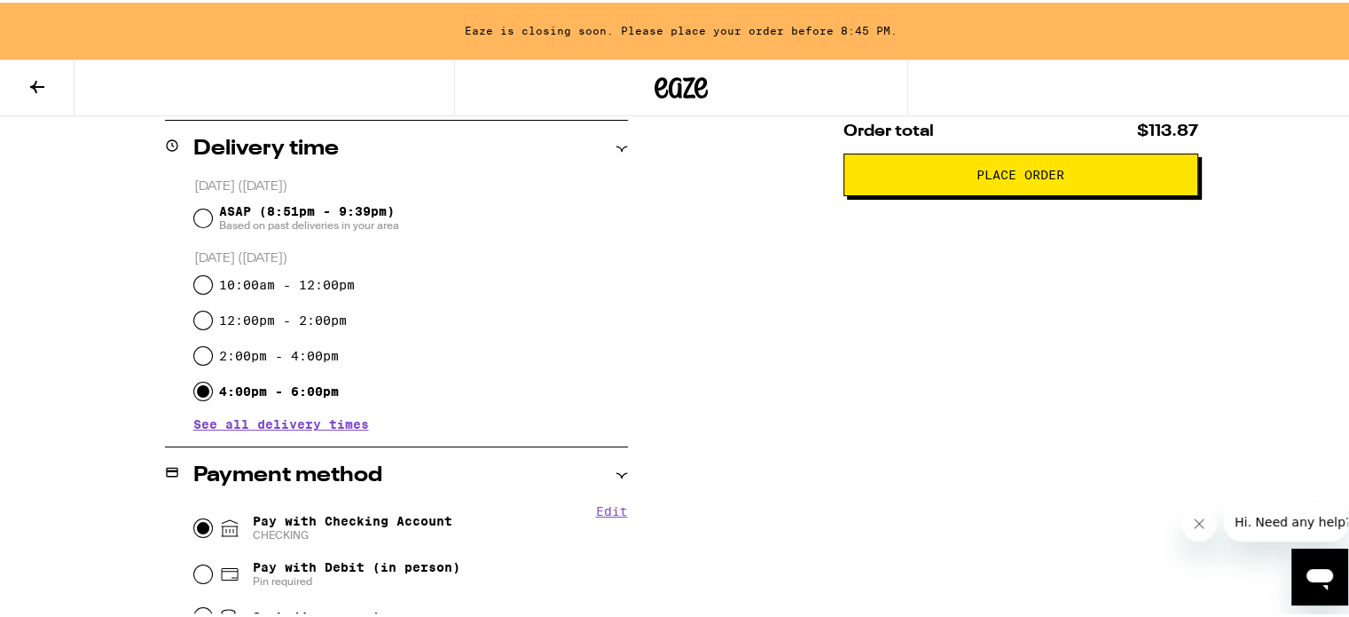
scroll to position [355, 0]
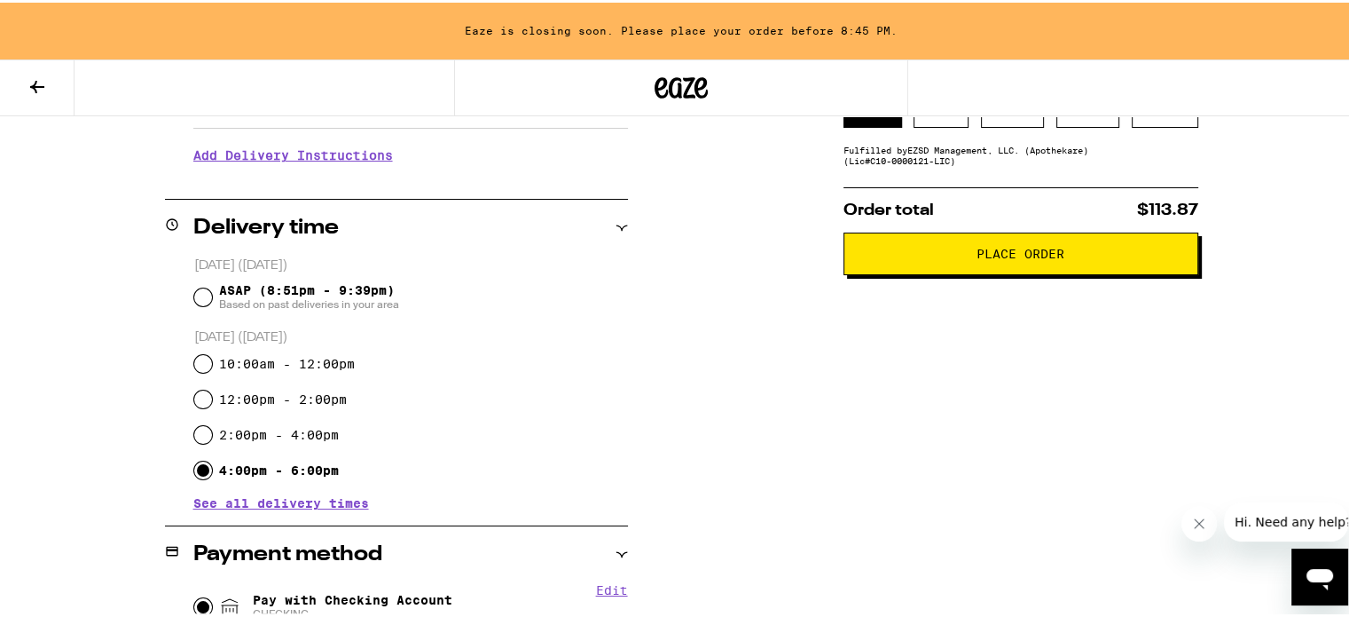
click at [359, 161] on h3 "Add Delivery Instructions" at bounding box center [410, 152] width 435 height 41
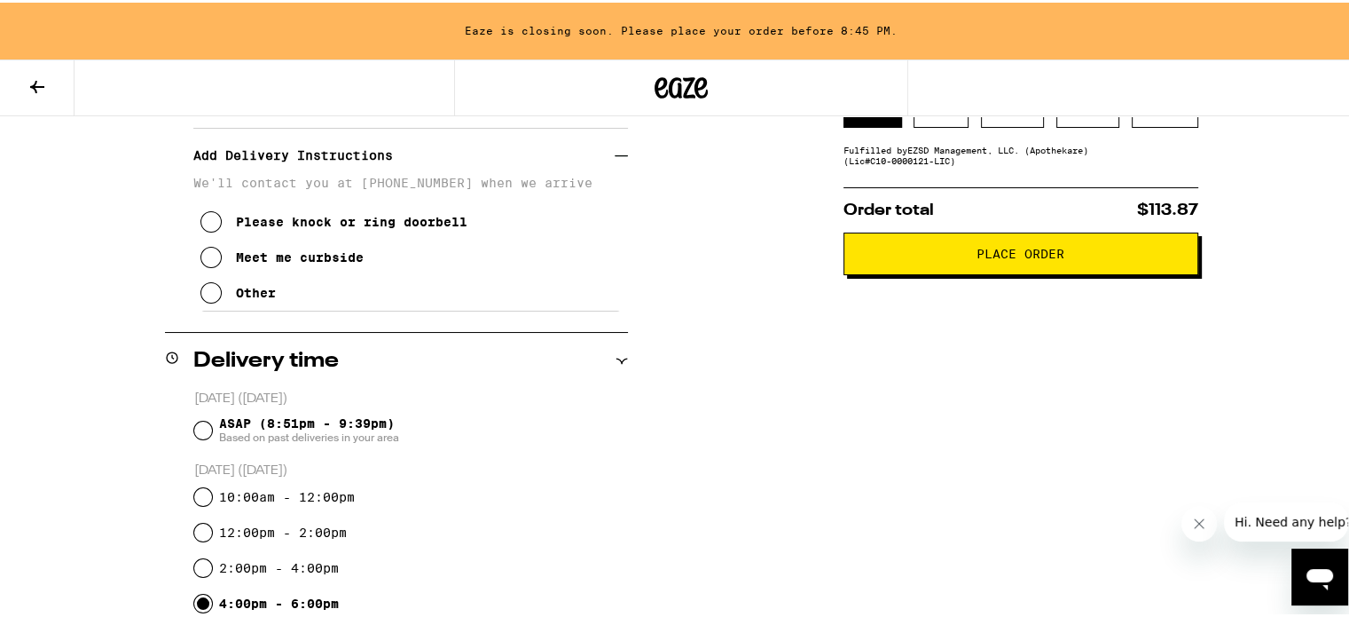
click at [212, 295] on icon at bounding box center [211, 289] width 21 height 21
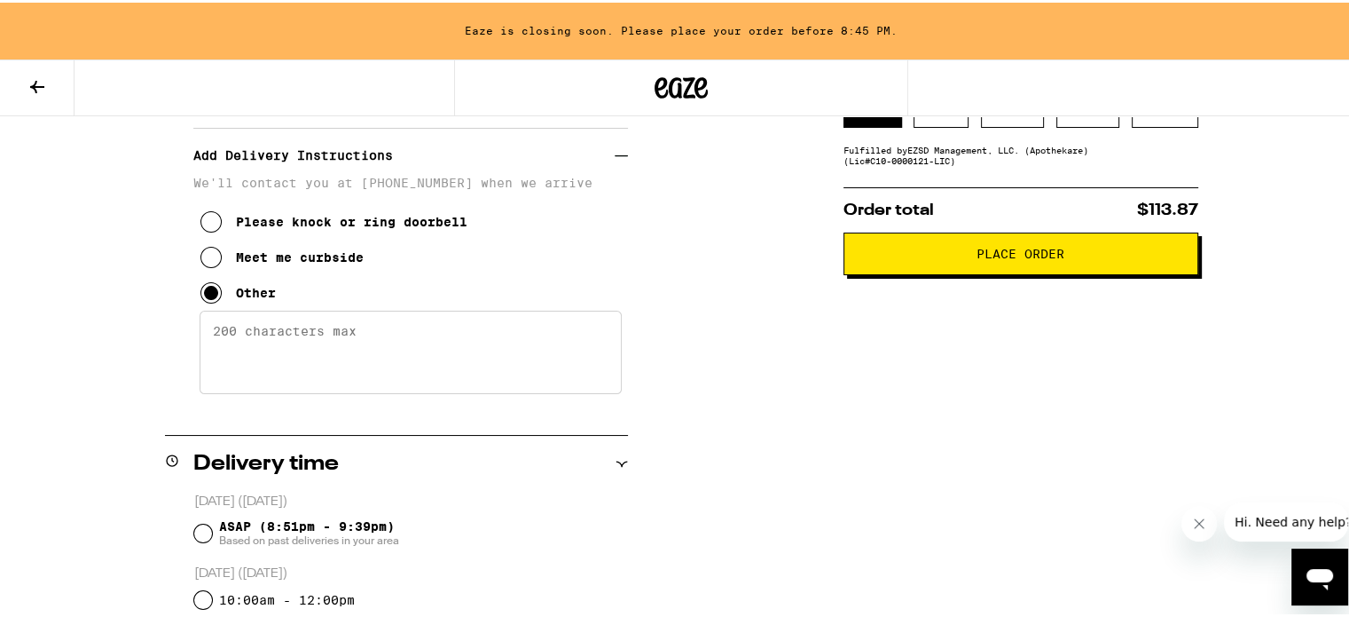
click at [381, 333] on textarea "Enter any other delivery instructions you want driver to know" at bounding box center [411, 349] width 422 height 83
type textarea "gate 2"
click at [1032, 257] on span "Place Order" at bounding box center [1021, 251] width 88 height 12
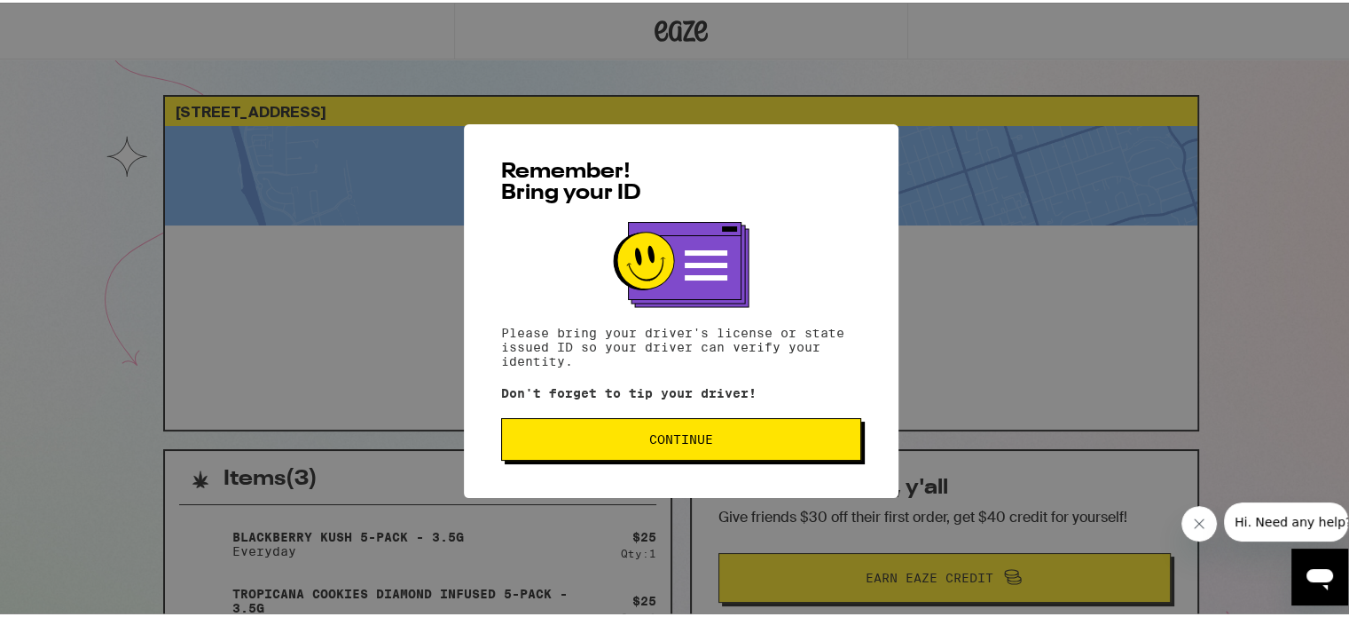
click at [655, 439] on span "Continue" at bounding box center [681, 436] width 64 height 12
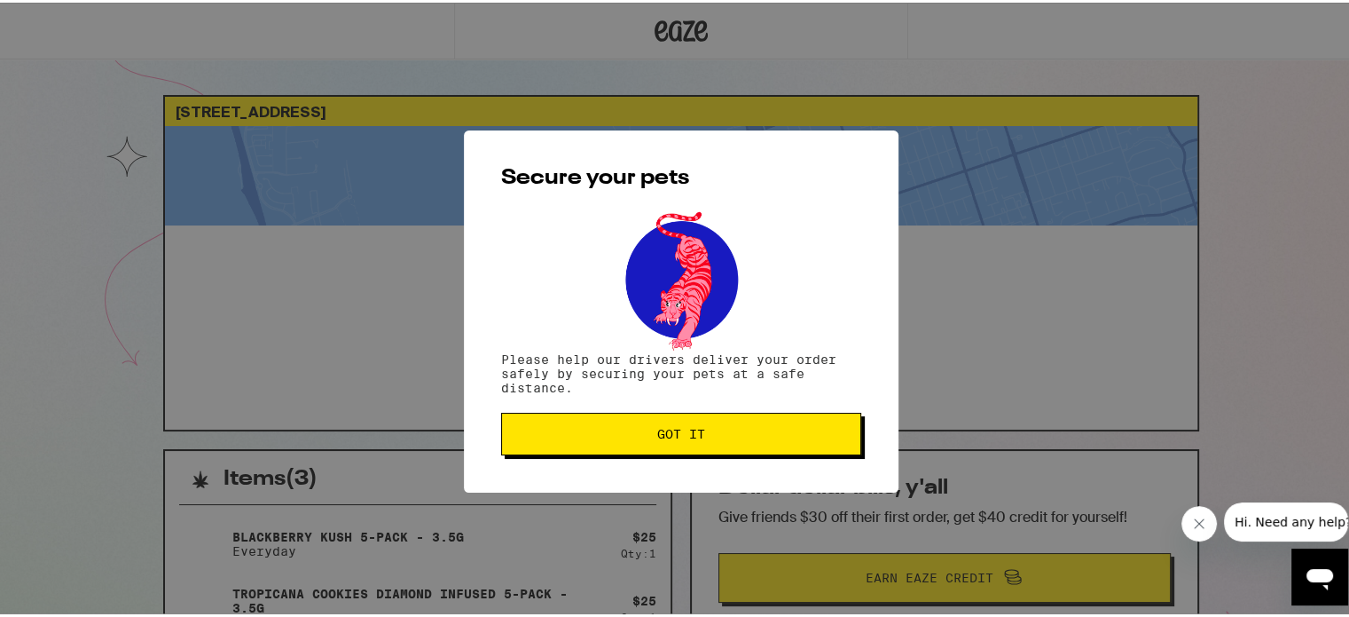
click at [687, 425] on span "Got it" at bounding box center [681, 431] width 48 height 12
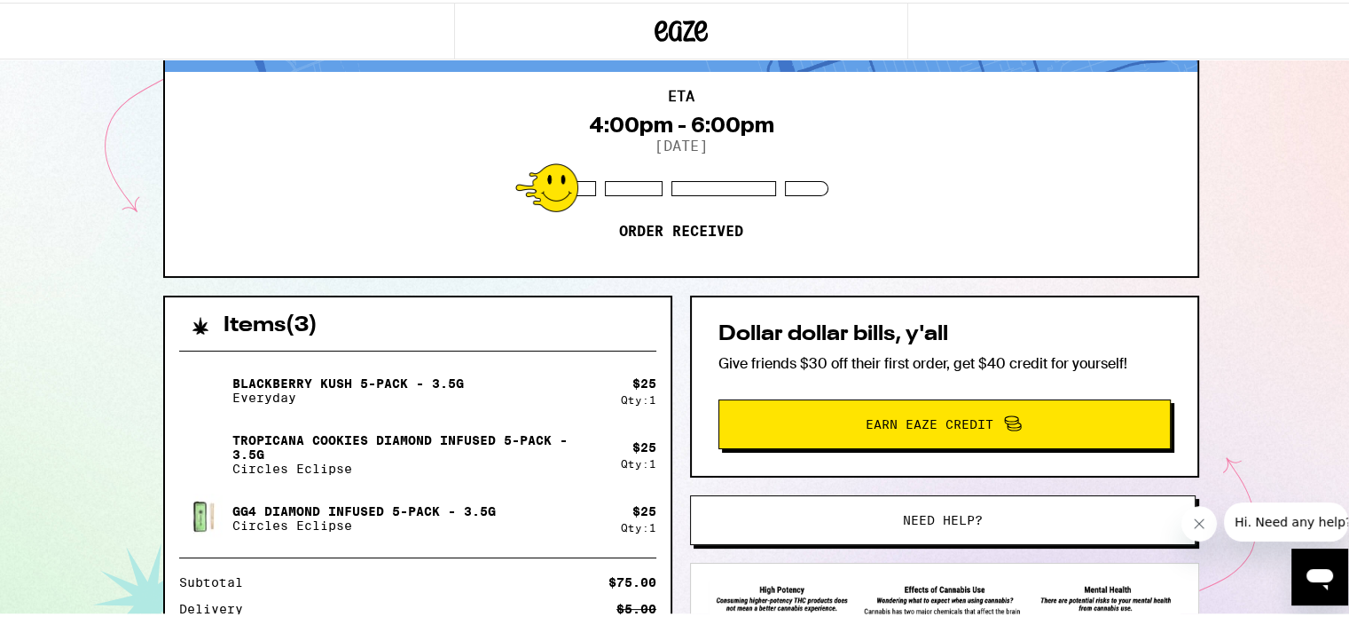
scroll to position [266, 0]
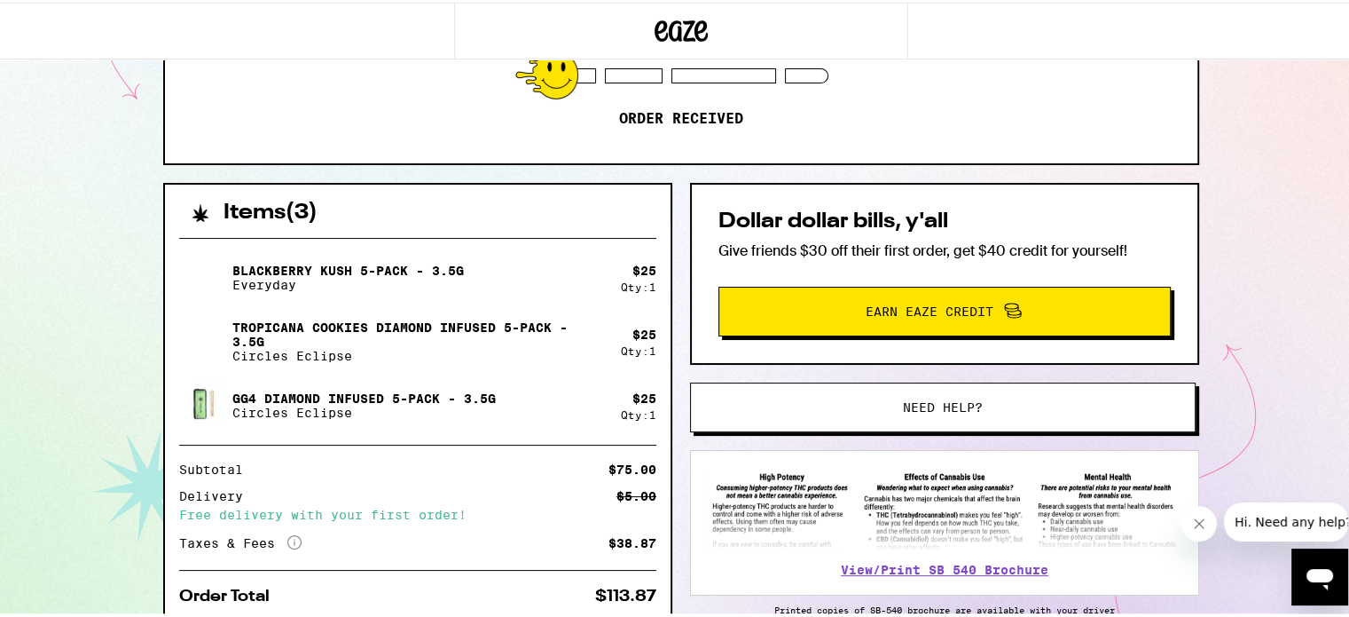
click at [1260, 365] on div "[STREET_ADDRESS] ETA 4:00pm - 6:00pm [DATE] Order received Items ( 3 ) Blackber…" at bounding box center [681, 217] width 1363 height 967
